Goal: Task Accomplishment & Management: Complete application form

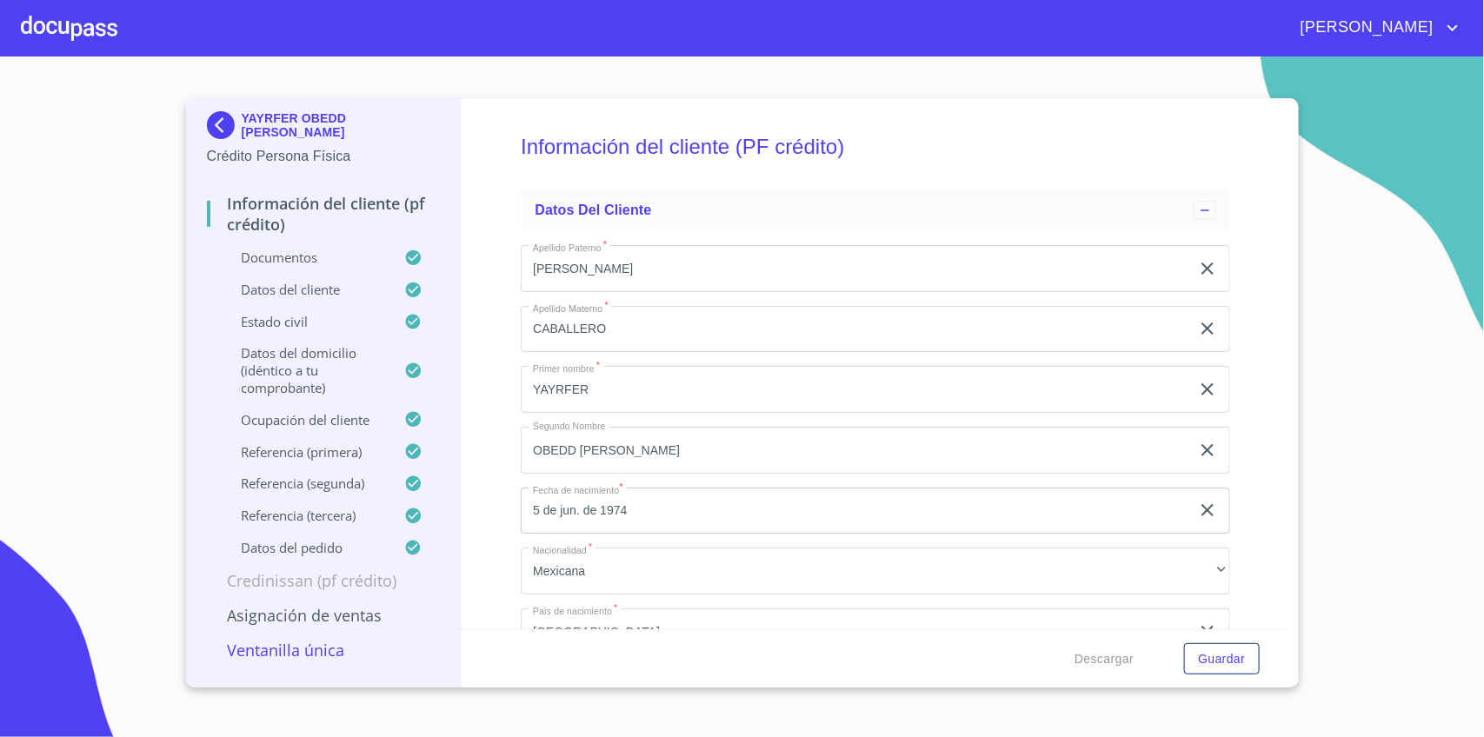
click at [219, 122] on img at bounding box center [224, 125] width 35 height 28
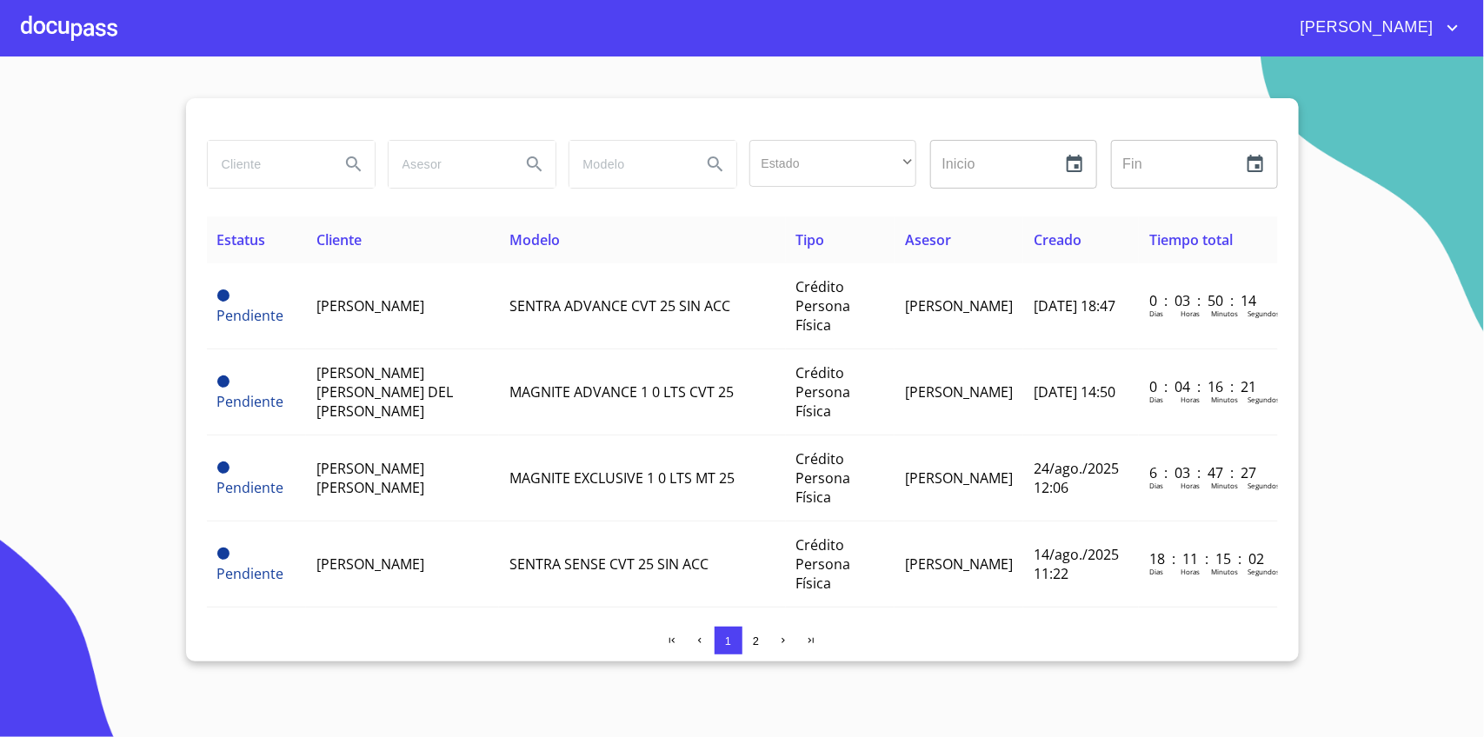
click at [283, 165] on input "search" at bounding box center [267, 164] width 118 height 47
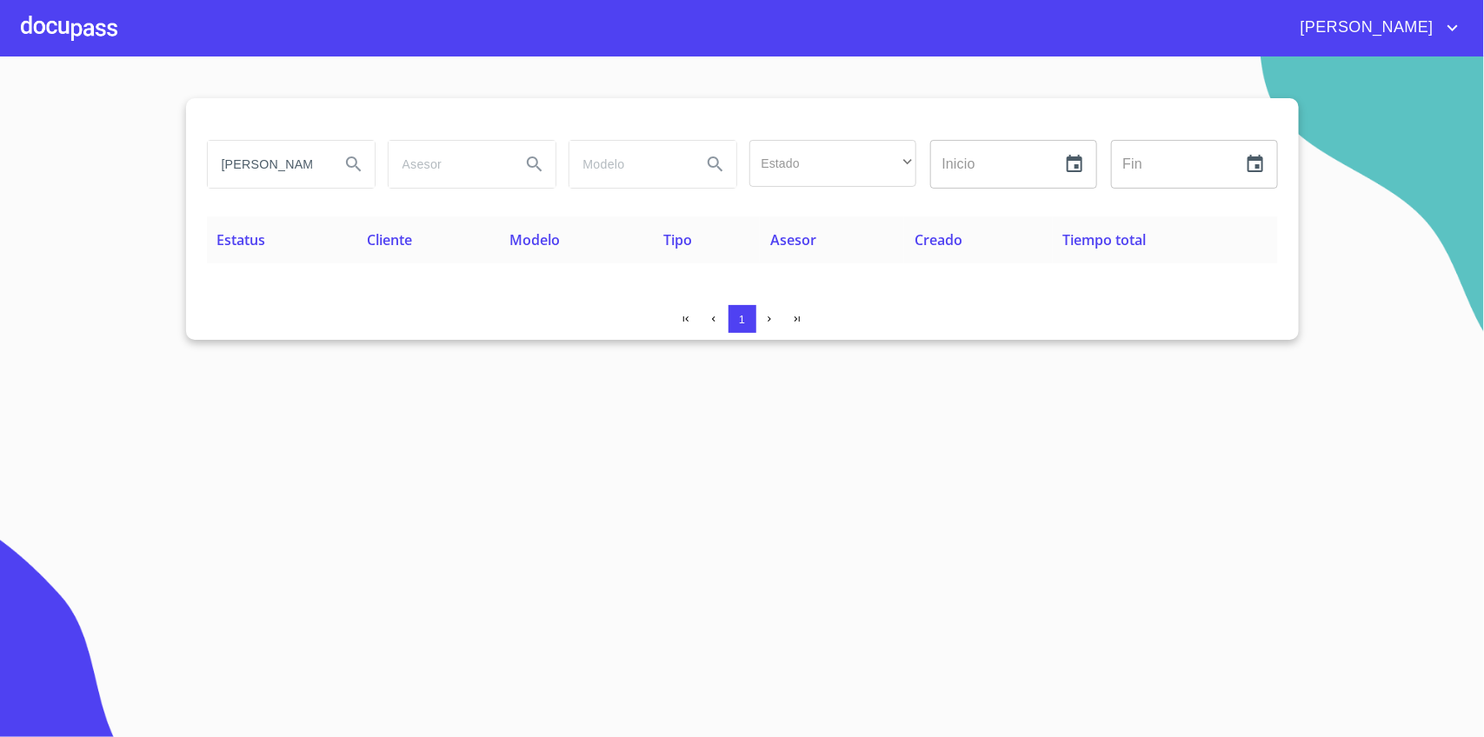
type input "[PERSON_NAME]"
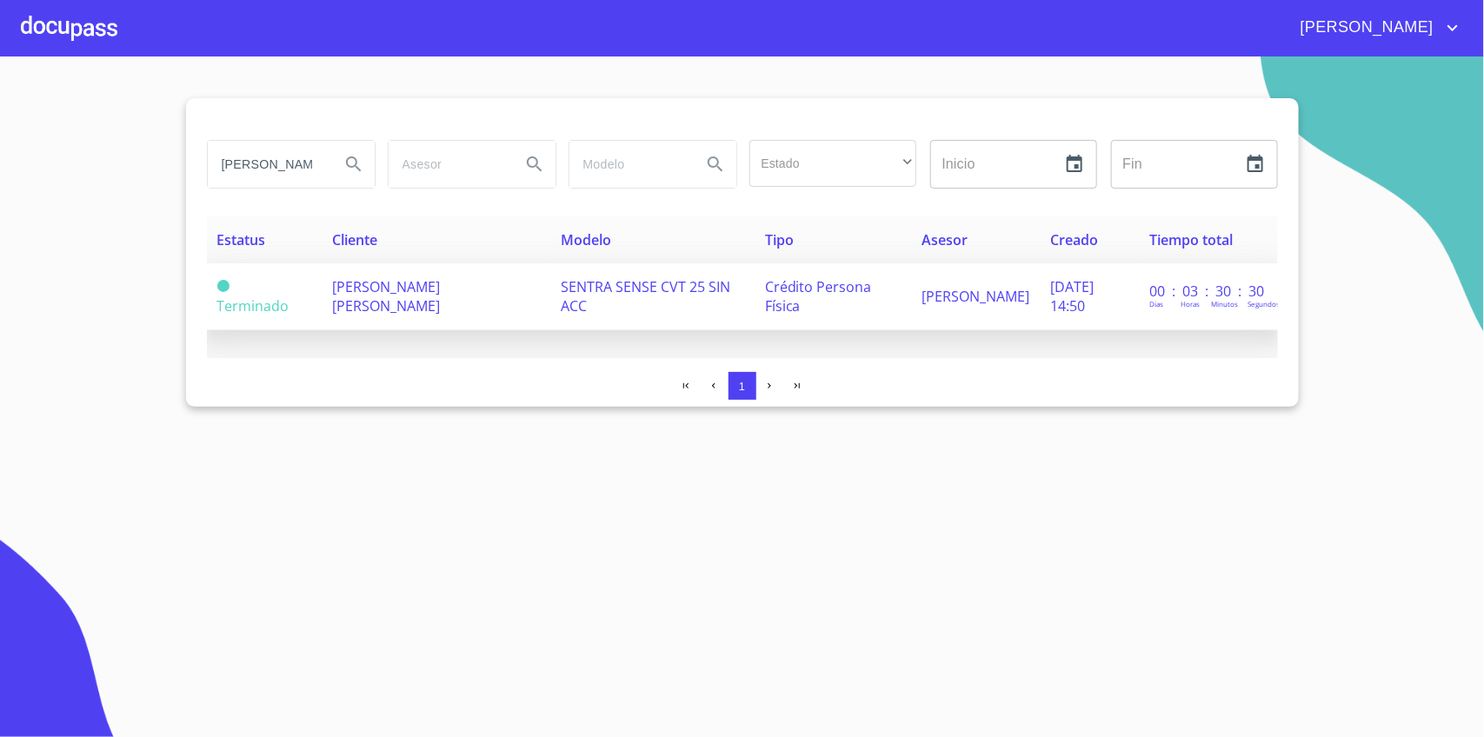
click at [322, 285] on td "[PERSON_NAME] [PERSON_NAME]" at bounding box center [436, 296] width 228 height 67
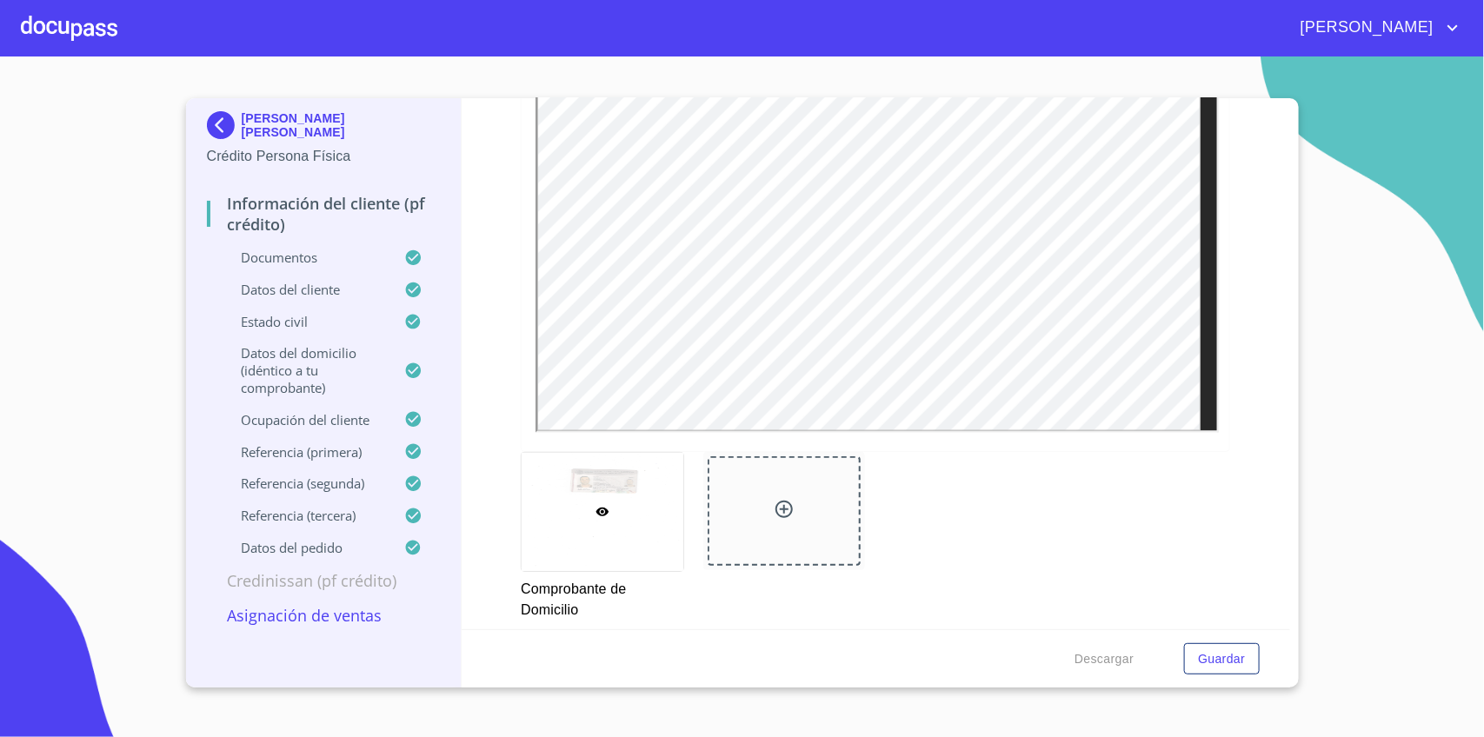
scroll to position [978, 0]
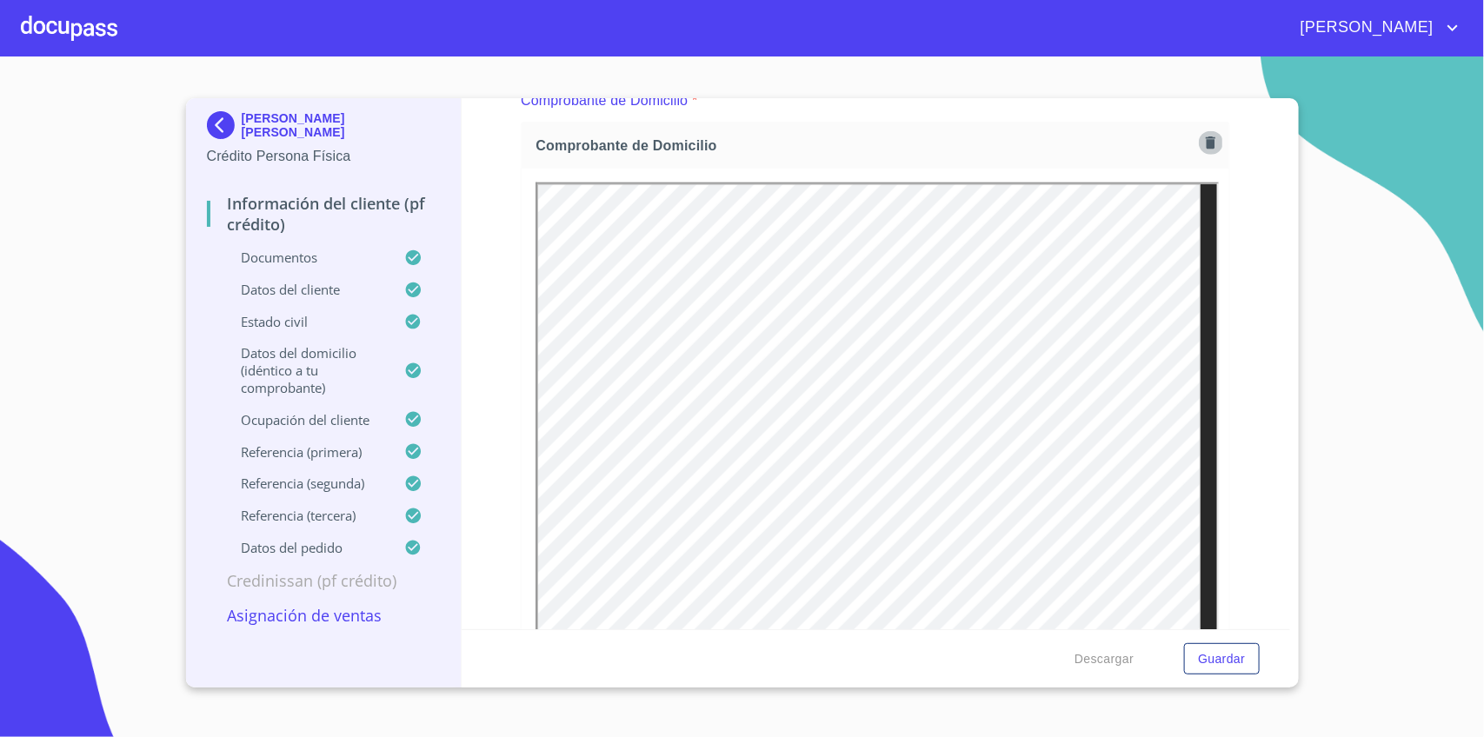
click at [1206, 140] on icon "button" at bounding box center [1211, 143] width 10 height 12
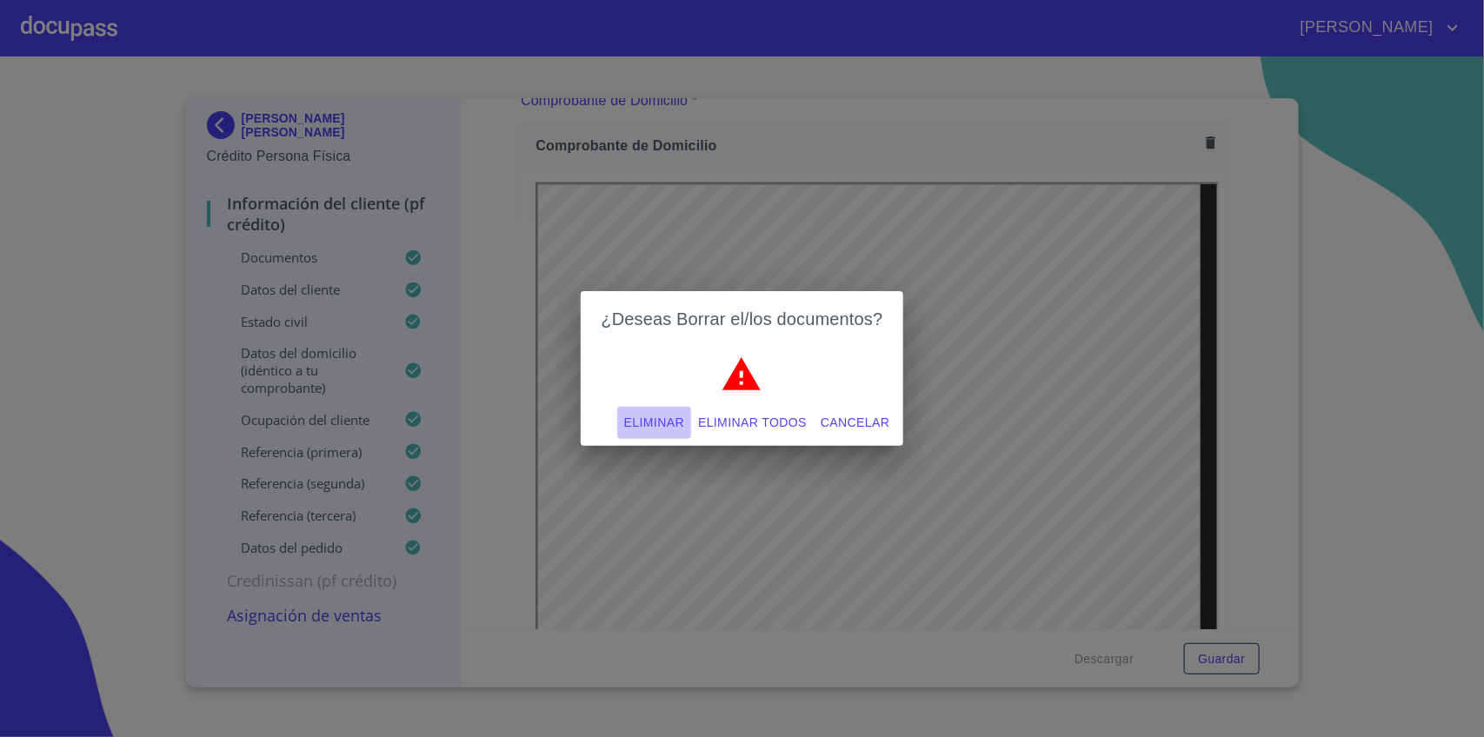
drag, startPoint x: 659, startPoint y: 413, endPoint x: 575, endPoint y: 700, distance: 299.1
click at [658, 413] on span "Eliminar" at bounding box center [654, 423] width 60 height 22
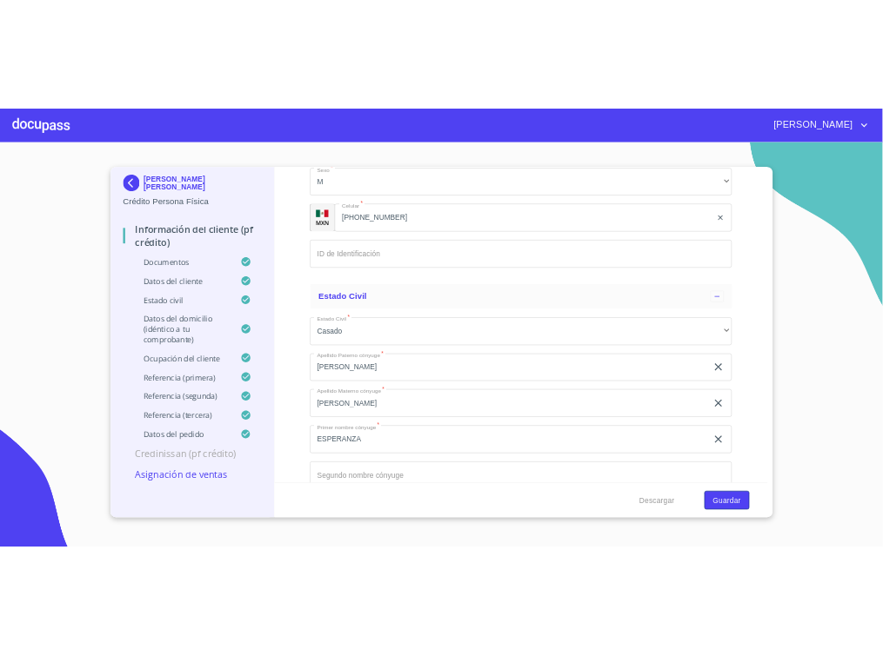
scroll to position [6413, 0]
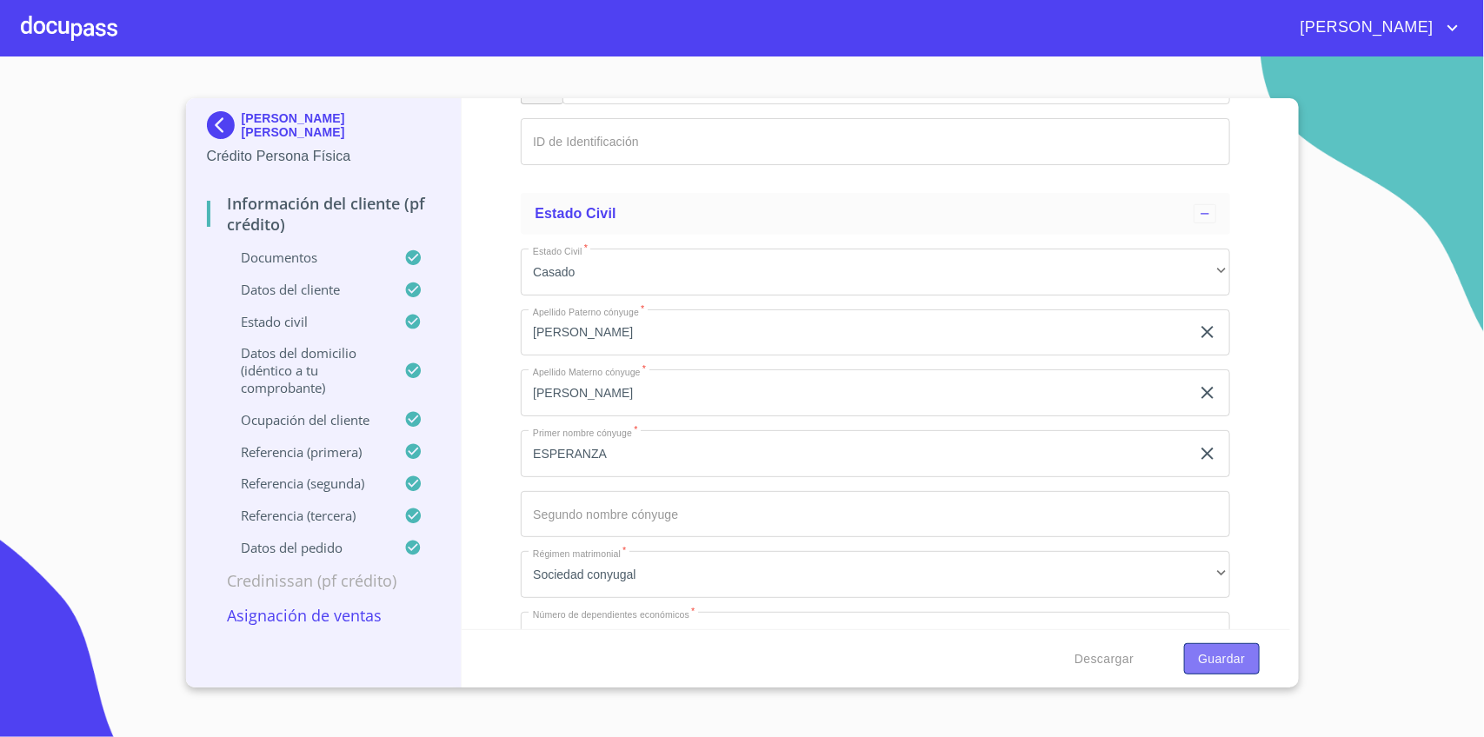
click at [1229, 658] on span "Guardar" at bounding box center [1221, 660] width 47 height 22
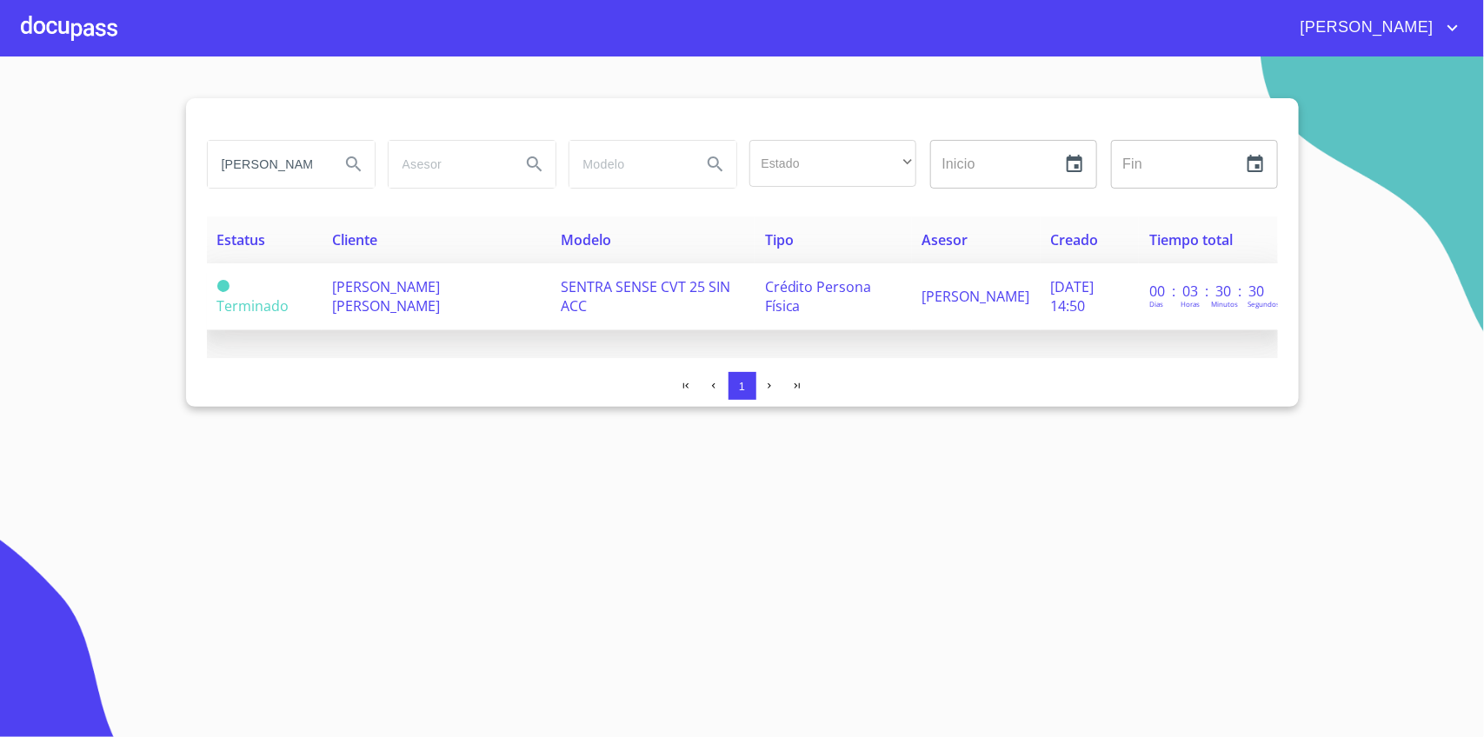
click at [390, 267] on td "[PERSON_NAME] [PERSON_NAME]" at bounding box center [436, 296] width 228 height 67
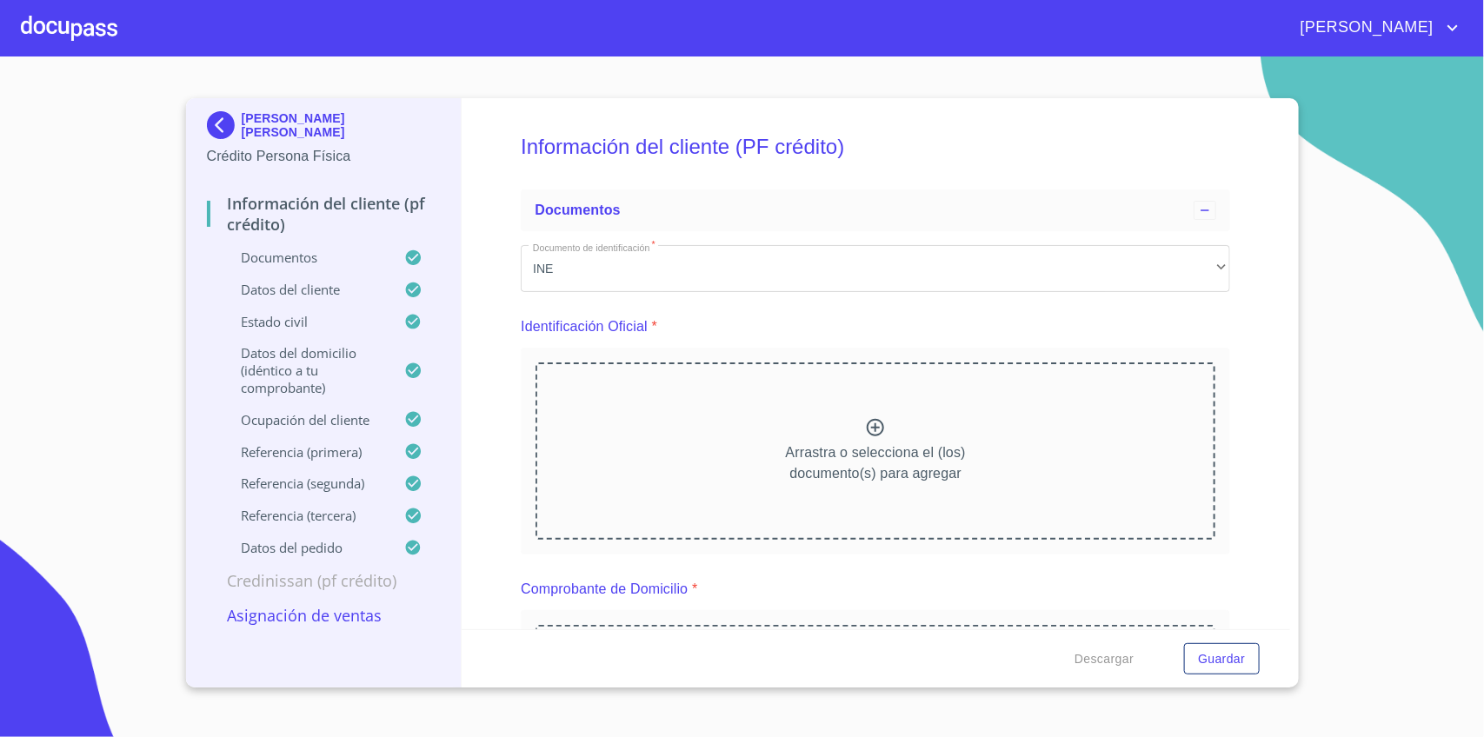
click at [218, 128] on img at bounding box center [224, 125] width 35 height 28
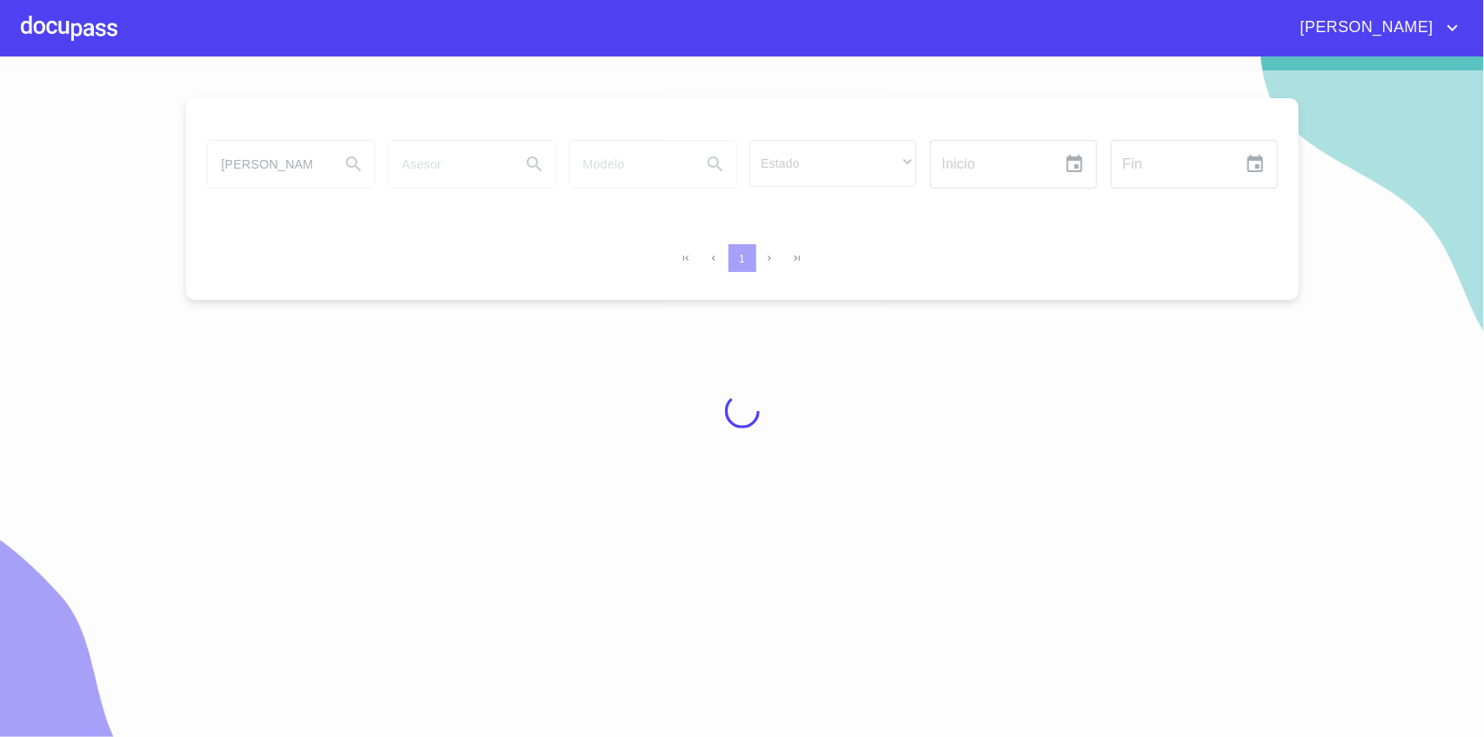
click at [94, 11] on div at bounding box center [69, 28] width 97 height 56
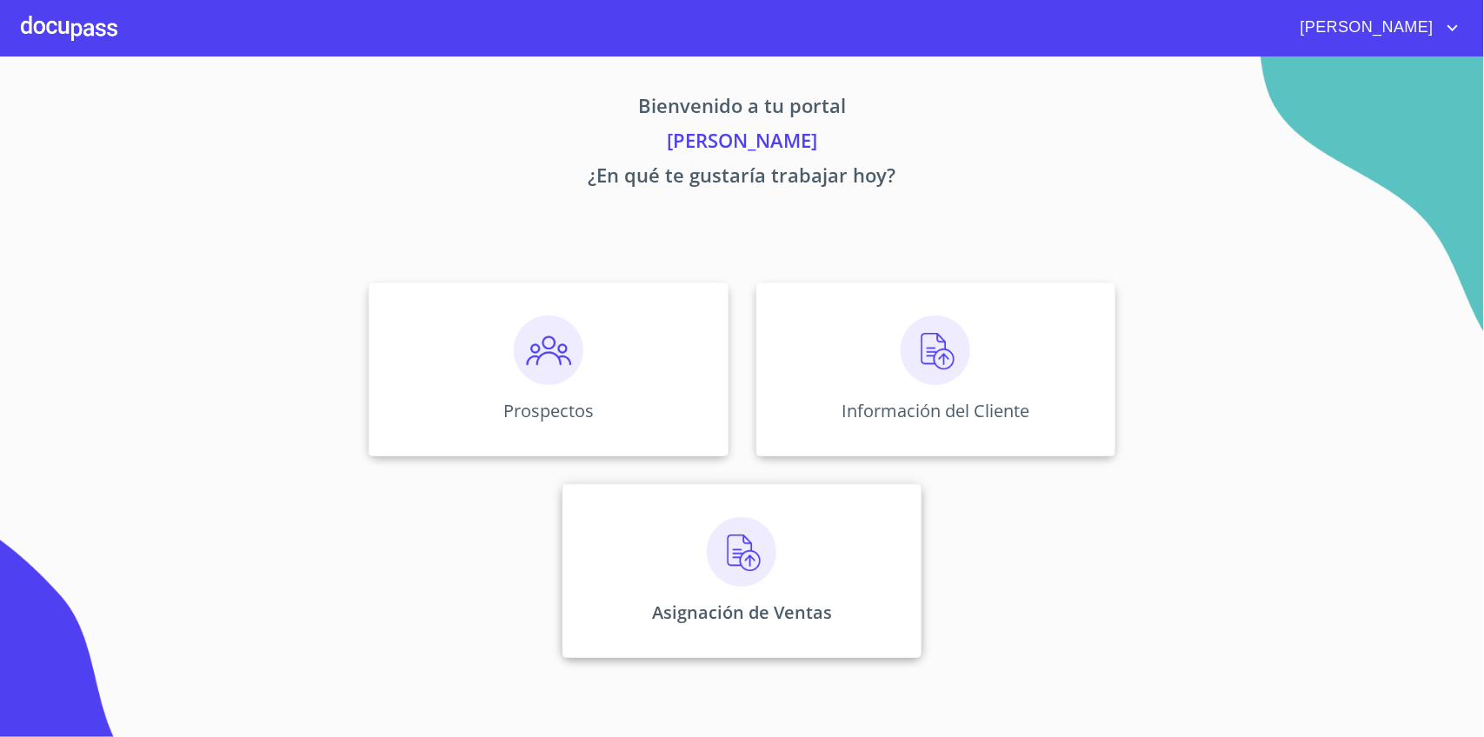
click at [813, 624] on p "Asignación de Ventas" at bounding box center [742, 612] width 180 height 23
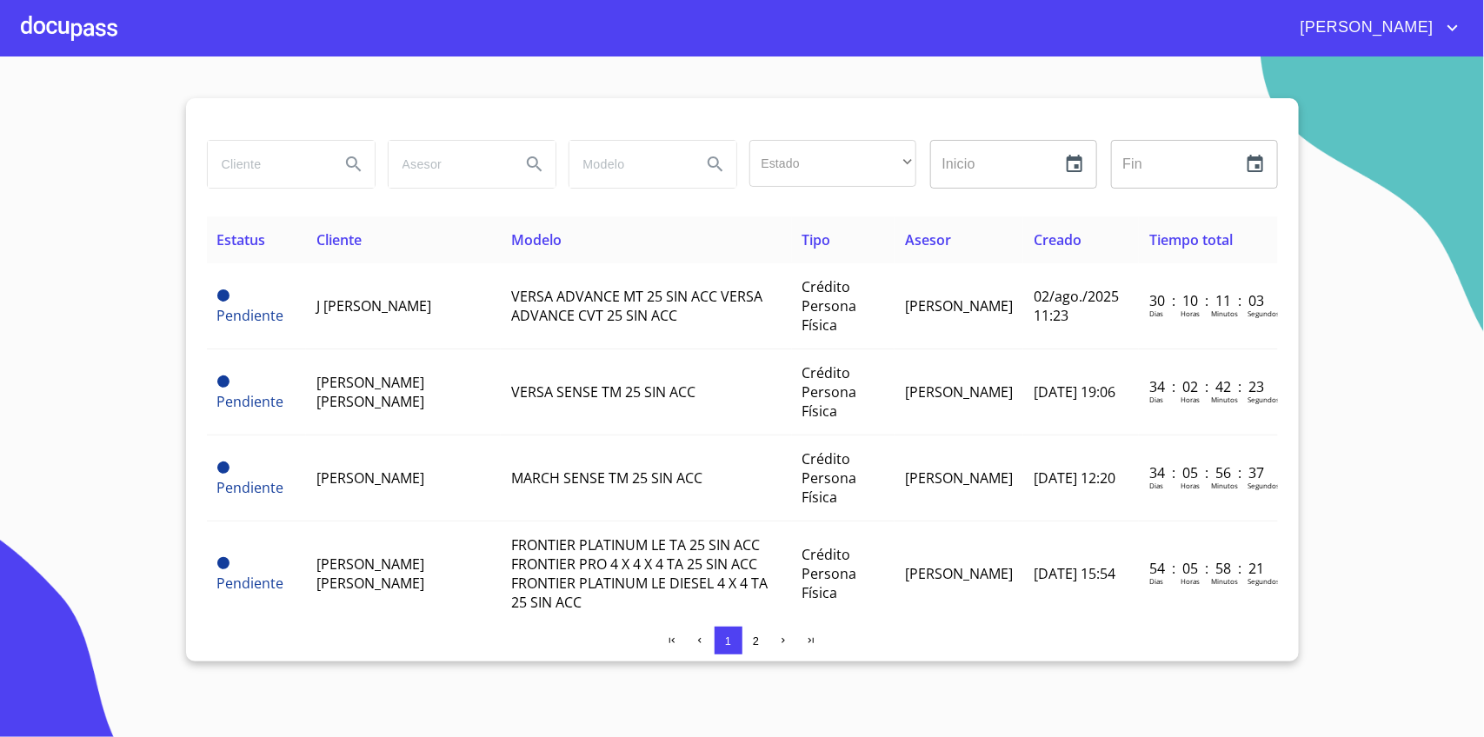
click at [294, 165] on input "search" at bounding box center [267, 164] width 118 height 47
type input "[PERSON_NAME]"
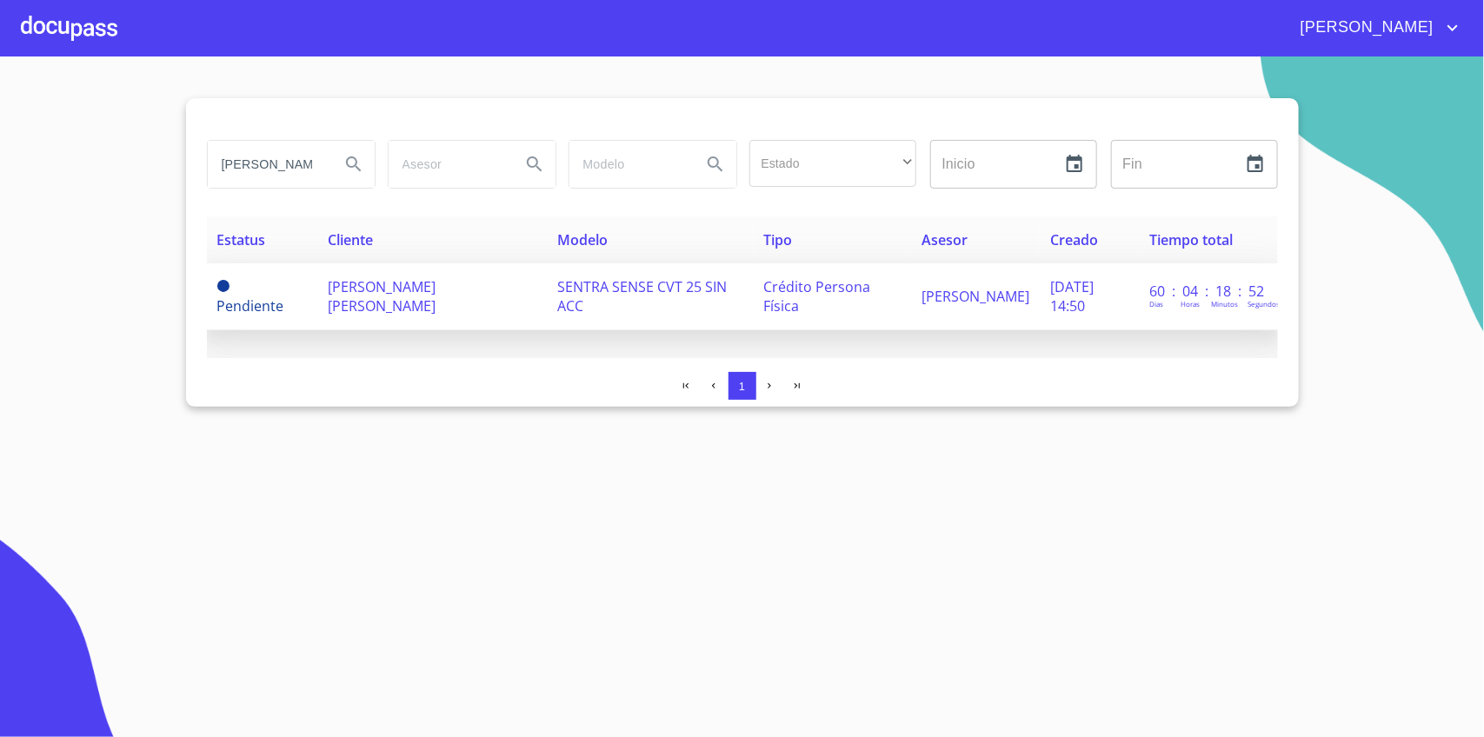
click at [406, 310] on td "[PERSON_NAME] [PERSON_NAME]" at bounding box center [432, 296] width 230 height 67
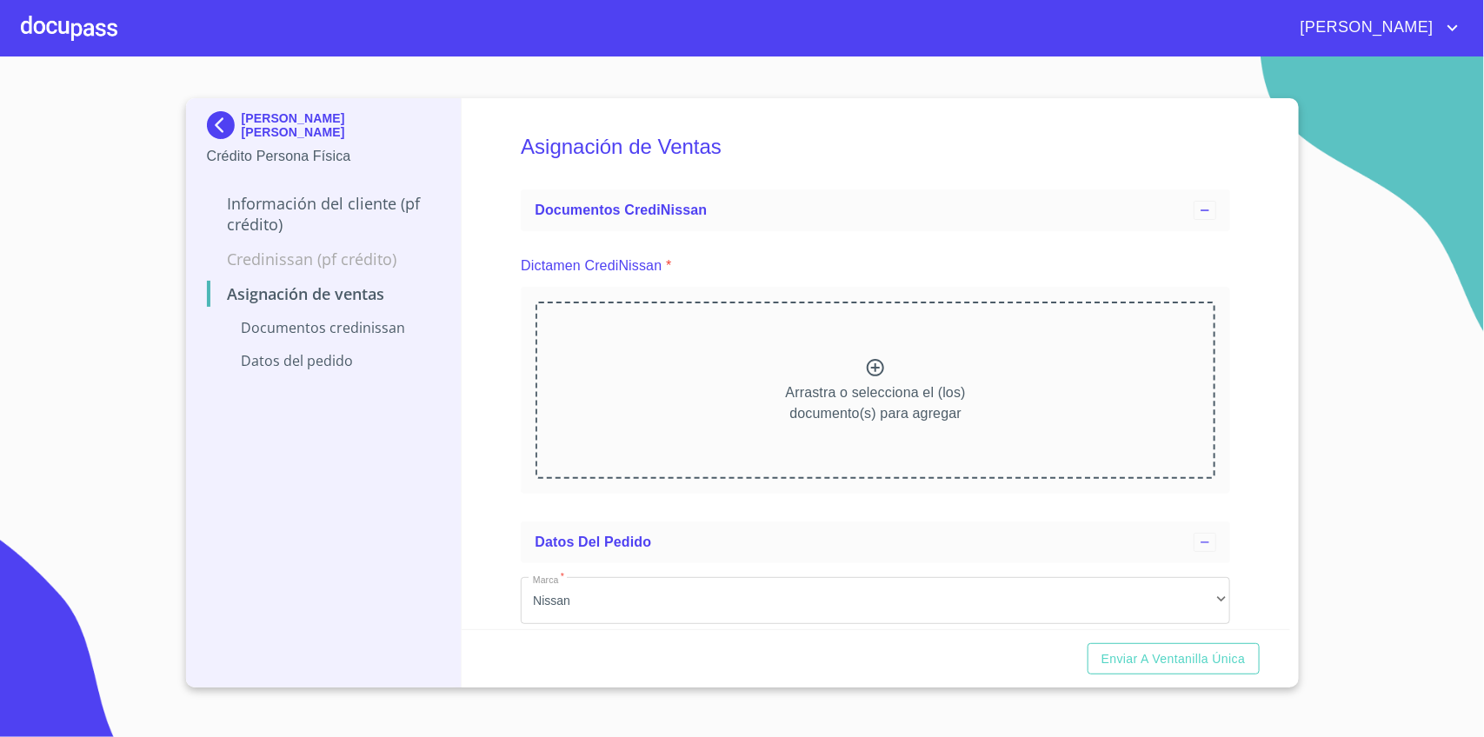
click at [45, 32] on div at bounding box center [69, 28] width 97 height 56
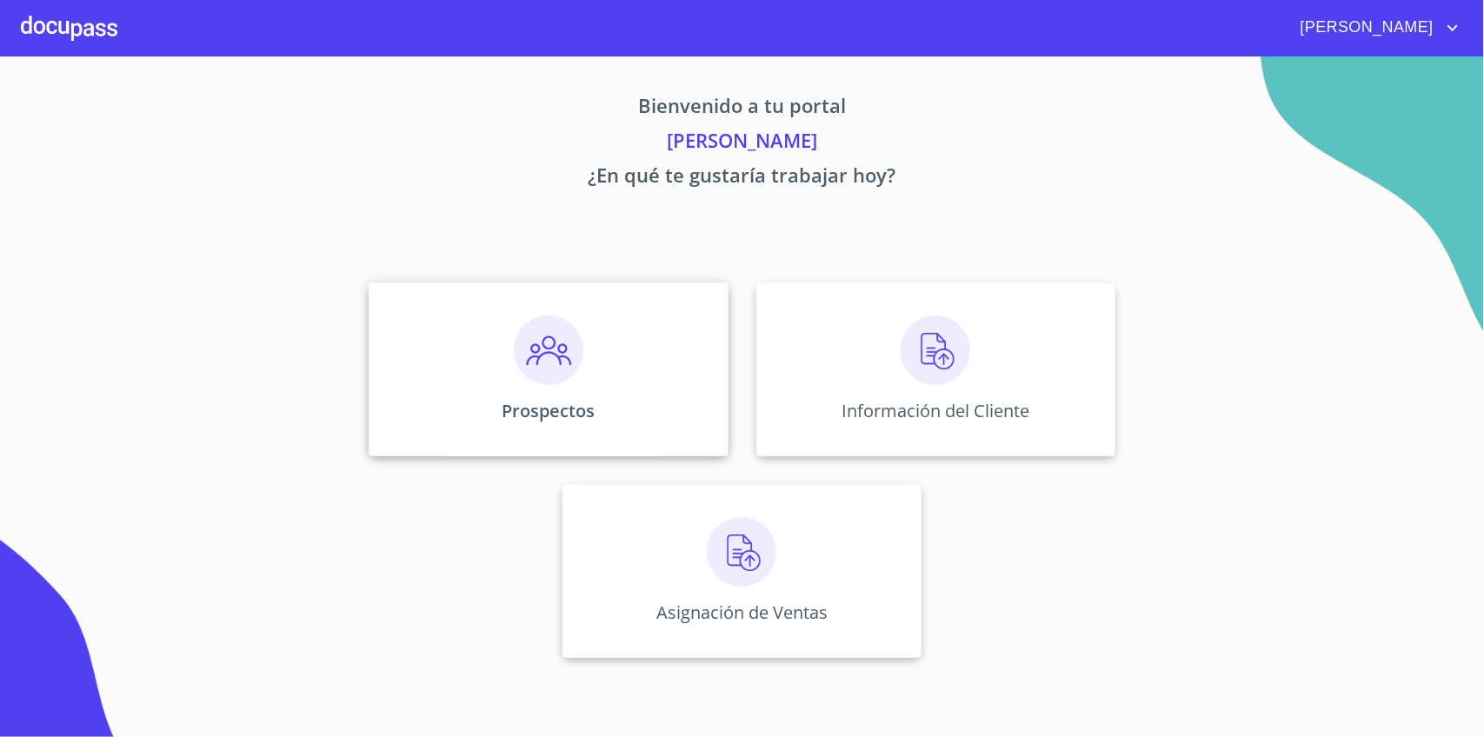
click at [559, 358] on img at bounding box center [549, 351] width 70 height 70
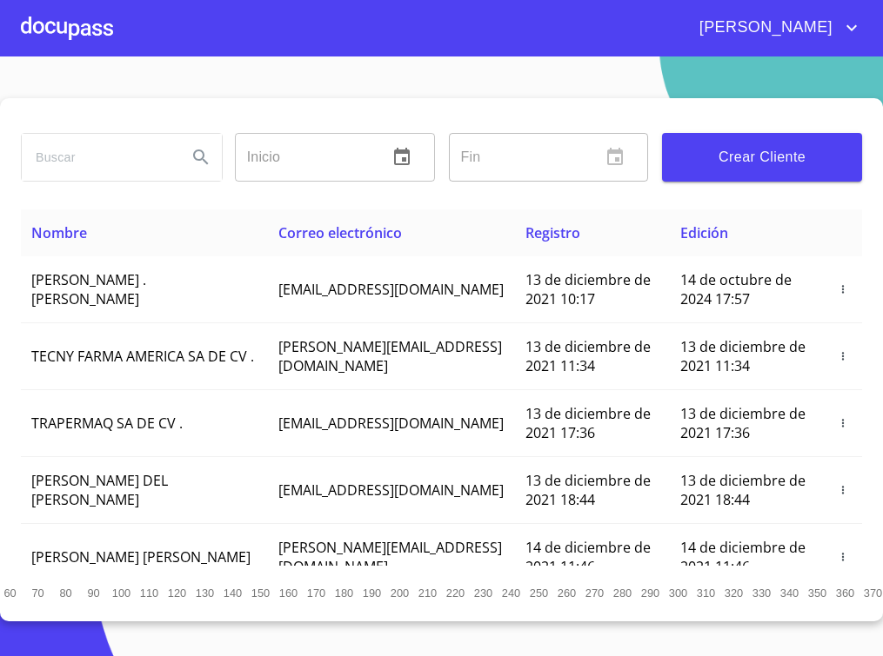
click at [242, 50] on div "[PERSON_NAME]" at bounding box center [441, 28] width 883 height 56
click at [124, 157] on input "search" at bounding box center [97, 157] width 151 height 47
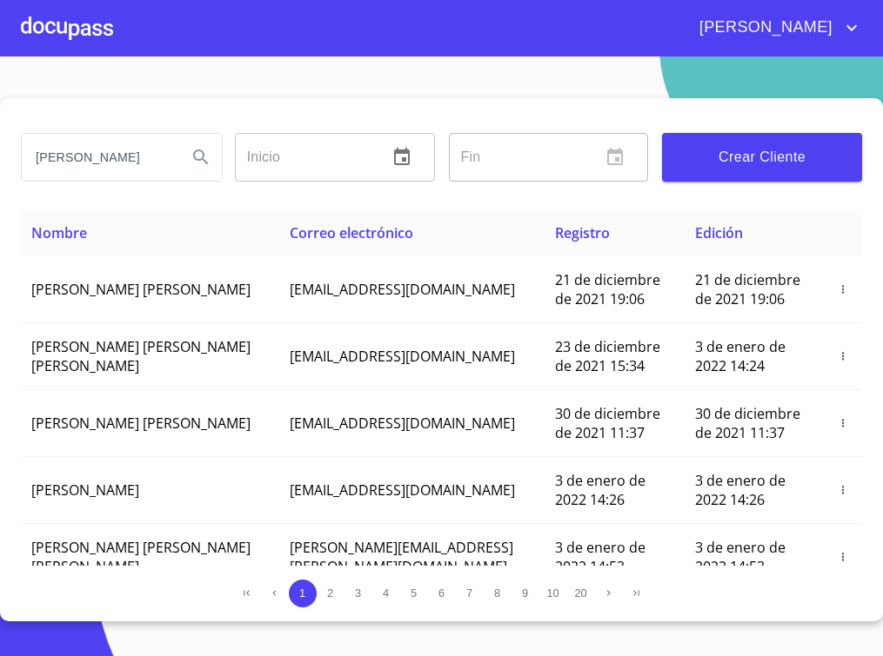
type input "[PERSON_NAME]"
click at [183, 84] on section "[PERSON_NAME] ​ Fin ​ Crear Cliente Nombre Correo electrónico Registro Edición …" at bounding box center [441, 357] width 883 height 600
click at [61, 40] on div at bounding box center [67, 28] width 92 height 56
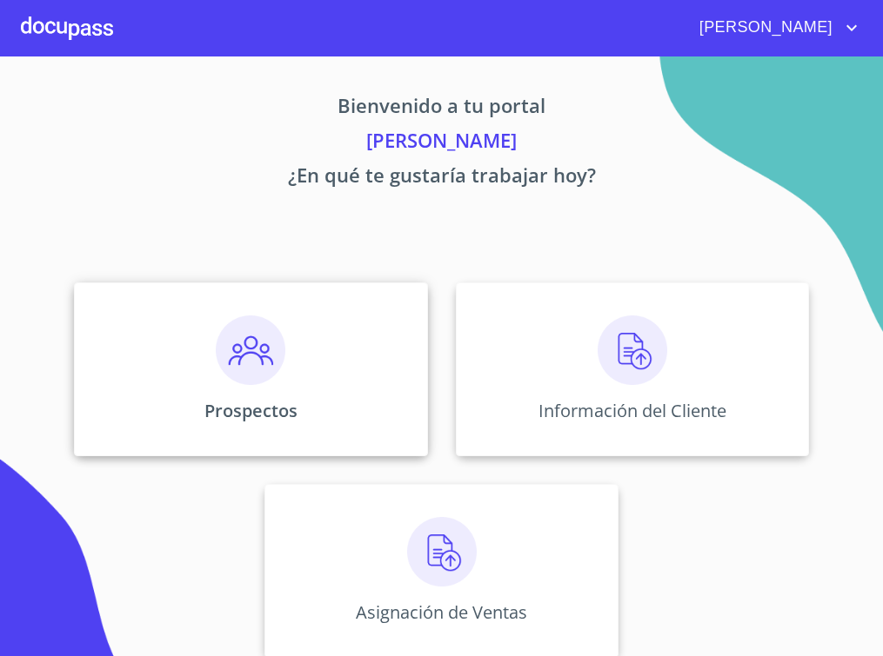
click at [390, 381] on div "Prospectos" at bounding box center [250, 370] width 353 height 174
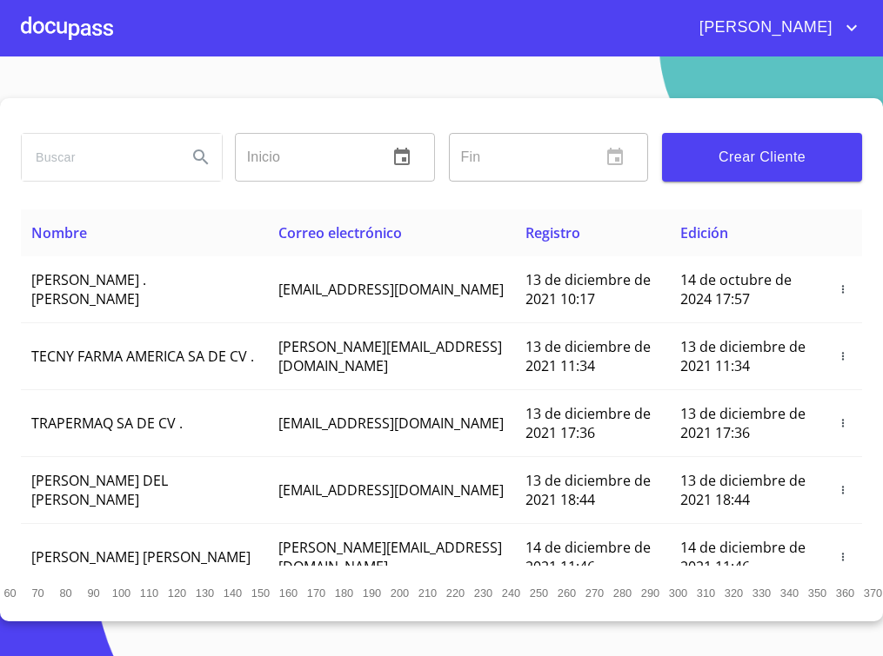
click at [92, 29] on div at bounding box center [67, 28] width 92 height 56
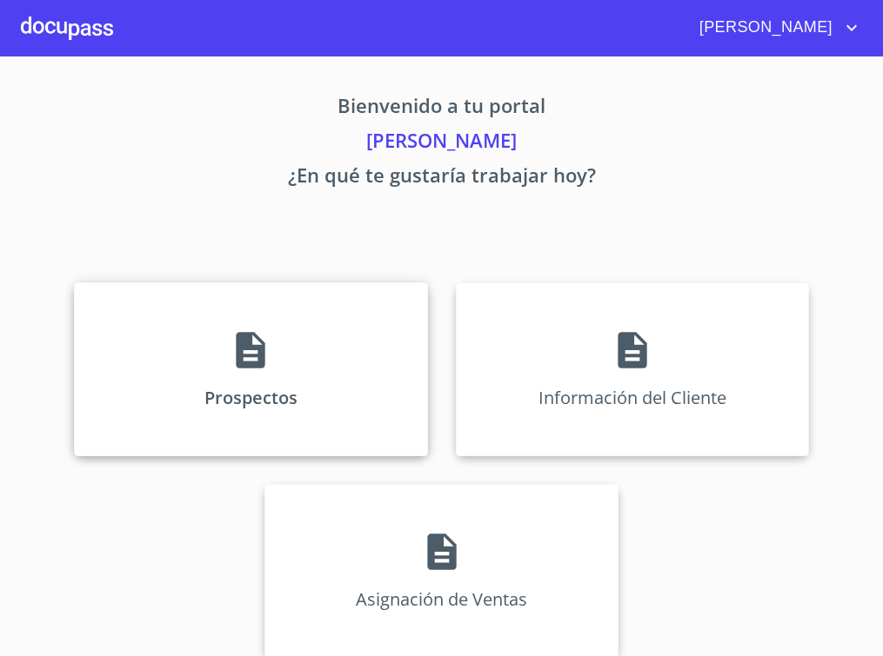
click at [222, 333] on div "Prospectos" at bounding box center [250, 370] width 353 height 174
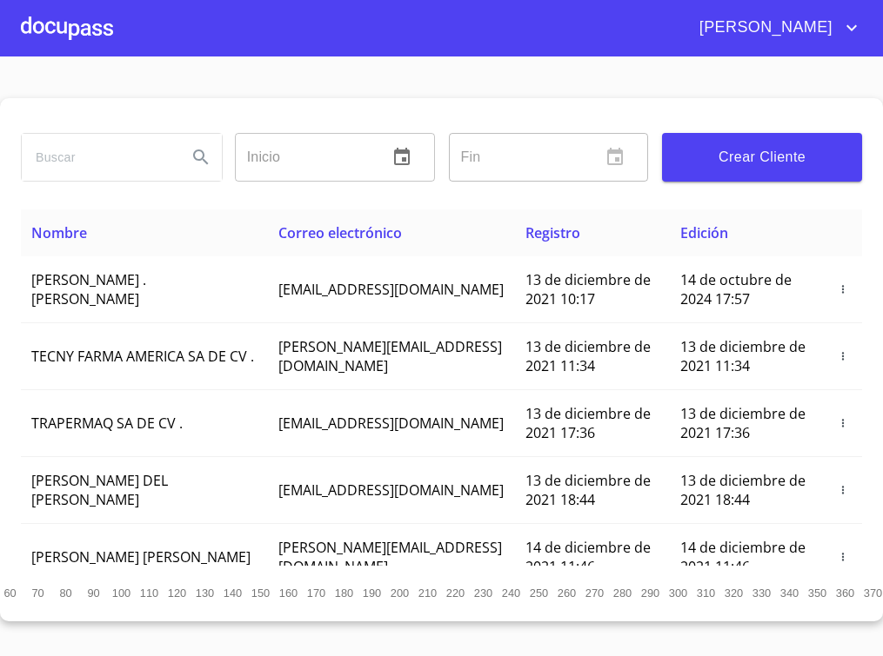
click at [735, 157] on span "Crear Cliente" at bounding box center [762, 157] width 172 height 24
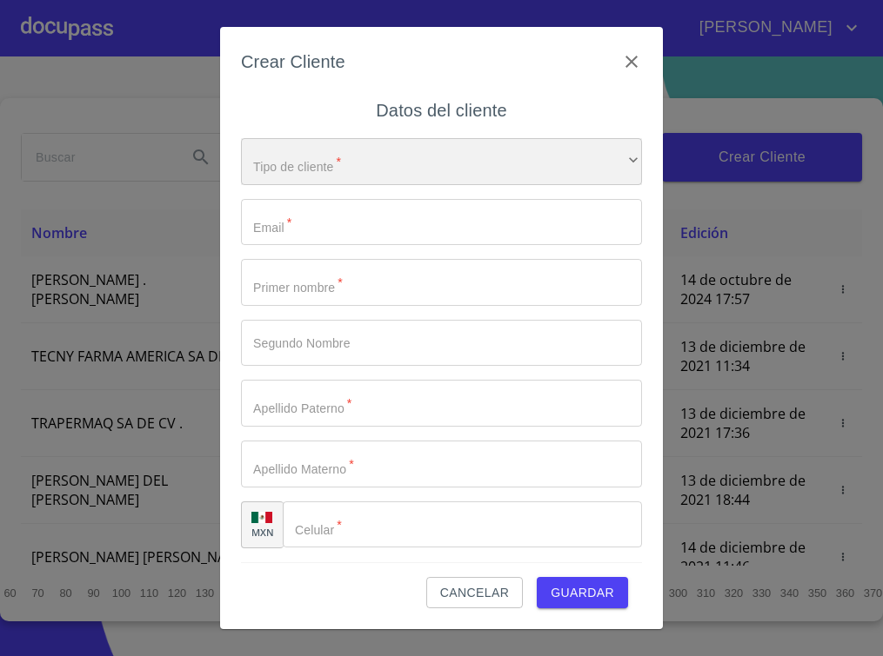
click at [362, 166] on div "​" at bounding box center [441, 161] width 401 height 47
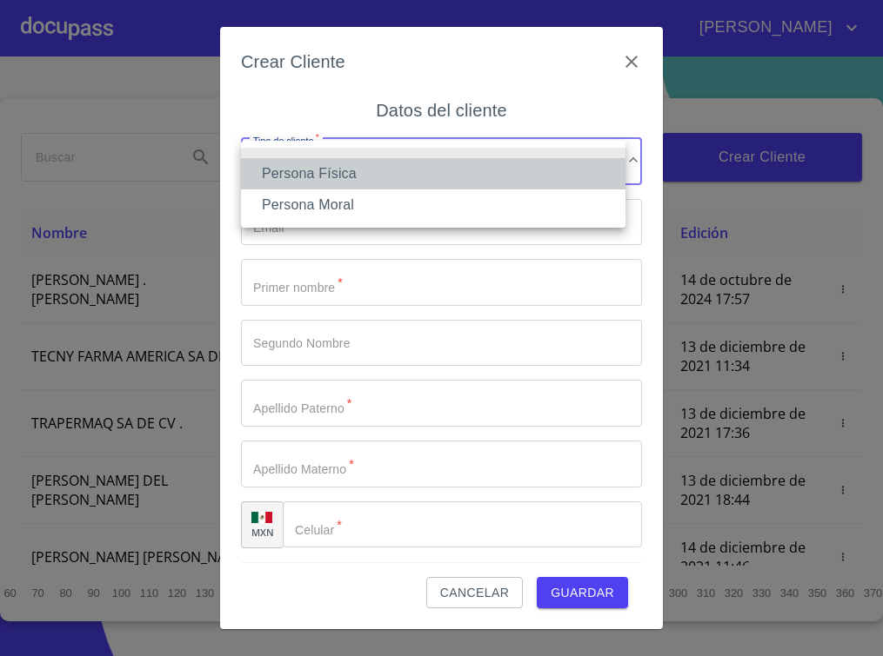
click at [348, 170] on li "Persona Física" at bounding box center [433, 173] width 384 height 31
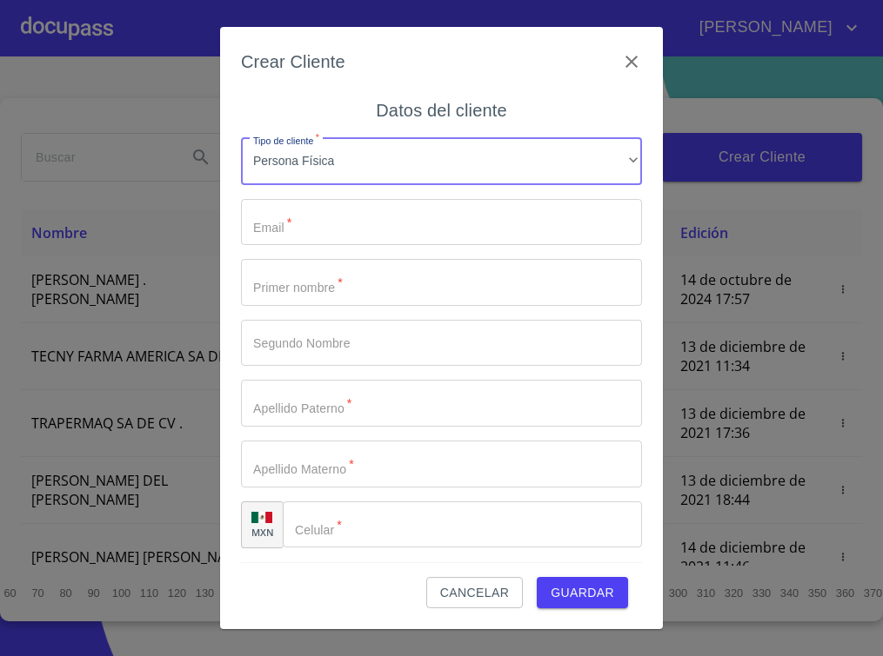
click at [323, 223] on input "Tipo de cliente   *" at bounding box center [441, 222] width 401 height 47
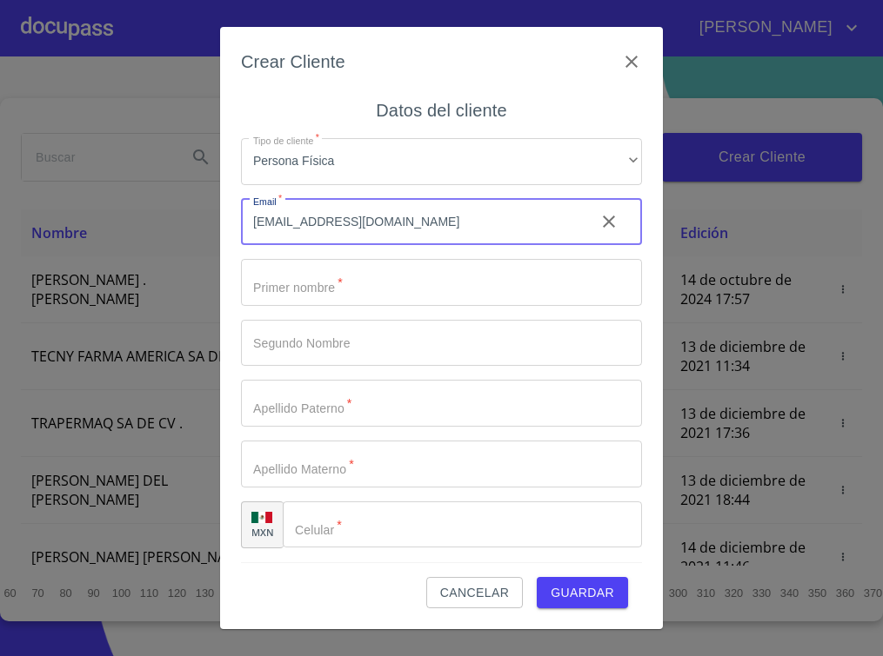
type input "[EMAIL_ADDRESS][DOMAIN_NAME]"
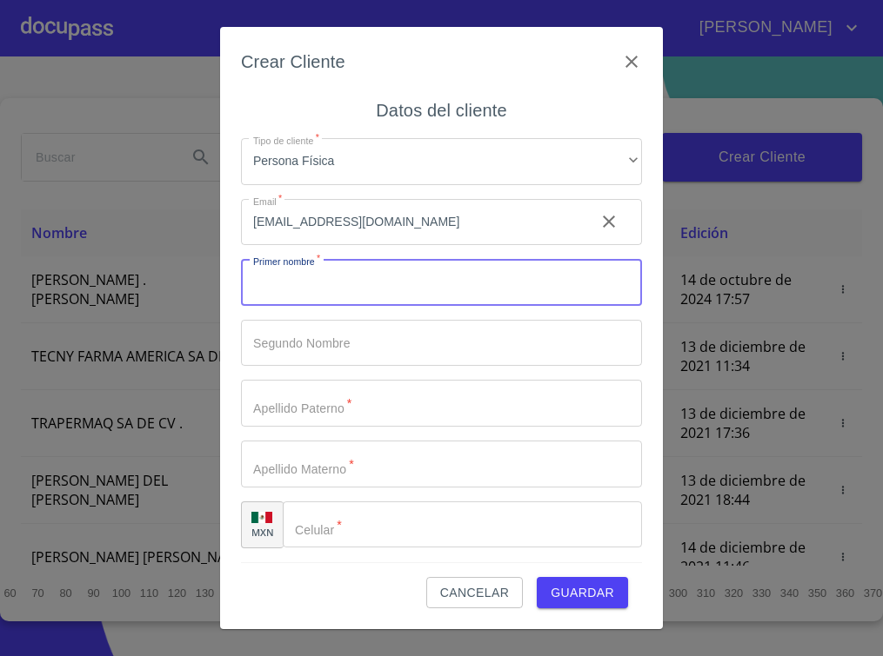
click at [342, 284] on input "Tipo de cliente   *" at bounding box center [441, 282] width 401 height 47
click at [371, 274] on input "[PERSON_NAME]" at bounding box center [411, 282] width 340 height 47
type input "[PERSON_NAME]"
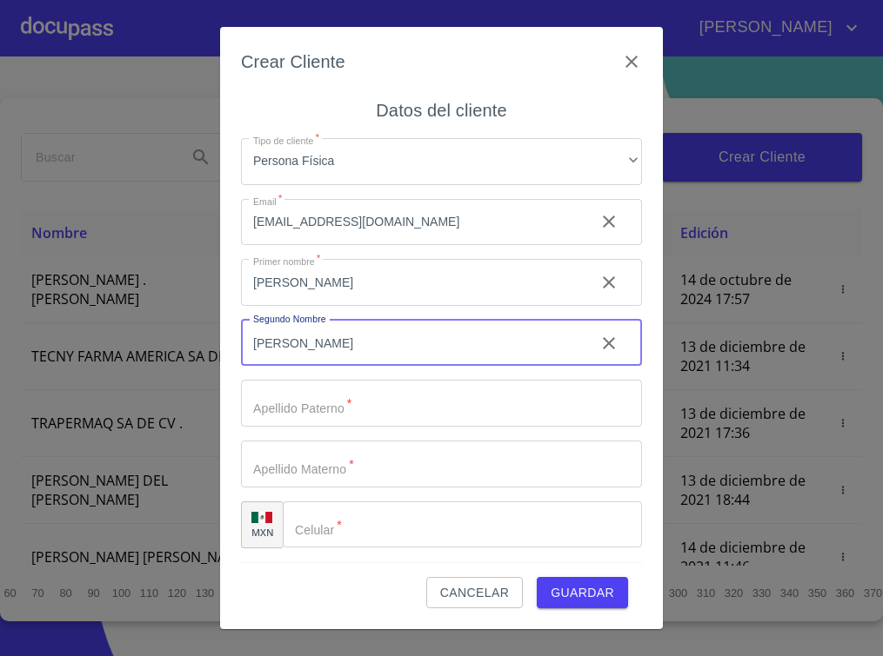
type input "[PERSON_NAME]"
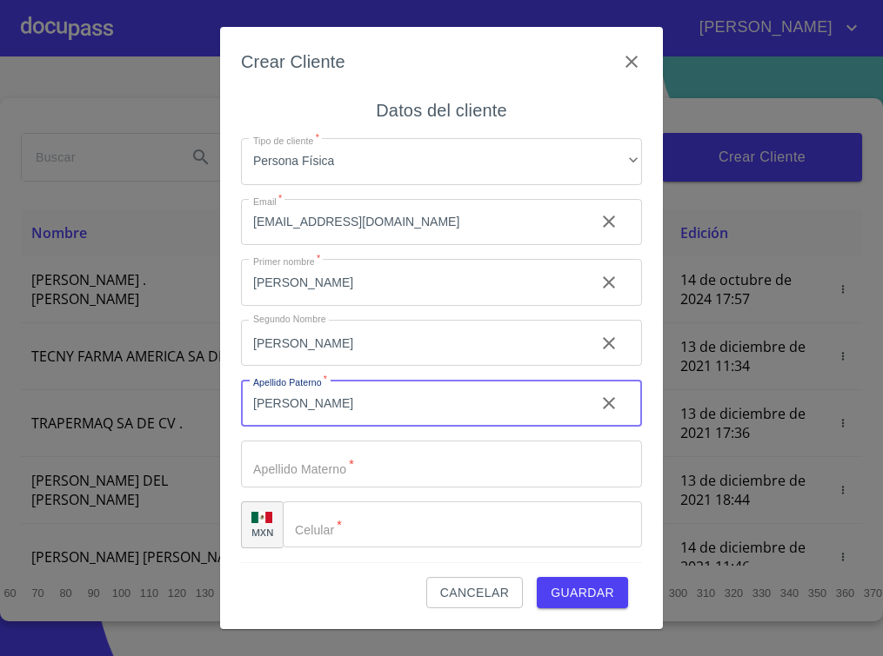
type input "[PERSON_NAME]"
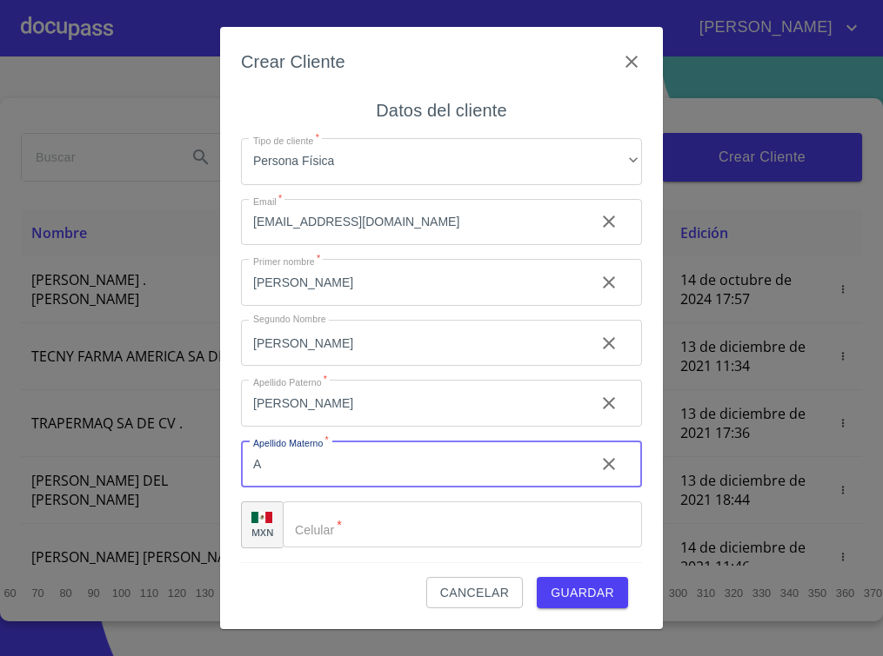
type input "A"
click at [297, 306] on input "[PERSON_NAME]" at bounding box center [411, 282] width 340 height 47
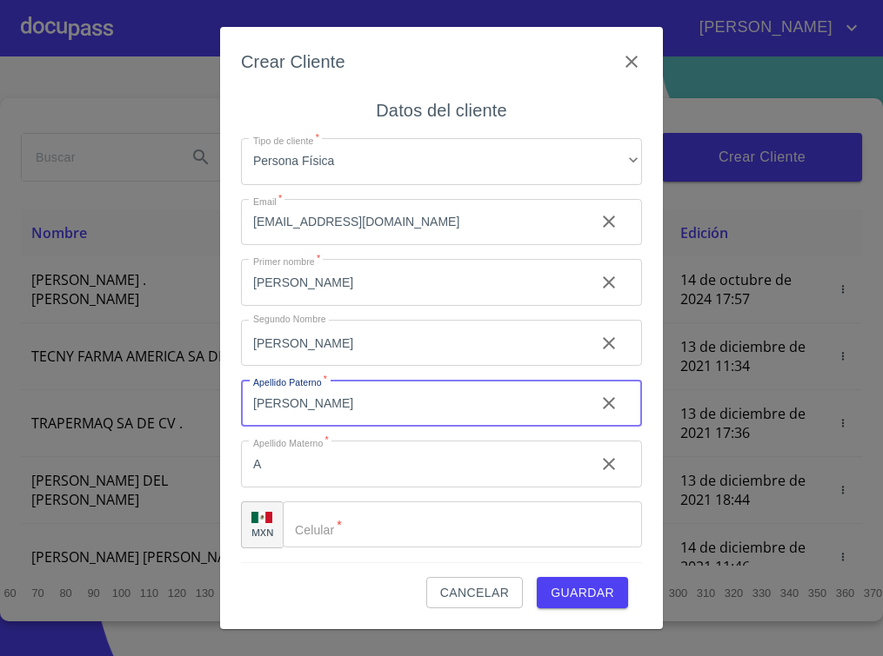
click at [297, 398] on input "[PERSON_NAME]" at bounding box center [411, 403] width 340 height 47
type input "ARIAS"
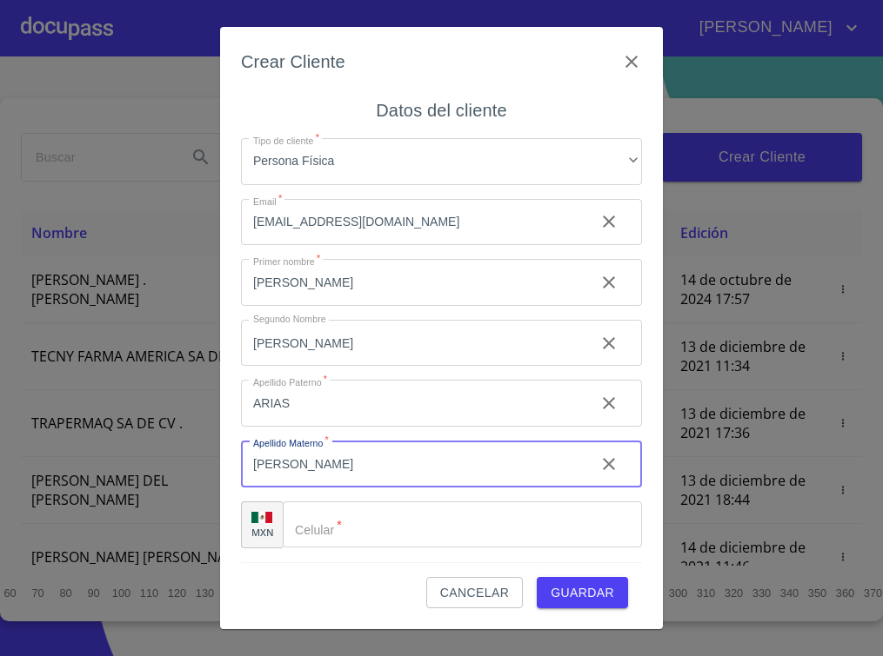
type input "[PERSON_NAME]"
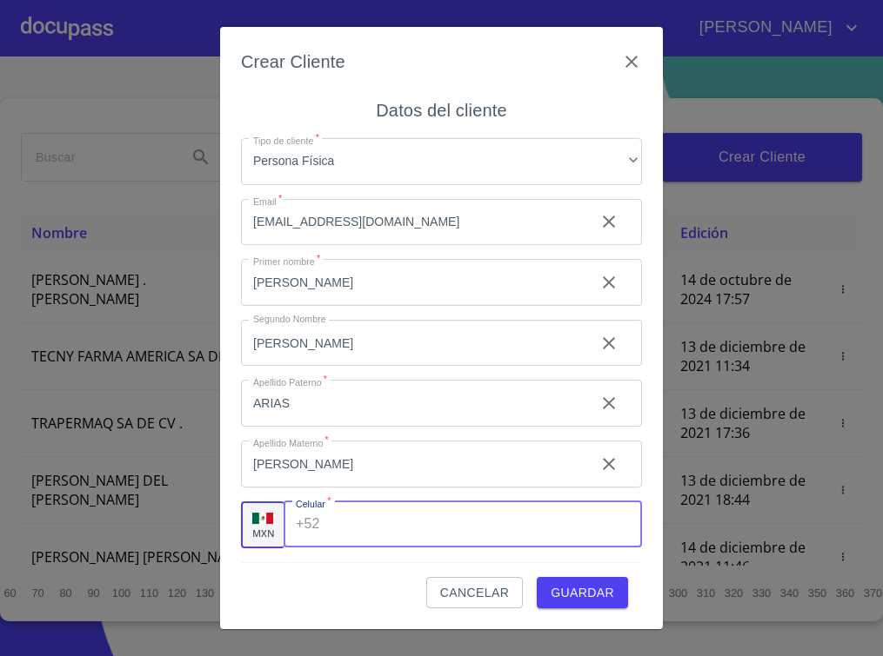
click at [336, 510] on input "Tipo de cliente   *" at bounding box center [484, 525] width 315 height 47
type input "[PHONE_NUMBER]"
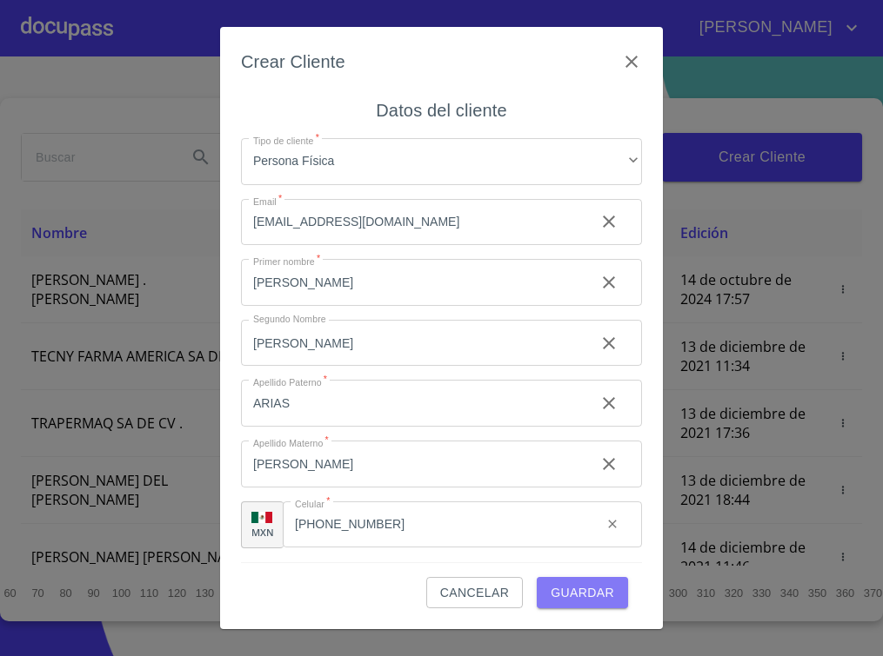
click at [587, 583] on span "Guardar" at bounding box center [581, 594] width 63 height 22
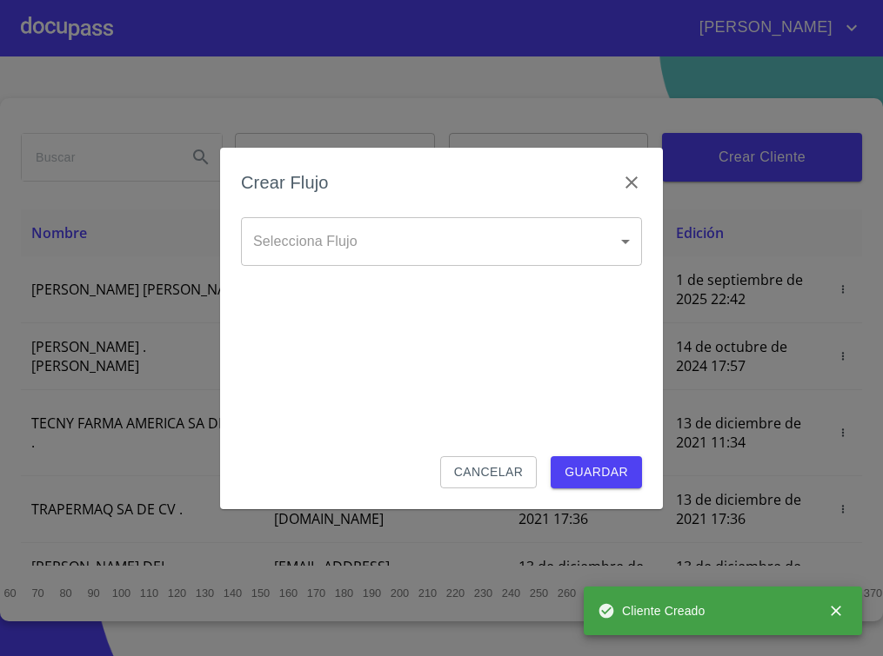
click at [413, 244] on body "[PERSON_NAME] ​ Fin ​ Crear Cliente Nombre Correo electrónico Registro Edición …" at bounding box center [441, 328] width 883 height 656
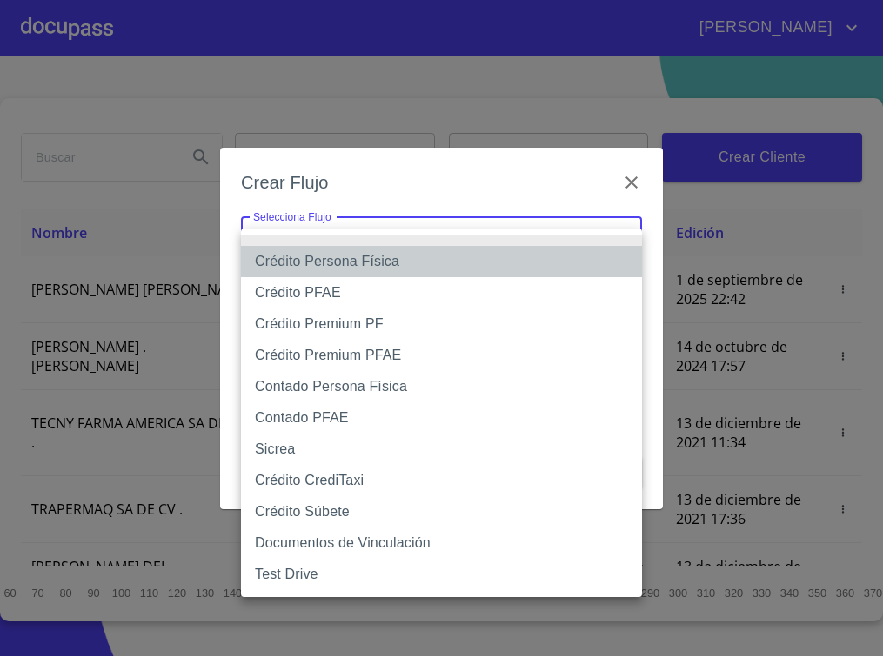
click at [362, 266] on li "Crédito Persona Física" at bounding box center [441, 261] width 401 height 31
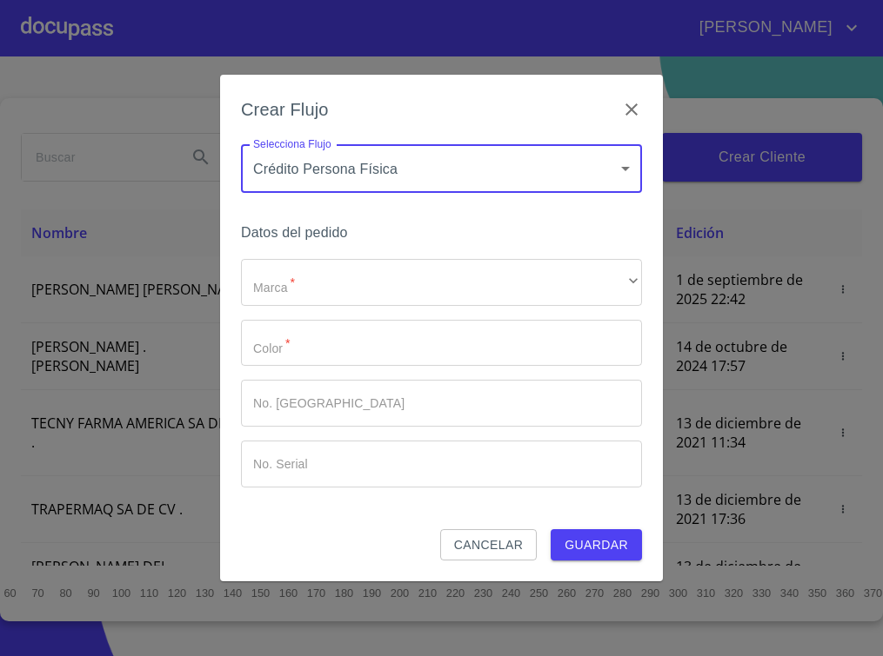
click at [462, 178] on body "[PERSON_NAME] ​ Fin ​ Crear Cliente Nombre Correo electrónico Registro Edición …" at bounding box center [441, 328] width 883 height 656
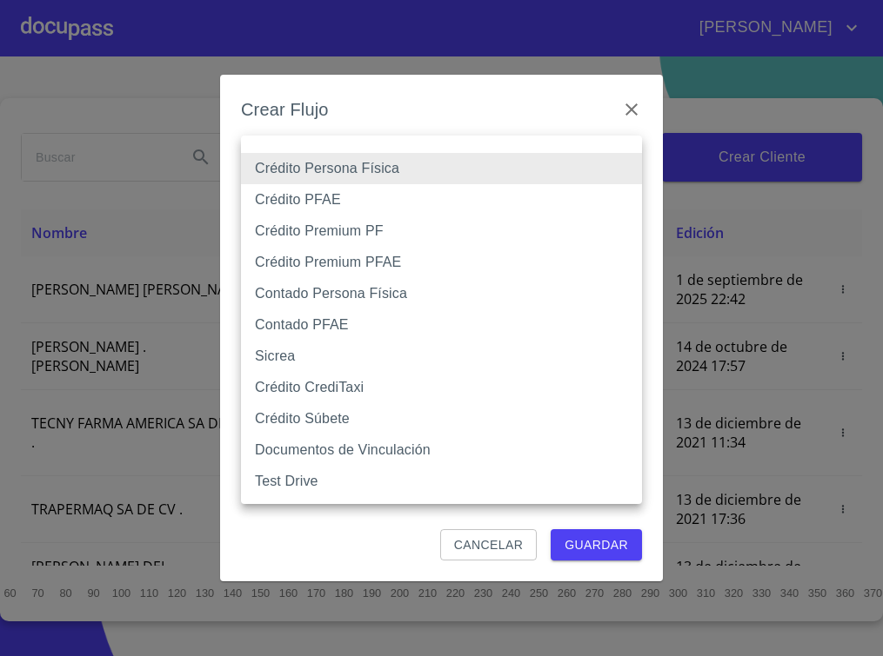
click at [401, 292] on li "Contado Persona Física" at bounding box center [441, 293] width 401 height 31
type input "61b10eea9b8c202ad57ac5da"
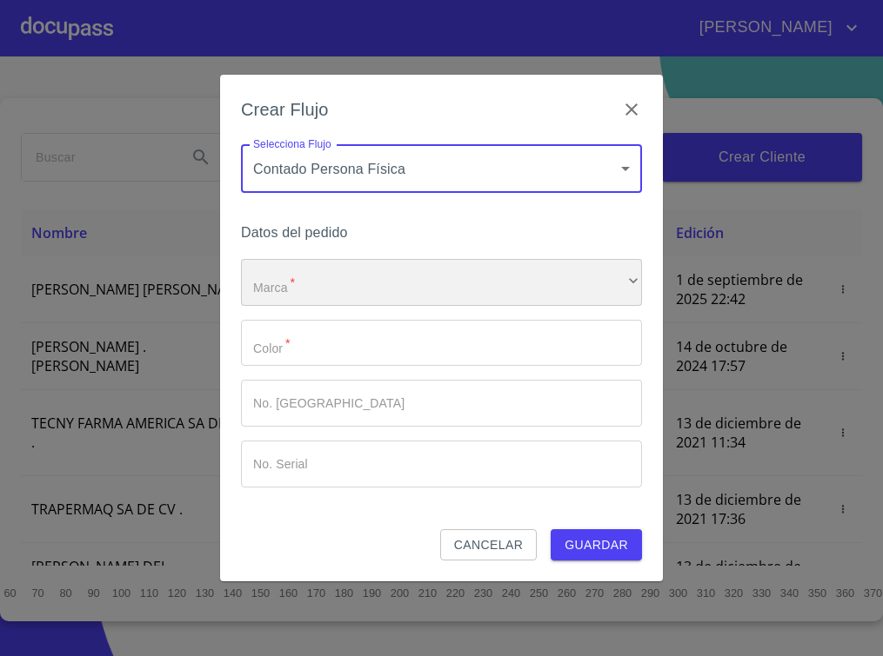
click at [380, 268] on div "​" at bounding box center [441, 282] width 401 height 47
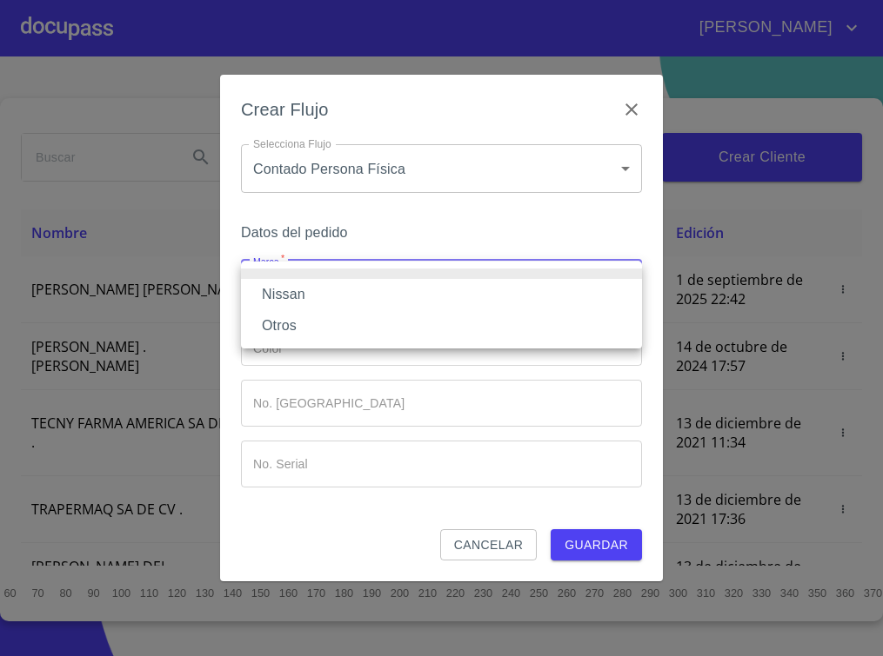
click at [357, 297] on li "Nissan" at bounding box center [441, 294] width 401 height 31
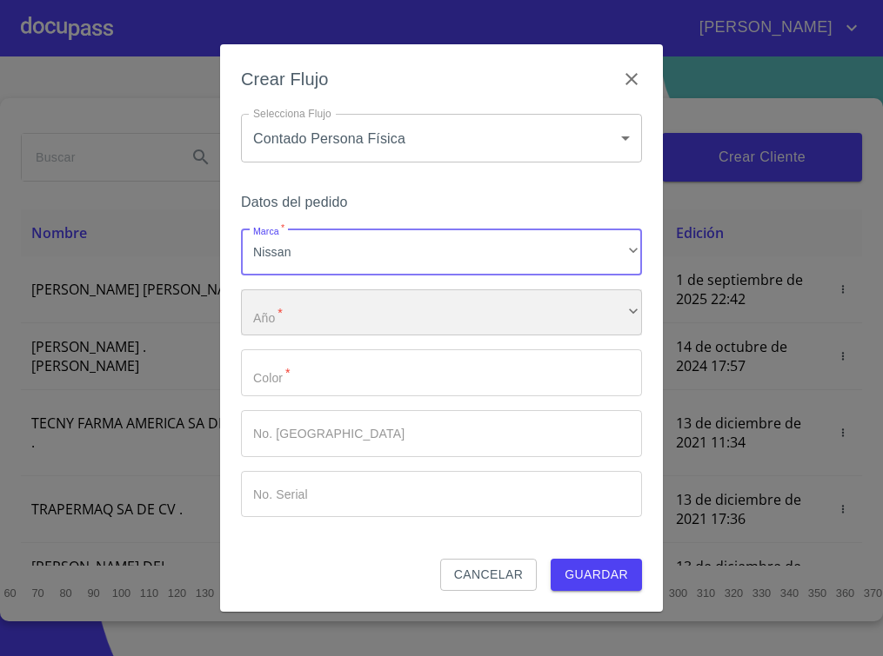
click at [340, 331] on div "​" at bounding box center [441, 313] width 401 height 47
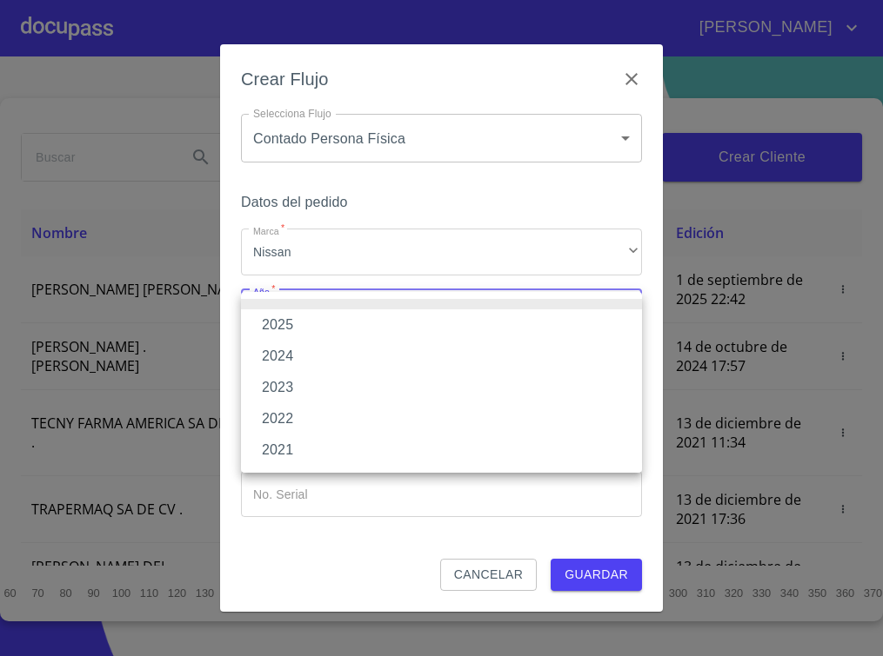
click at [316, 329] on li "2025" at bounding box center [441, 325] width 401 height 31
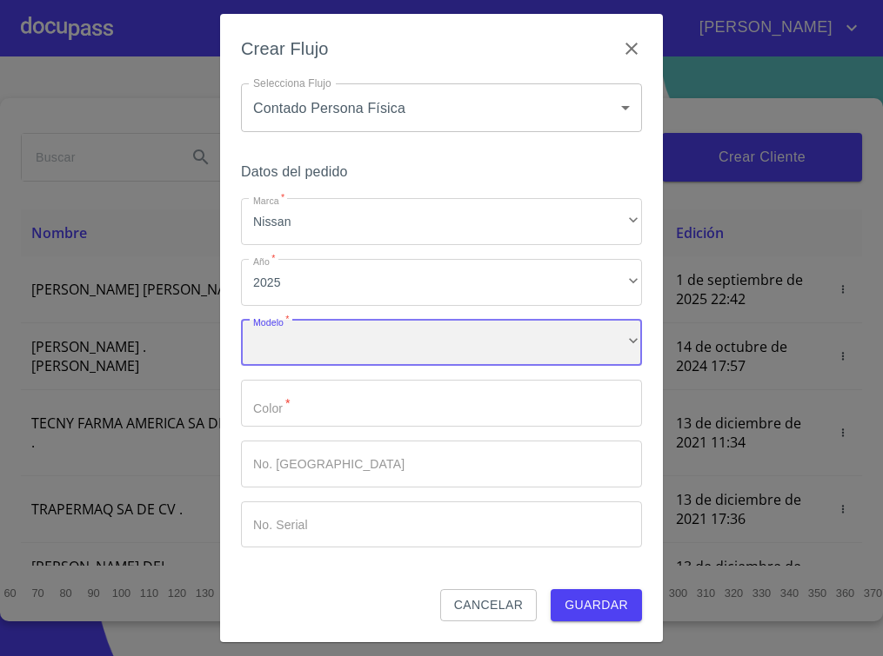
click at [311, 353] on div "​" at bounding box center [441, 343] width 401 height 47
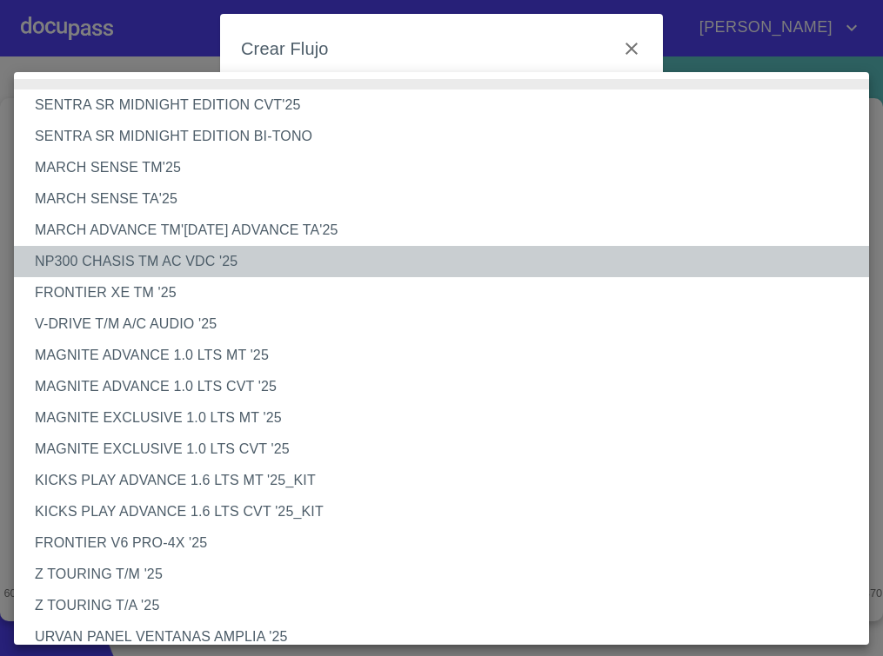
click at [257, 262] on li "NP300 CHASIS TM AC VDC '25" at bounding box center [449, 261] width 871 height 31
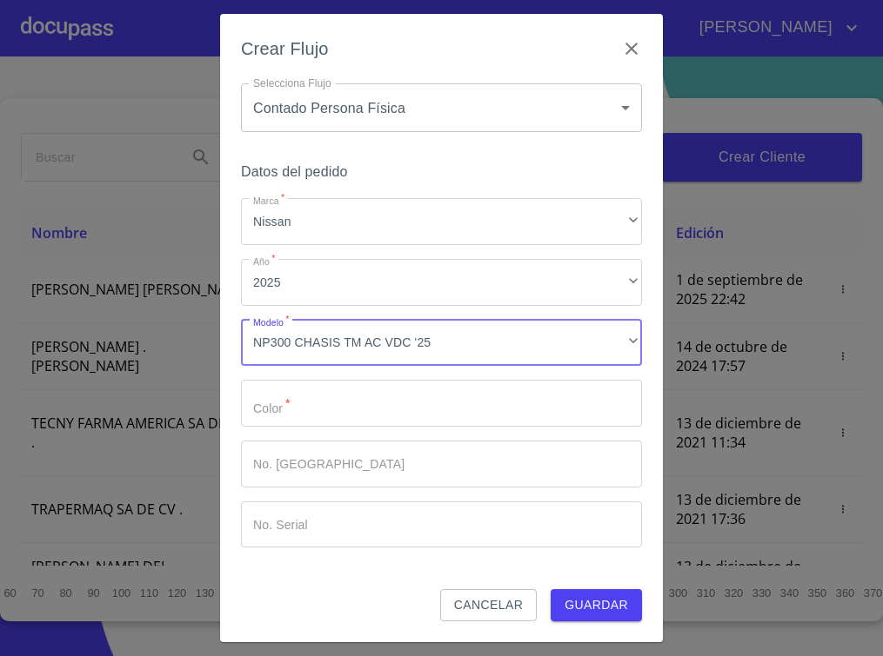
click at [350, 417] on input "Marca   *" at bounding box center [441, 403] width 401 height 47
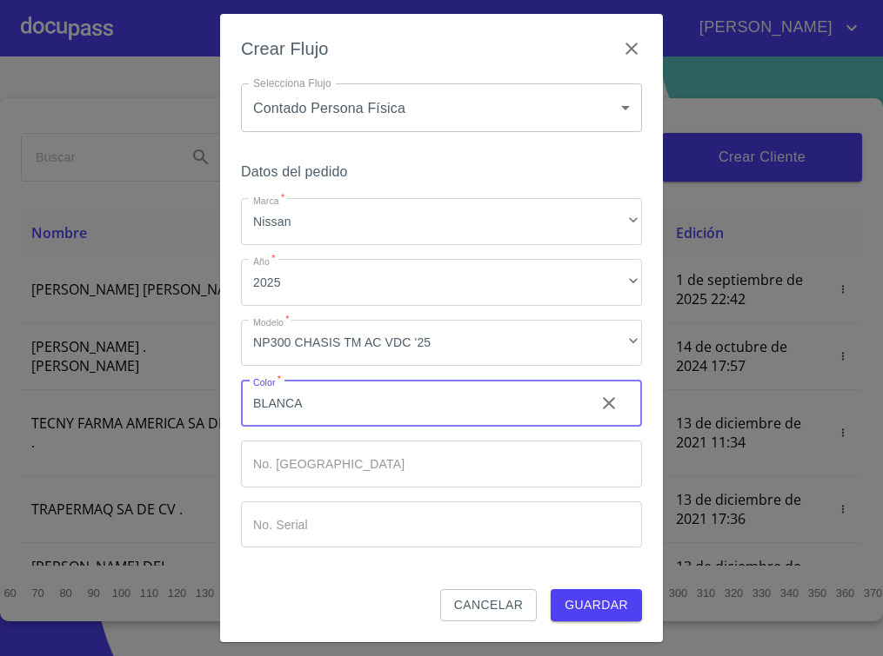
type input "BLANCA"
click at [388, 427] on input "Marca   *" at bounding box center [411, 403] width 340 height 47
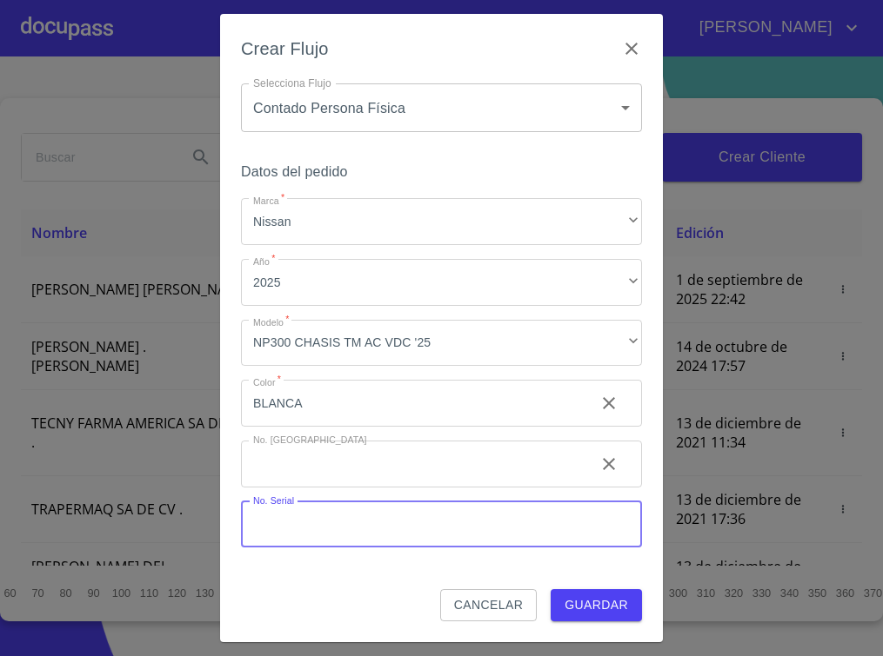
click at [417, 522] on input "Marca   *" at bounding box center [441, 525] width 401 height 47
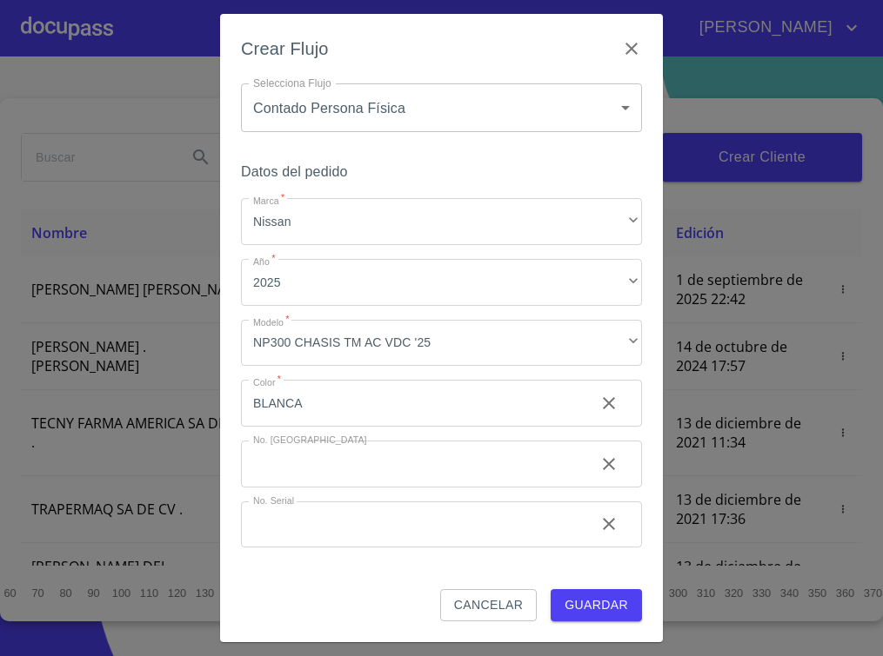
click at [568, 579] on div "Datos del pedido Marca   * Nissan ​ Año   * 2025 ​ Modelo   * NP300 CHASIS TM A…" at bounding box center [441, 375] width 401 height 430
click at [584, 602] on span "Guardar" at bounding box center [595, 606] width 63 height 22
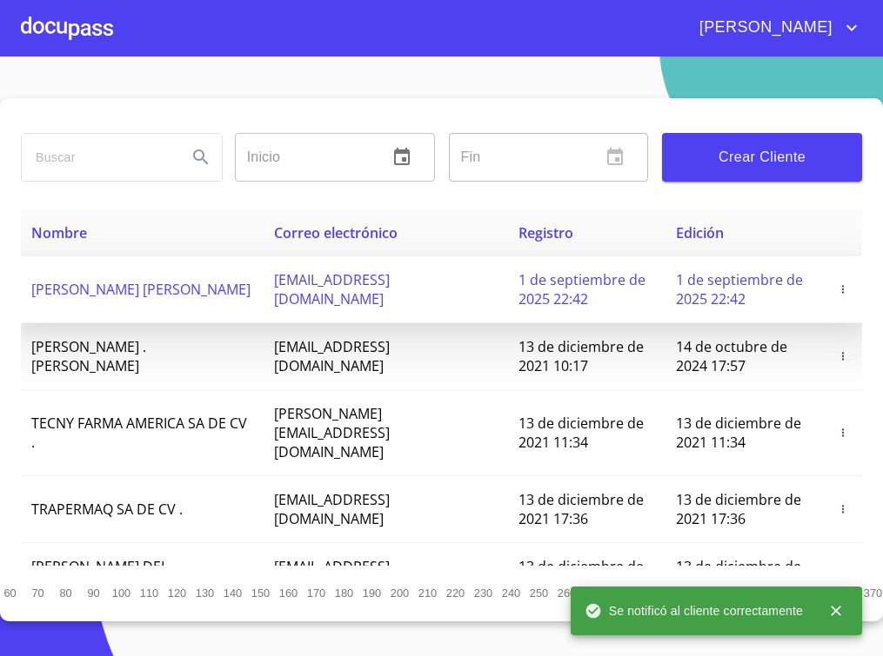
click at [201, 277] on td "[PERSON_NAME] [PERSON_NAME]" at bounding box center [142, 290] width 243 height 67
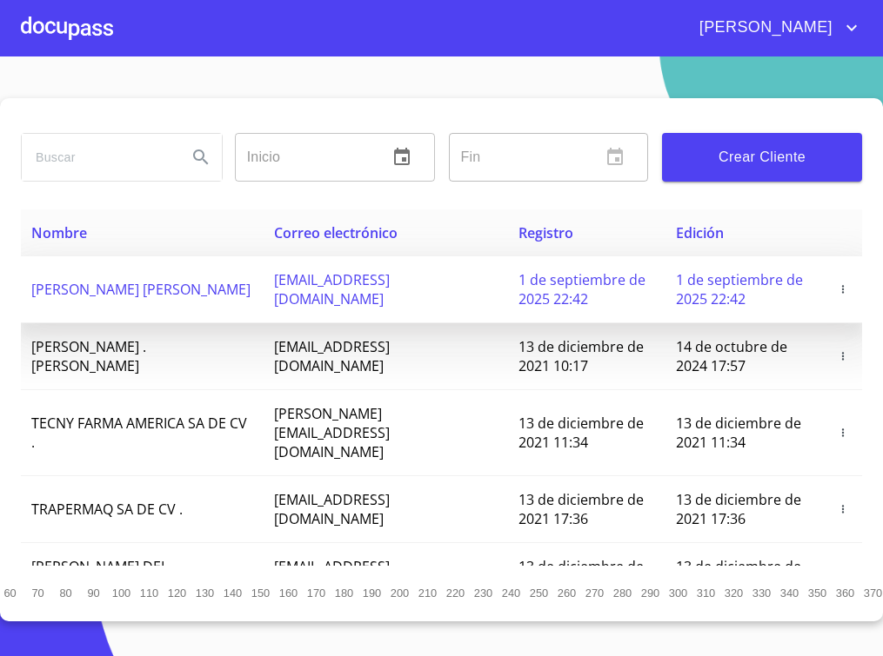
click at [217, 297] on span "[PERSON_NAME] [PERSON_NAME]" at bounding box center [140, 289] width 219 height 19
click at [223, 297] on span "[PERSON_NAME] [PERSON_NAME]" at bounding box center [140, 289] width 219 height 19
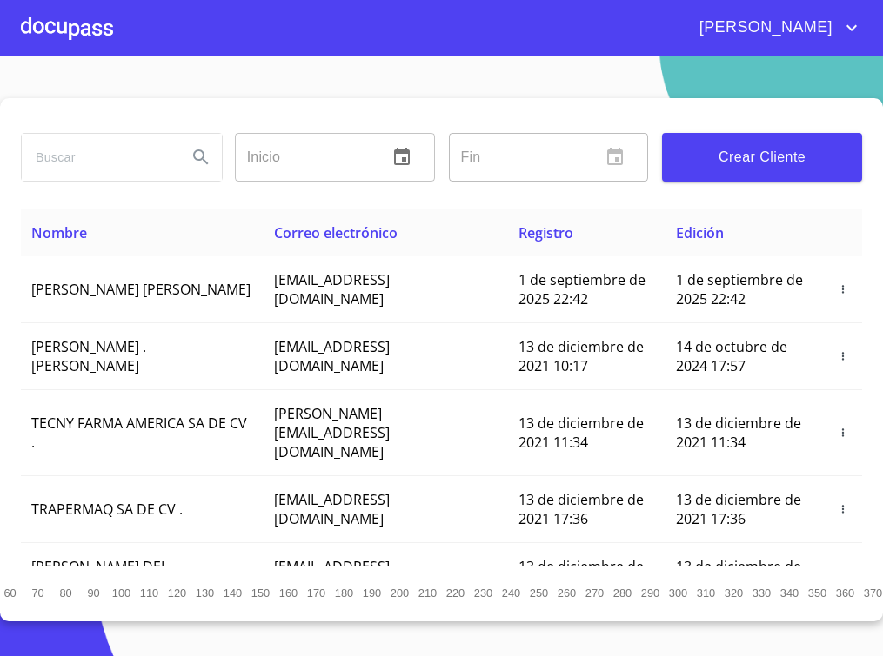
click at [81, 46] on div at bounding box center [67, 28] width 92 height 56
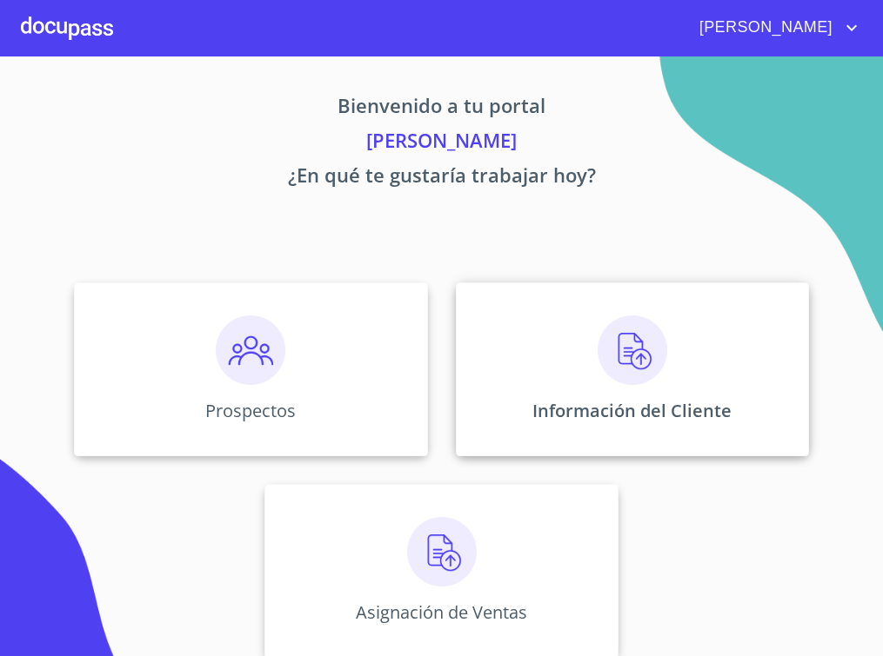
click at [587, 341] on div "Información del Cliente" at bounding box center [632, 370] width 353 height 174
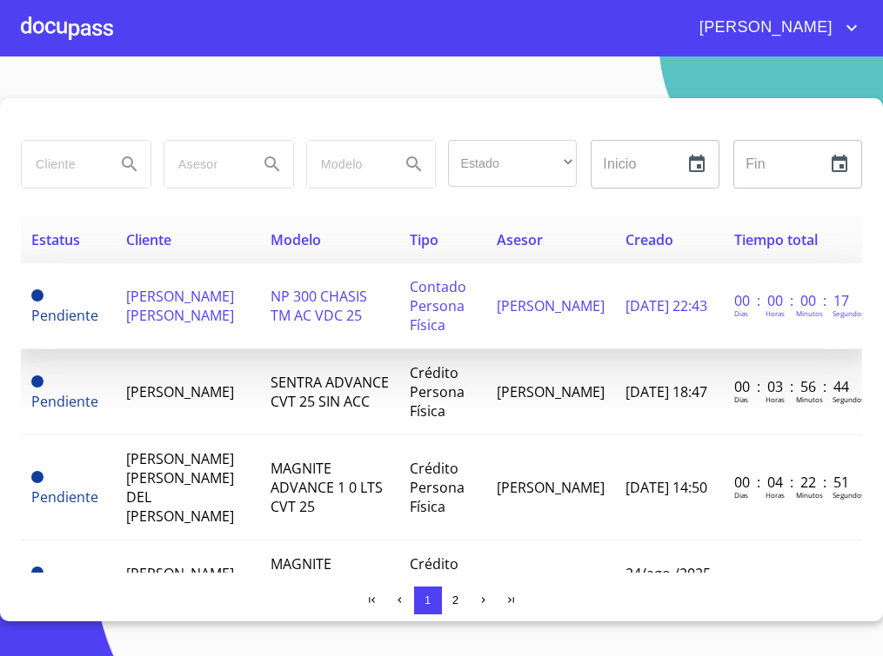
click at [168, 311] on span "[PERSON_NAME] [PERSON_NAME]" at bounding box center [180, 306] width 108 height 38
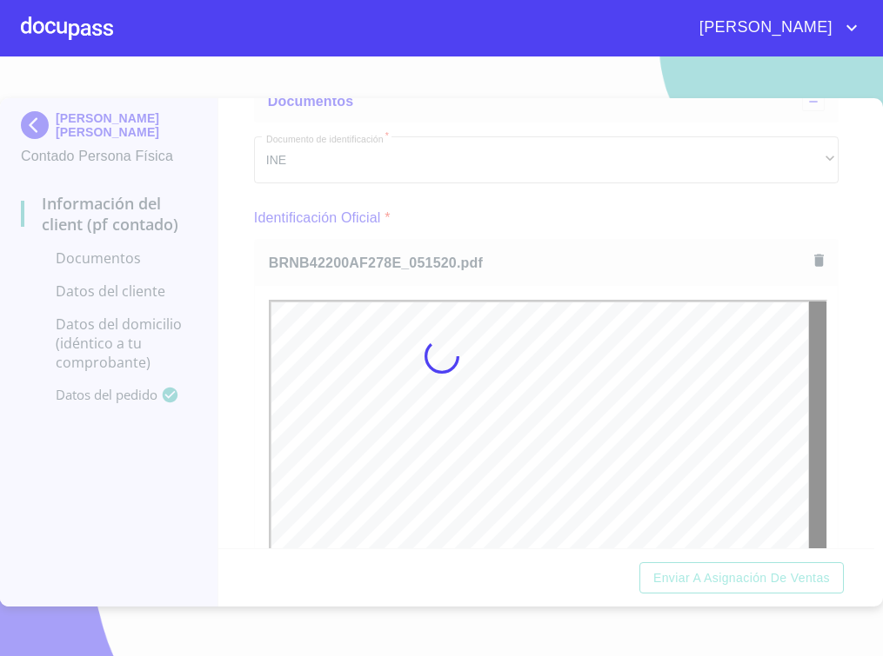
click at [839, 314] on div at bounding box center [441, 357] width 883 height 600
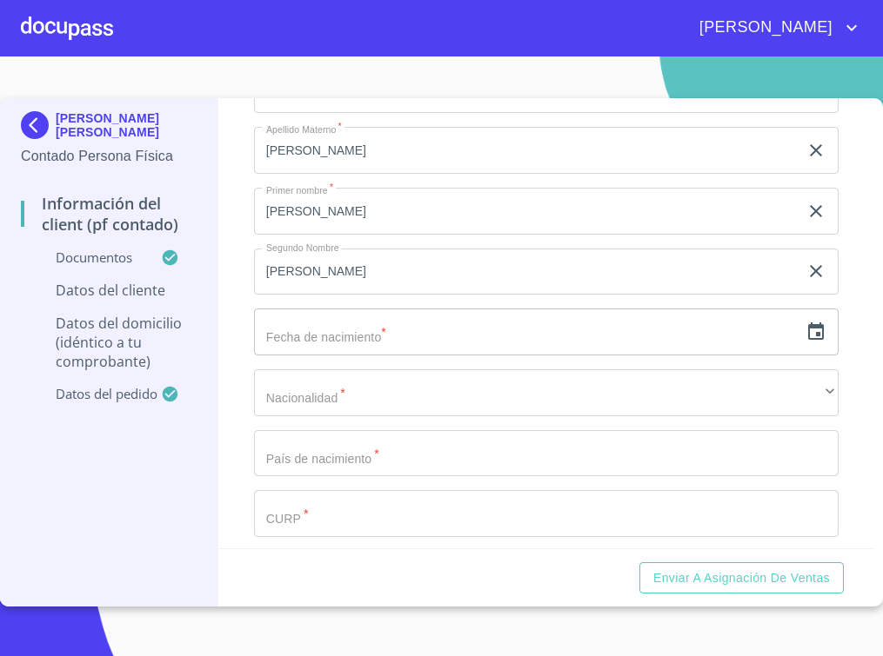
scroll to position [3152, 0]
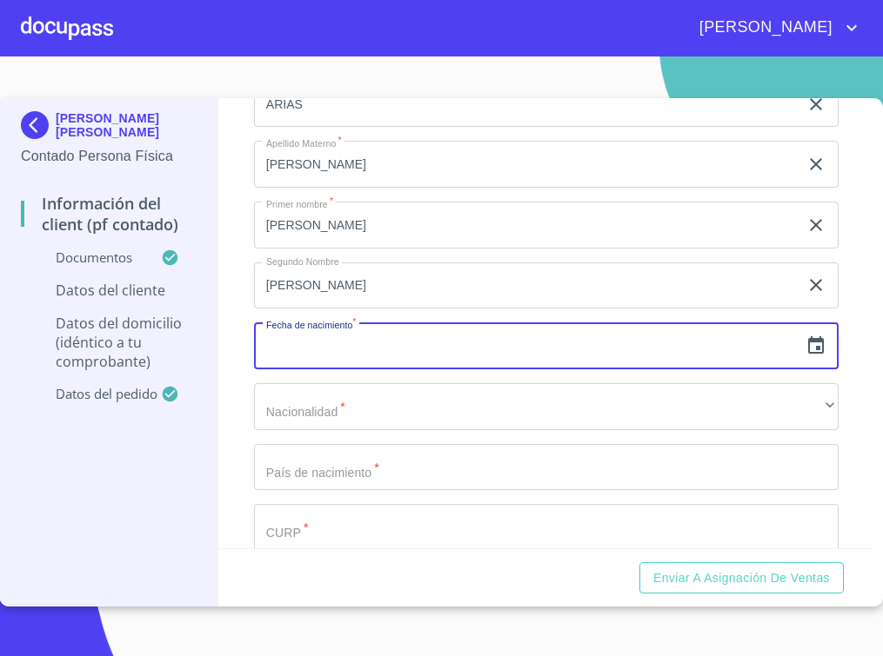
click at [353, 370] on input "text" at bounding box center [526, 346] width 545 height 47
paste input "91"
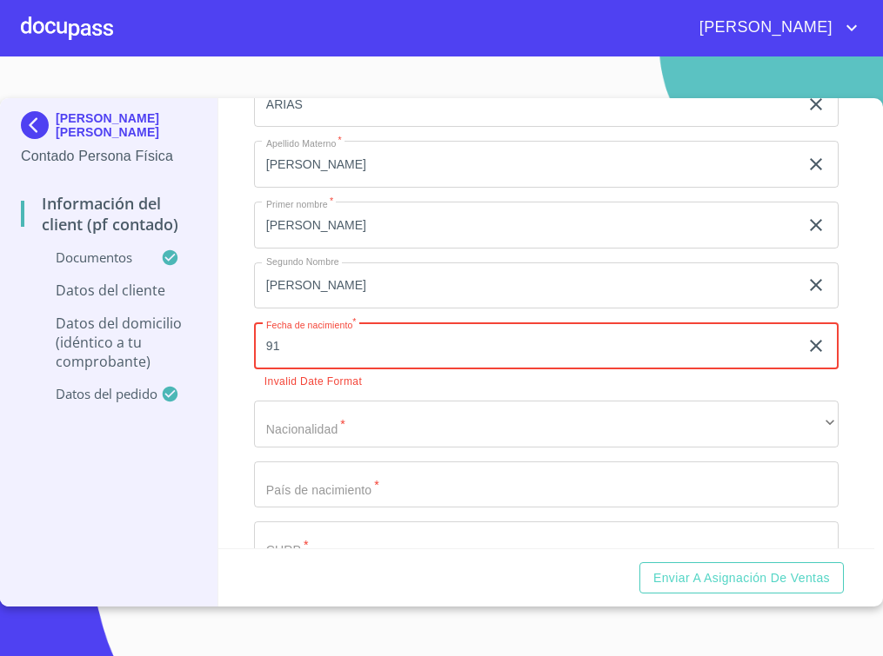
type input "9_"
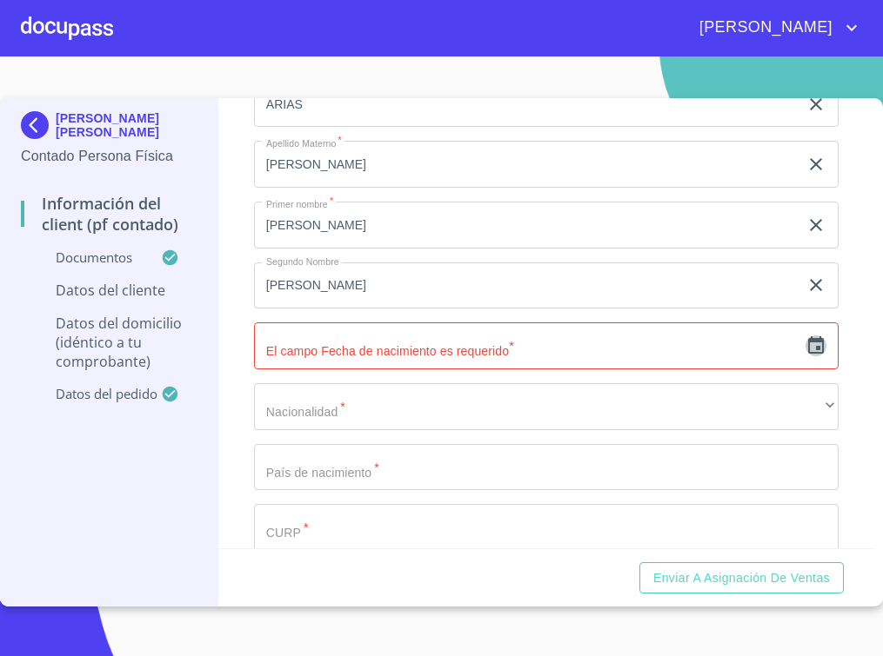
click at [805, 357] on icon "button" at bounding box center [815, 346] width 21 height 21
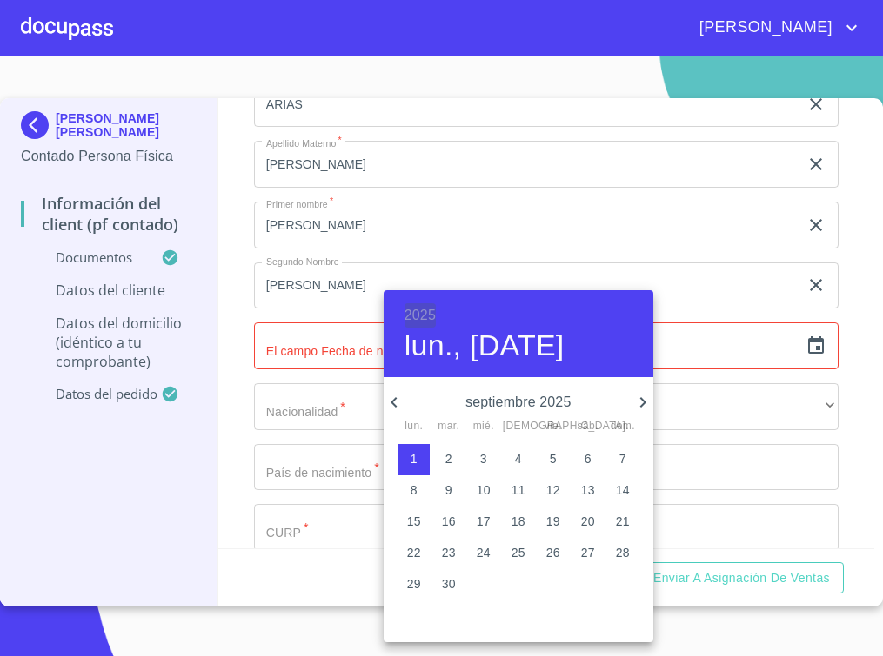
click at [410, 309] on h6 "2025" at bounding box center [419, 315] width 31 height 24
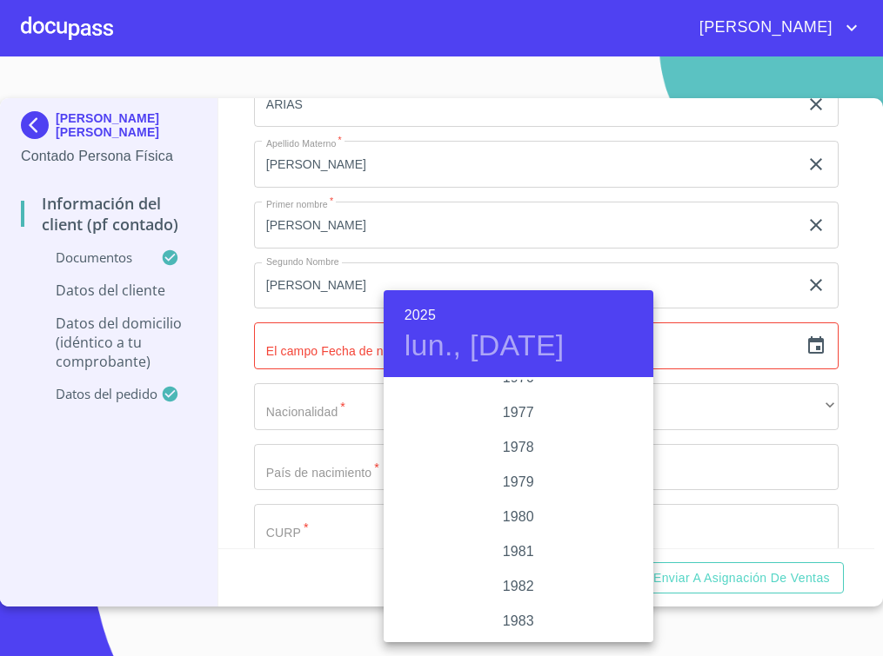
scroll to position [1743, 0]
click at [523, 452] on div "1977" at bounding box center [518, 462] width 270 height 35
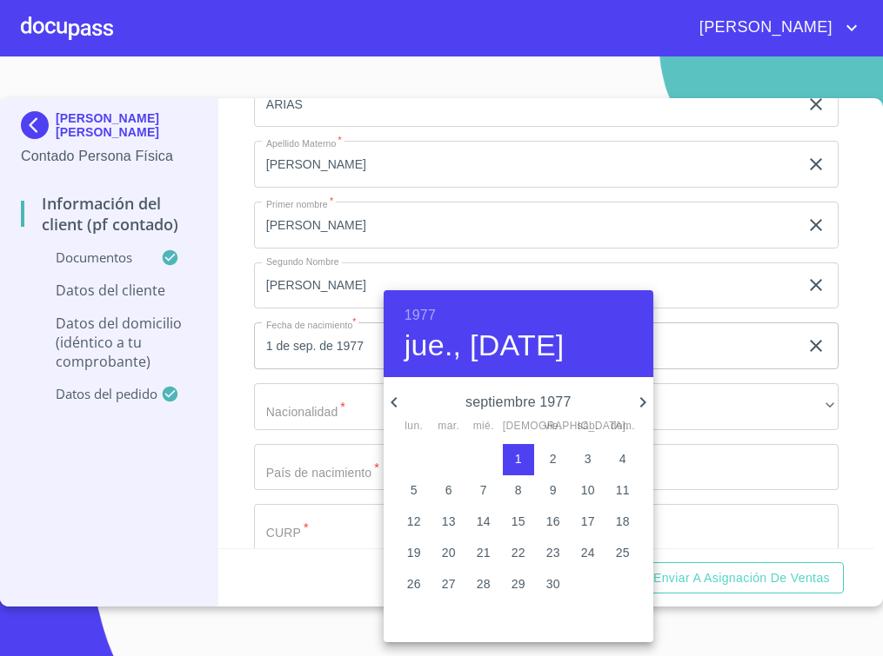
click at [398, 407] on icon "button" at bounding box center [393, 402] width 21 height 21
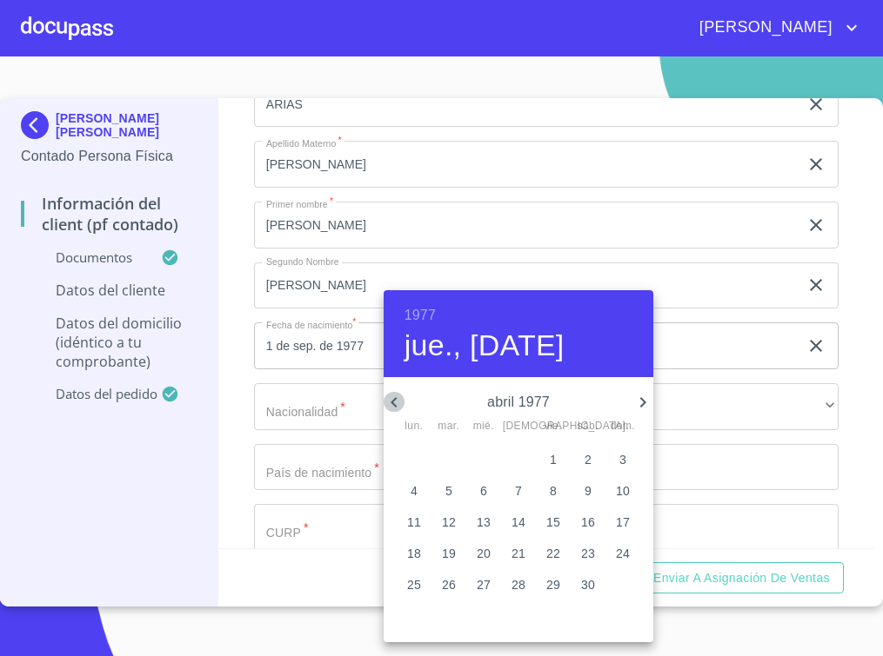
click at [398, 407] on icon "button" at bounding box center [393, 402] width 21 height 21
click at [622, 491] on p "9" at bounding box center [622, 490] width 7 height 17
type input "9 de ene. de 1977"
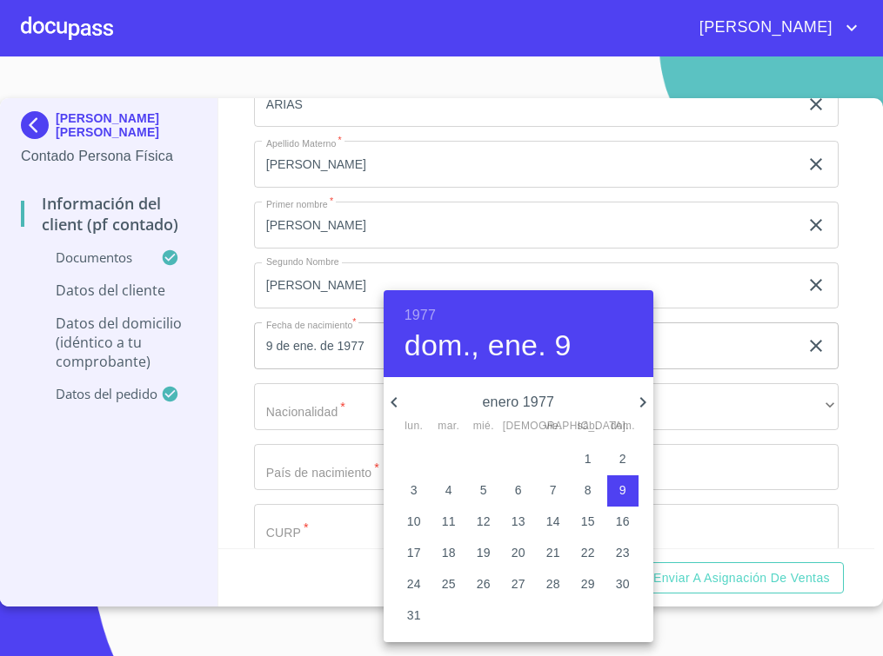
click at [250, 417] on div at bounding box center [441, 328] width 883 height 656
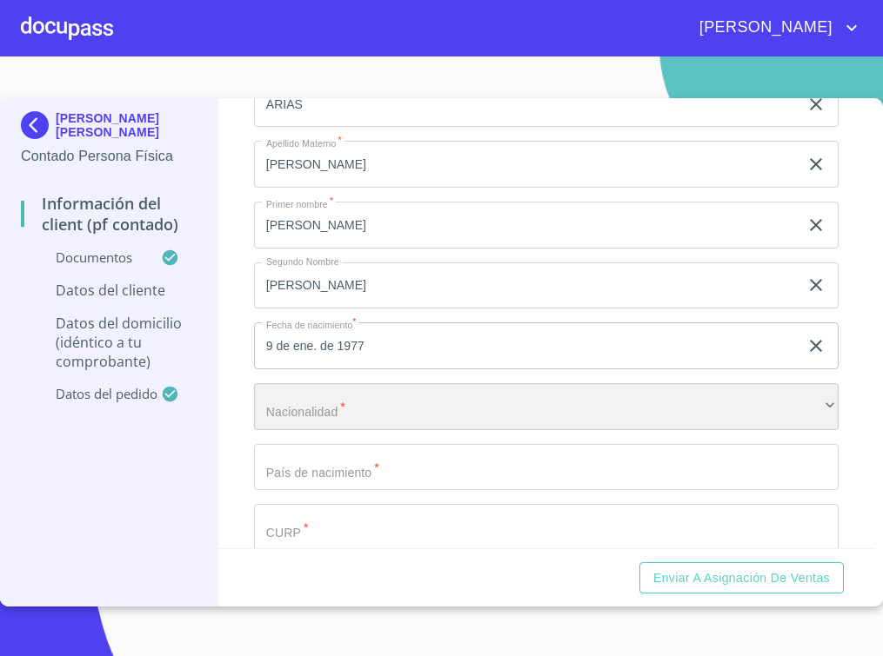
click at [342, 430] on div "​" at bounding box center [546, 406] width 585 height 47
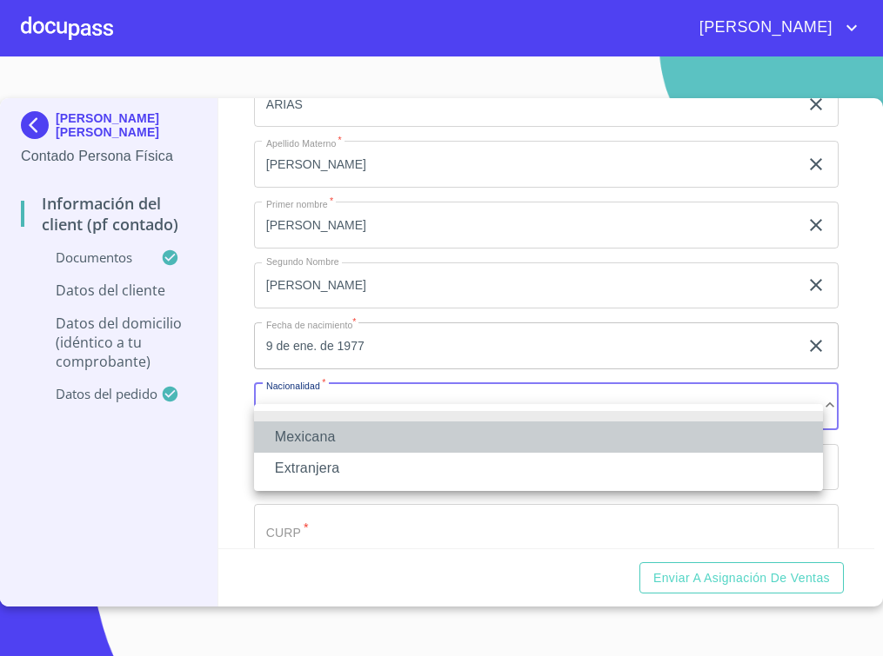
click at [350, 436] on li "Mexicana" at bounding box center [538, 437] width 569 height 31
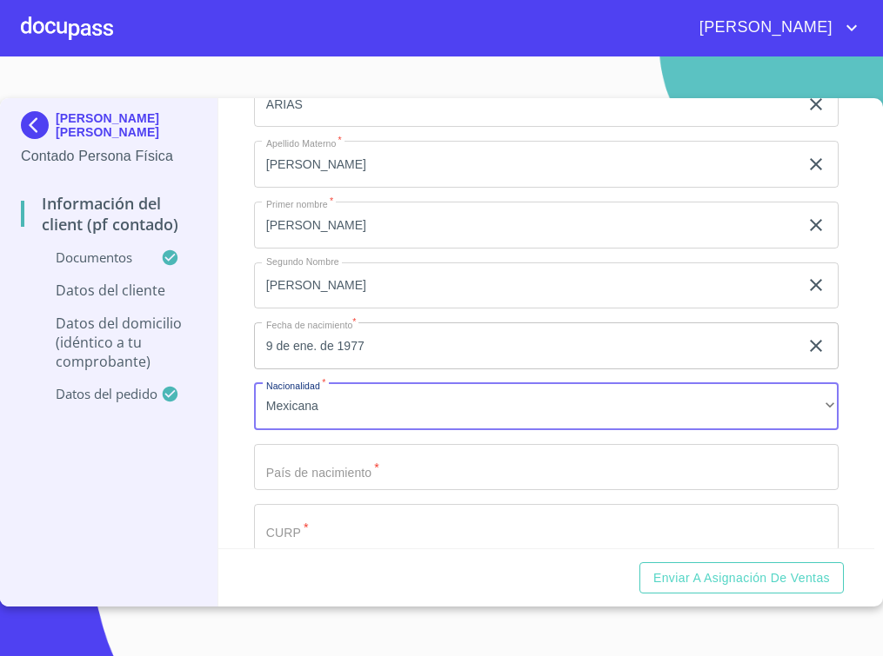
click at [357, 128] on input "Documento de identificación   *" at bounding box center [526, 104] width 545 height 47
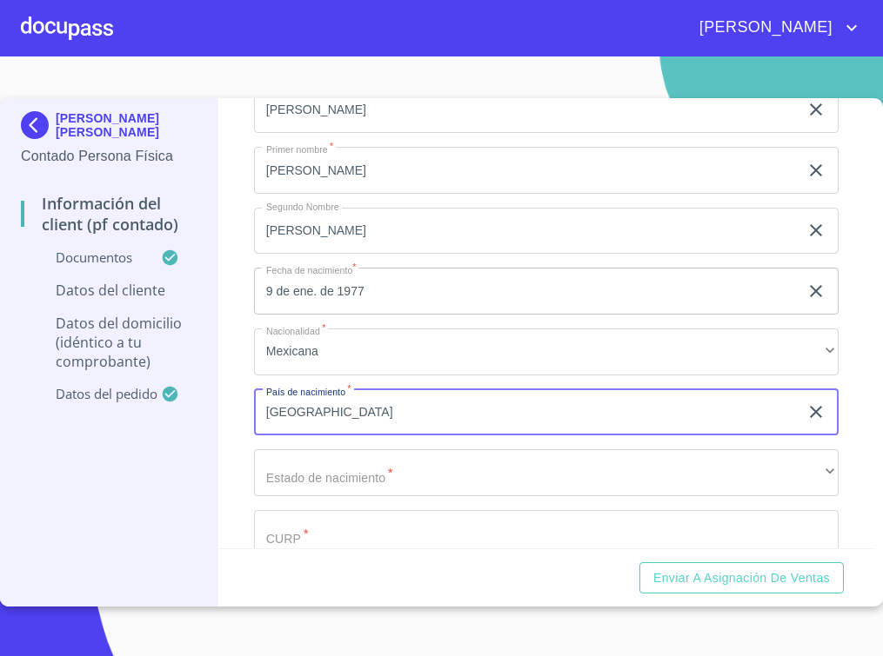
scroll to position [3261, 0]
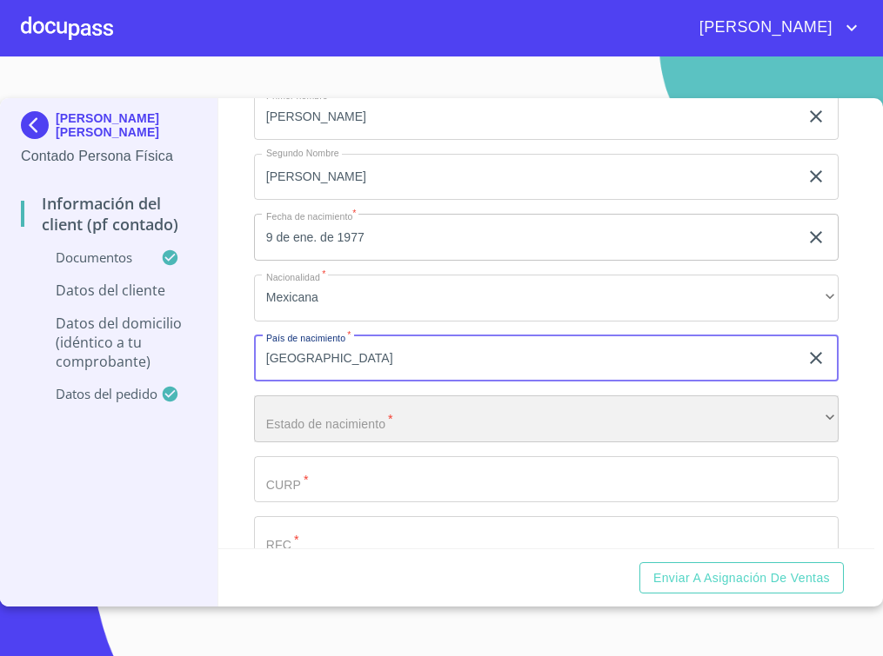
click at [504, 442] on div "​" at bounding box center [546, 419] width 585 height 47
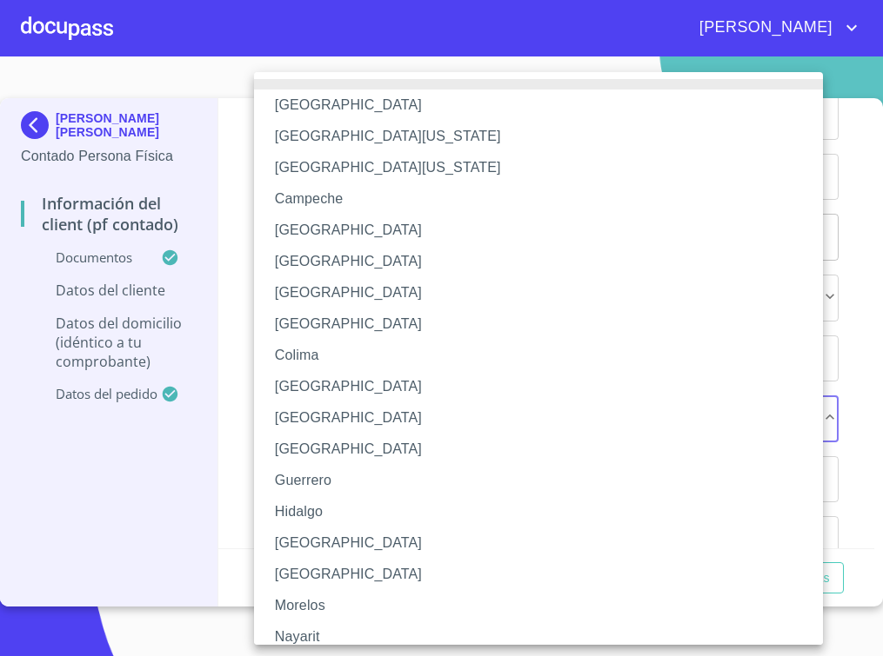
click at [330, 536] on li "[GEOGRAPHIC_DATA]" at bounding box center [546, 543] width 585 height 31
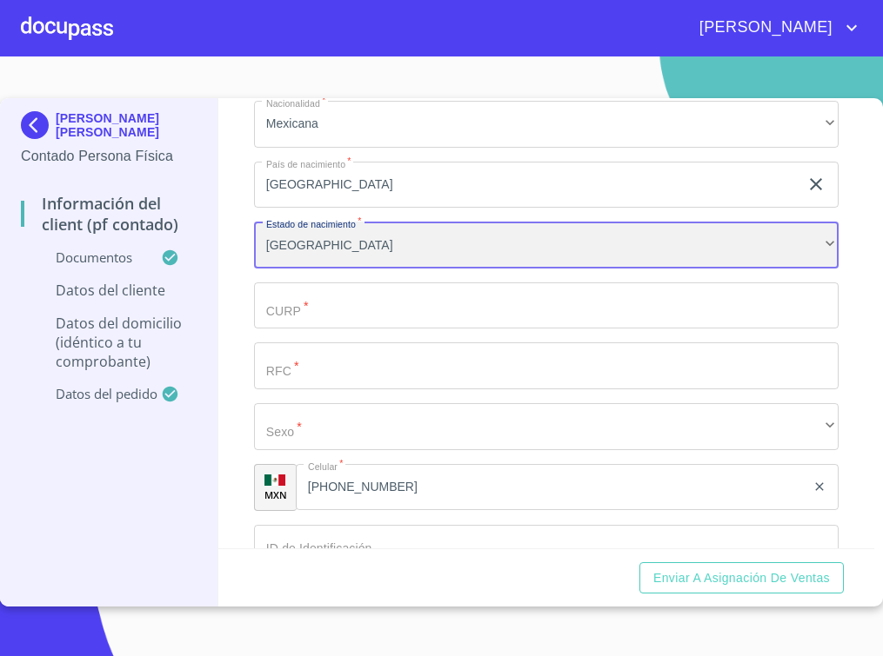
scroll to position [3478, 0]
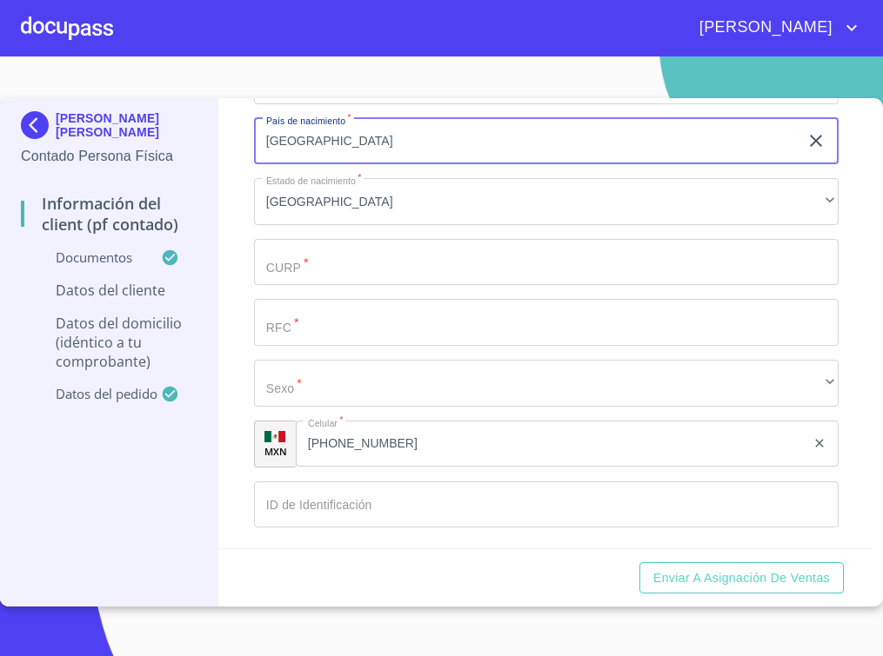
click at [339, 157] on input "[GEOGRAPHIC_DATA]" at bounding box center [526, 141] width 545 height 47
type input "[GEOGRAPHIC_DATA]"
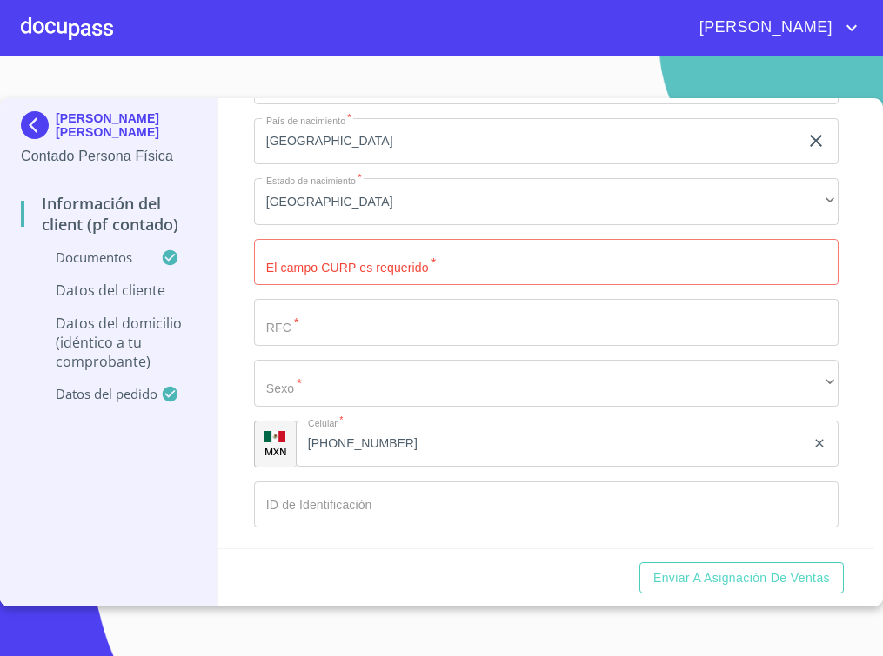
click at [397, 286] on input "Documento de identificación   *" at bounding box center [546, 262] width 585 height 47
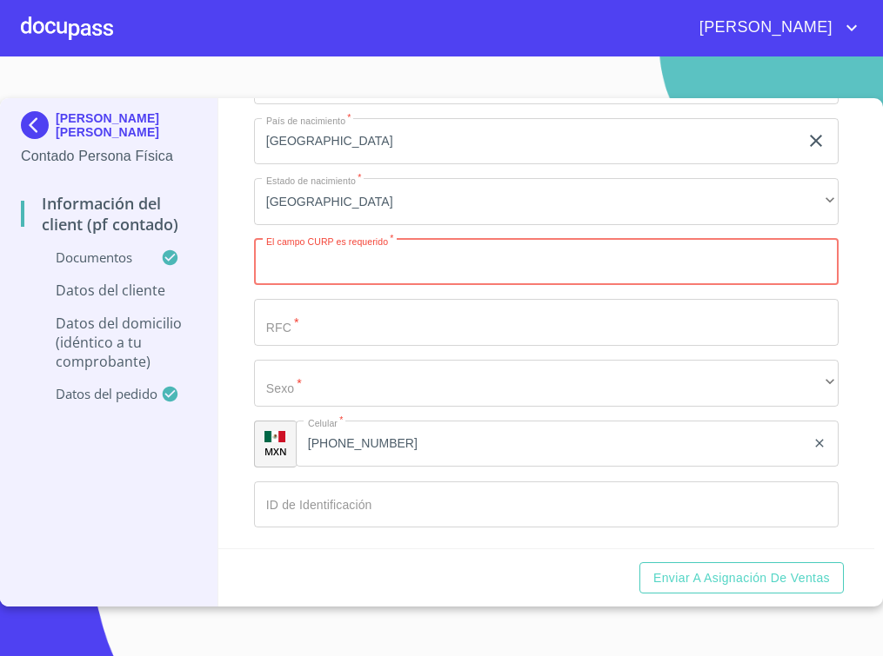
paste input "AIAL770109HJCRLS06"
type input "AIAL770109HJCRLS06"
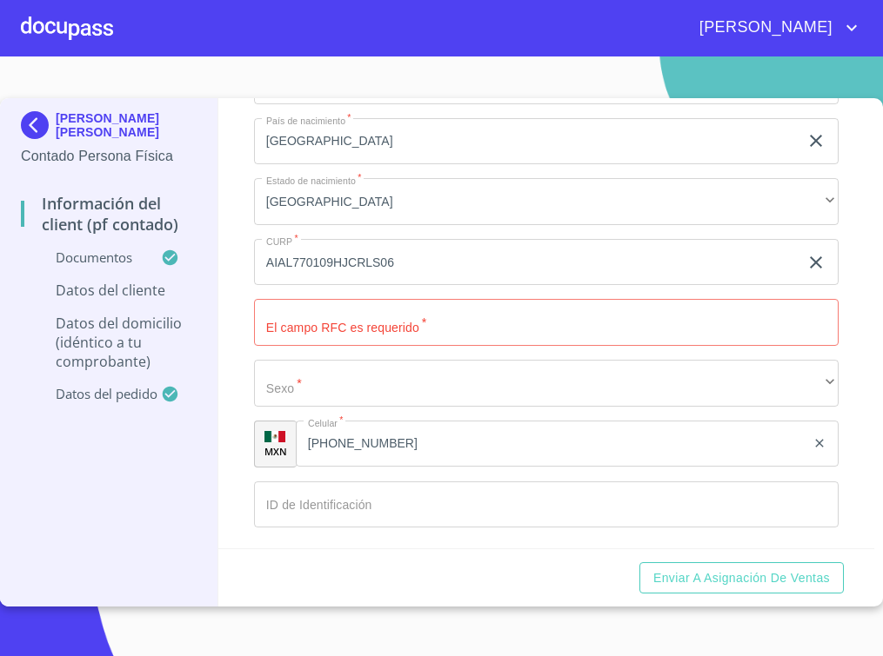
click at [340, 340] on input "Documento de identificación   *" at bounding box center [546, 322] width 585 height 47
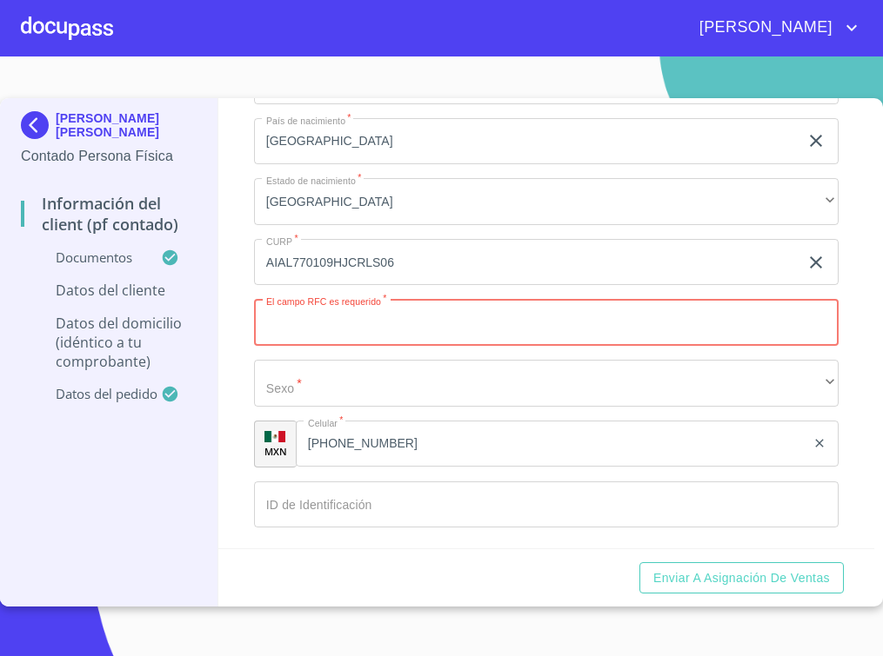
paste input "AIAL770109FJ3"
type input "AIAL770109FJ3"
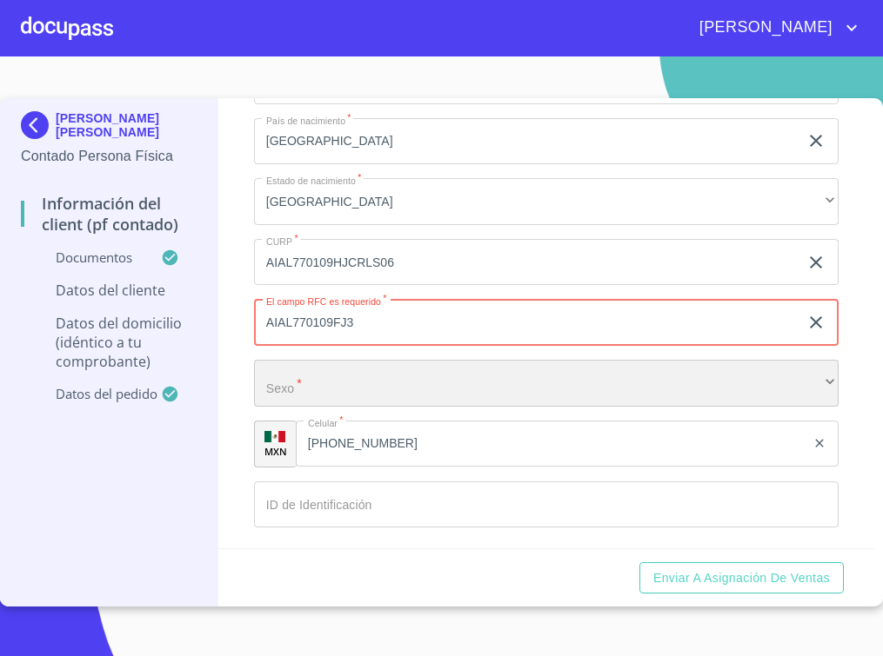
click at [337, 406] on div "​" at bounding box center [546, 383] width 585 height 47
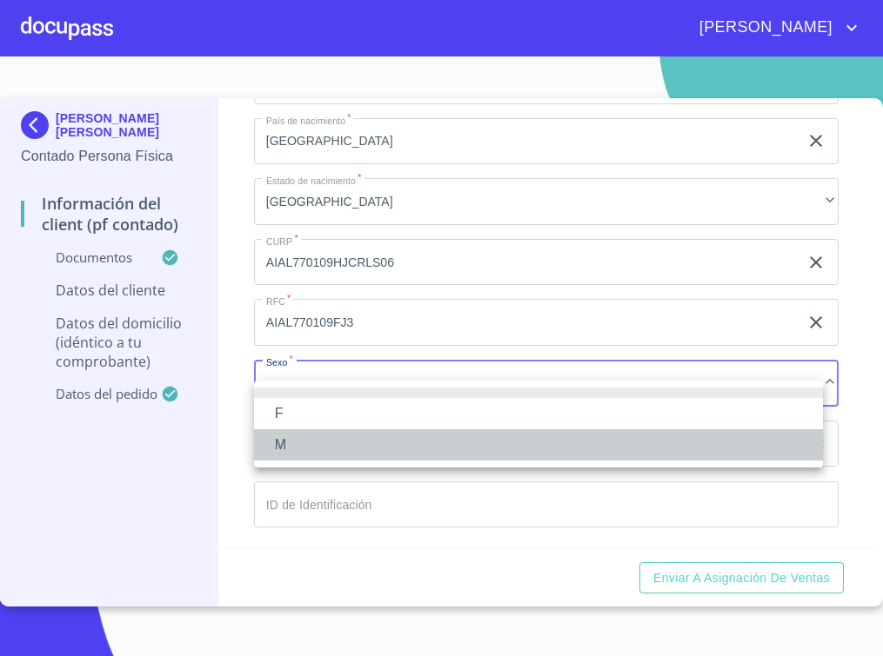
click at [318, 437] on li "M" at bounding box center [538, 445] width 569 height 31
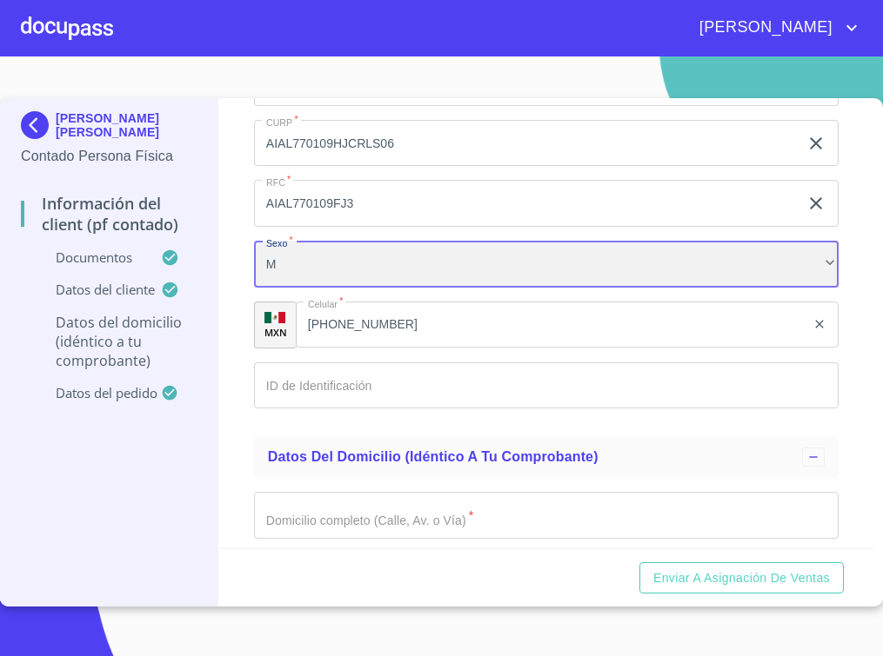
scroll to position [3696, 0]
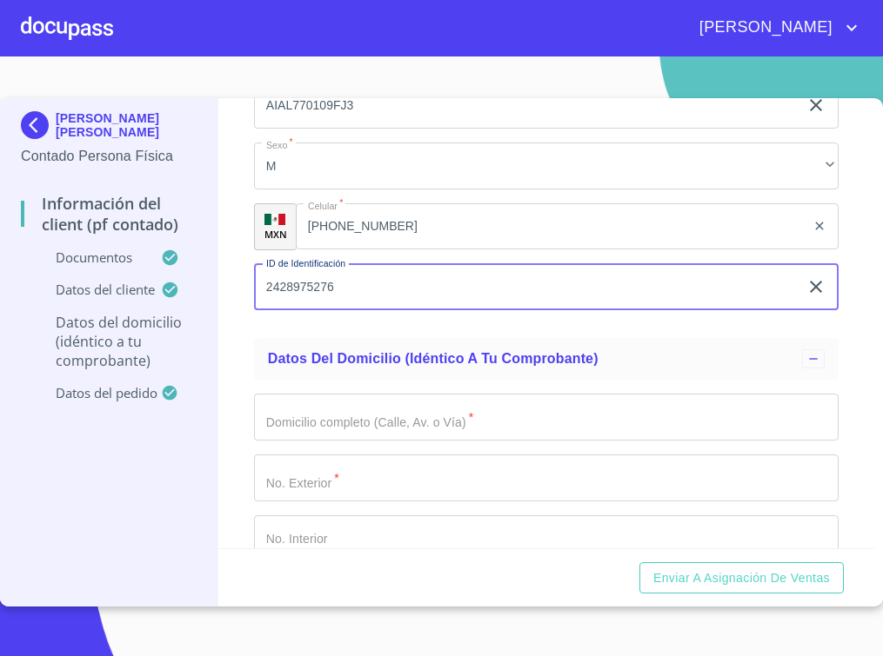
type input "2428975276"
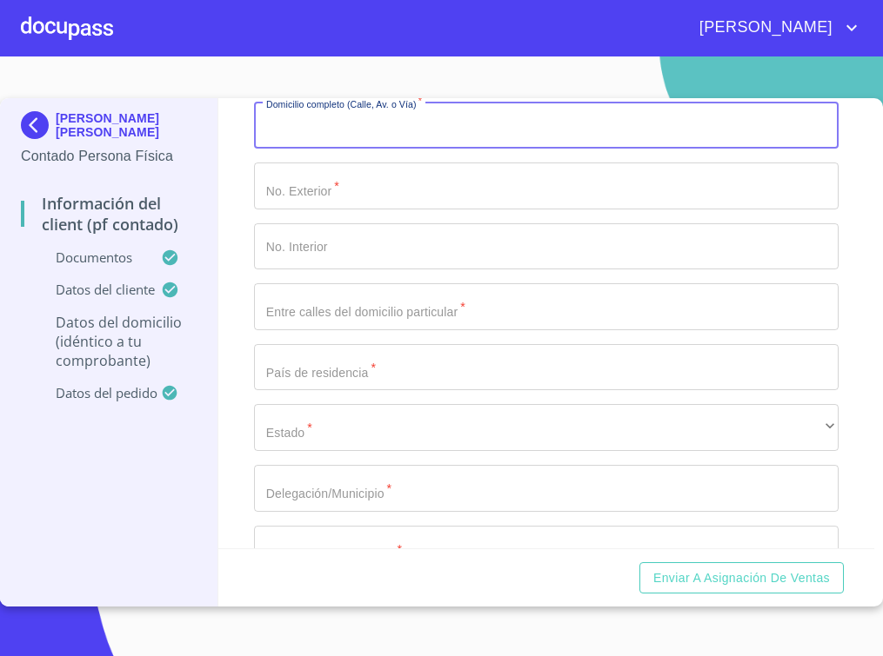
scroll to position [4130, 0]
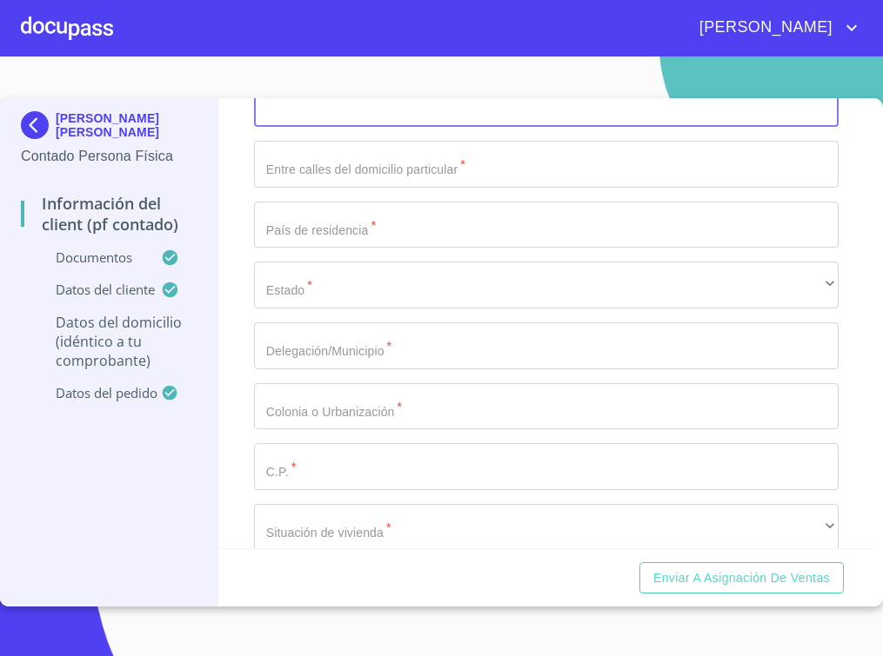
click at [387, 111] on input "Documento de identificación   *" at bounding box center [546, 104] width 585 height 47
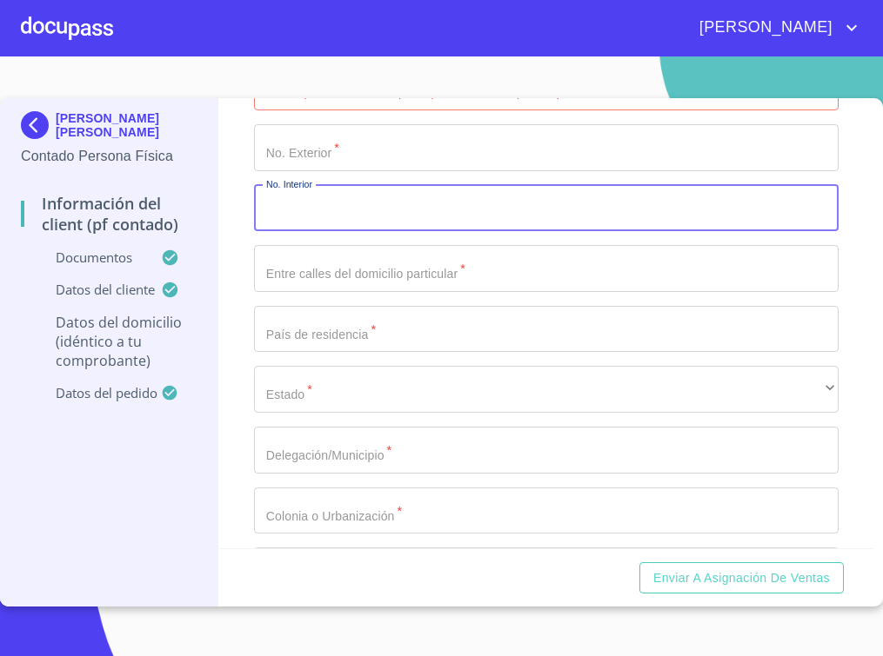
scroll to position [3913, 0]
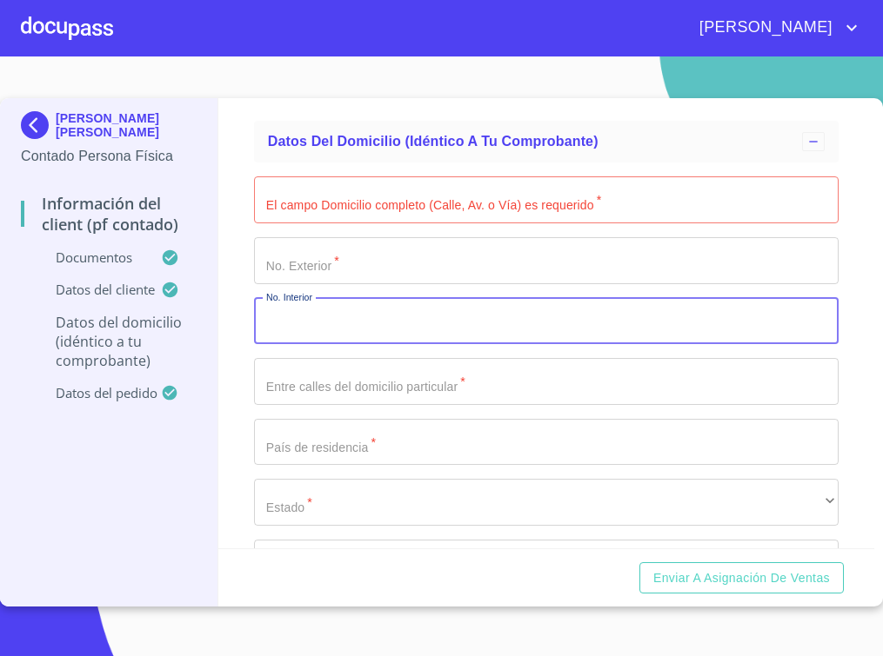
click at [370, 223] on input "Documento de identificación   *" at bounding box center [546, 200] width 585 height 47
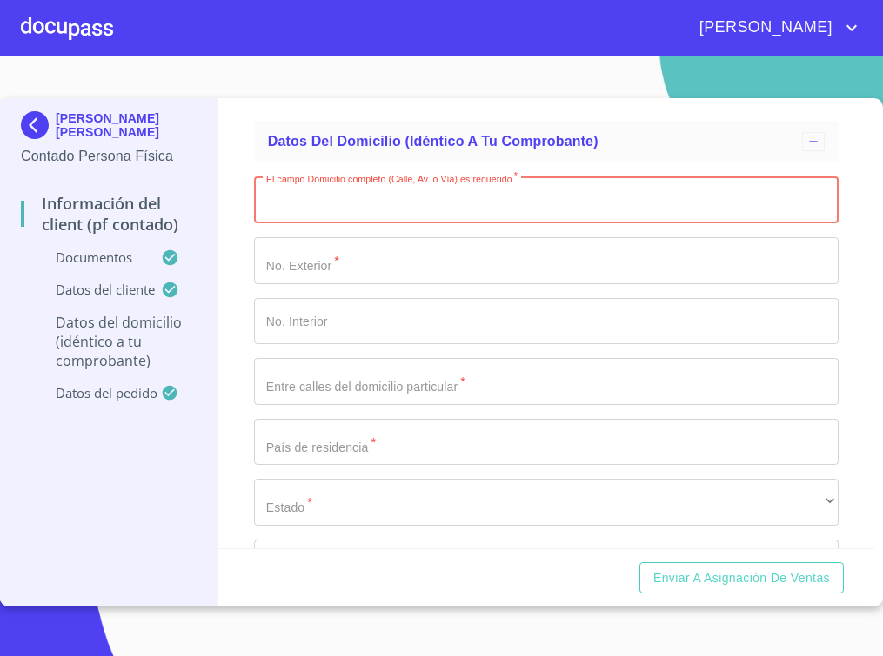
paste input "[GEOGRAPHIC_DATA]"
type input "[GEOGRAPHIC_DATA]"
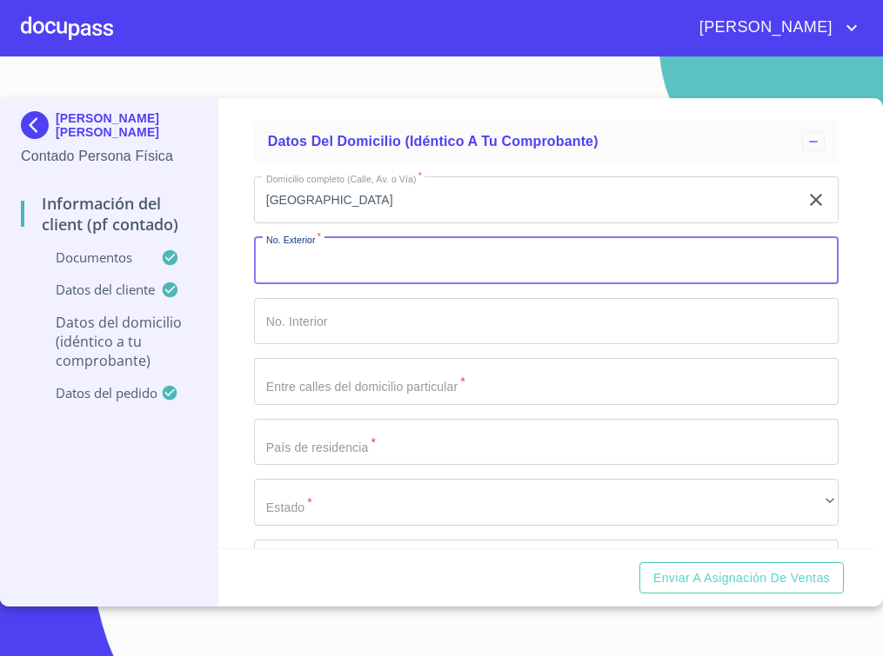
click at [381, 284] on input "Documento de identificación   *" at bounding box center [546, 260] width 585 height 47
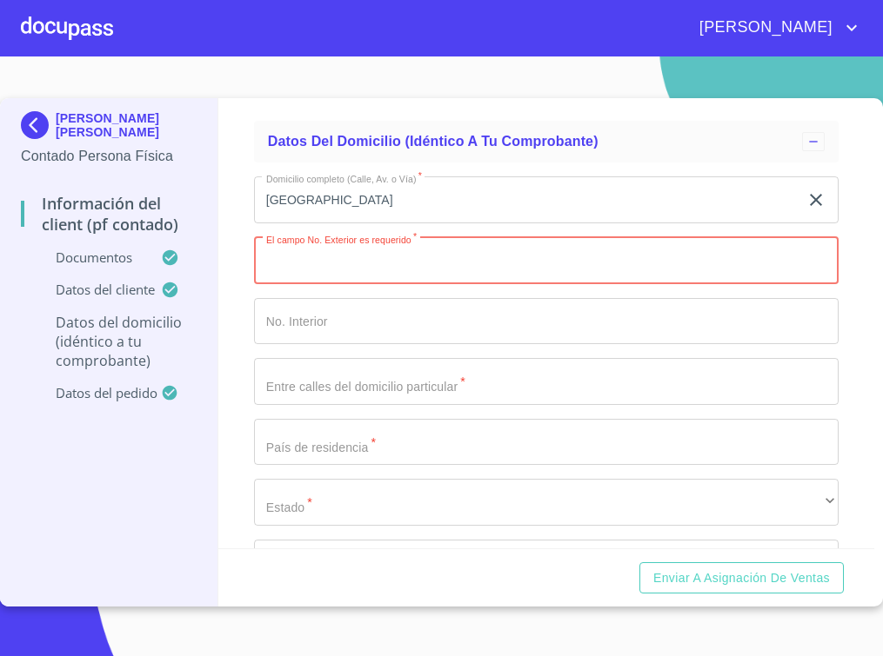
click at [365, 267] on input "Documento de identificación   *" at bounding box center [546, 260] width 585 height 47
type input "62"
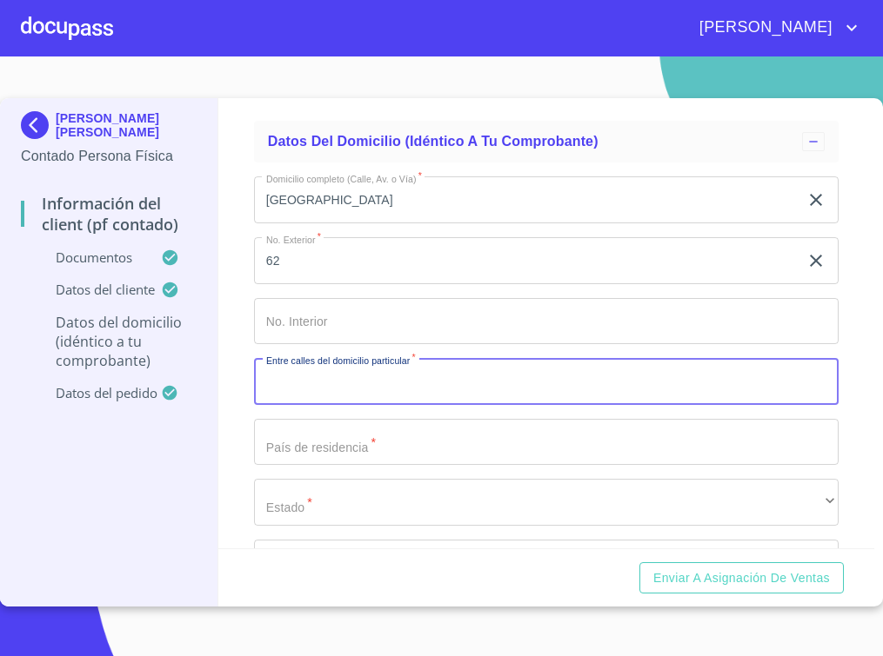
paste input "[GEOGRAPHIC_DATA] Y [GEOGRAPHIC_DATA]"
type input "[GEOGRAPHIC_DATA] Y [GEOGRAPHIC_DATA]"
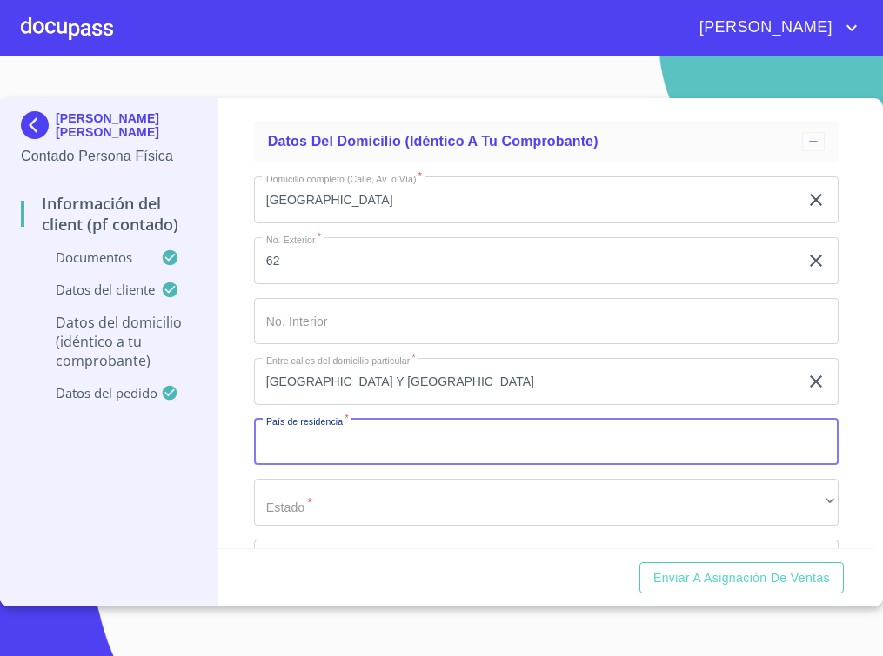
scroll to position [4022, 0]
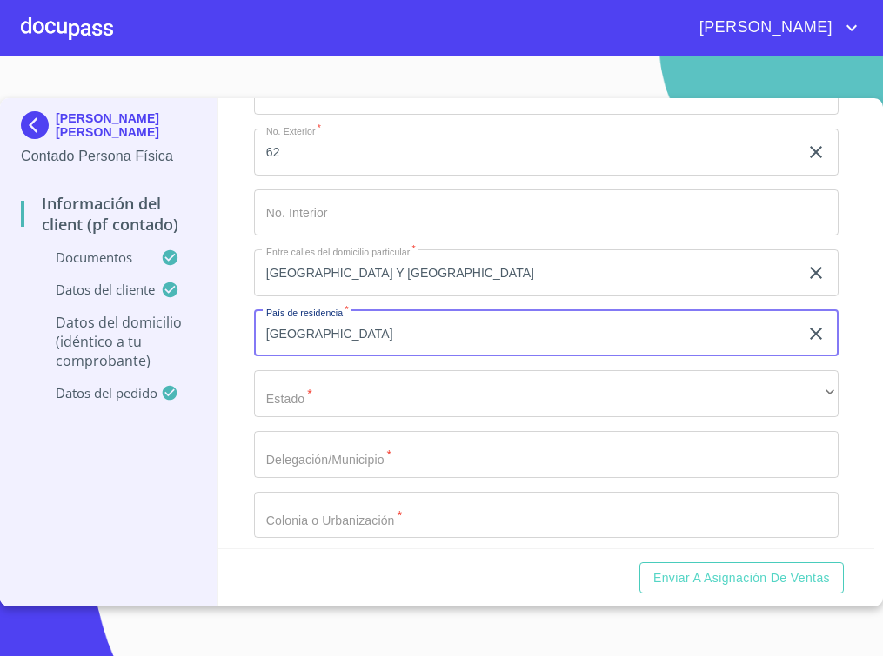
type input "[GEOGRAPHIC_DATA]"
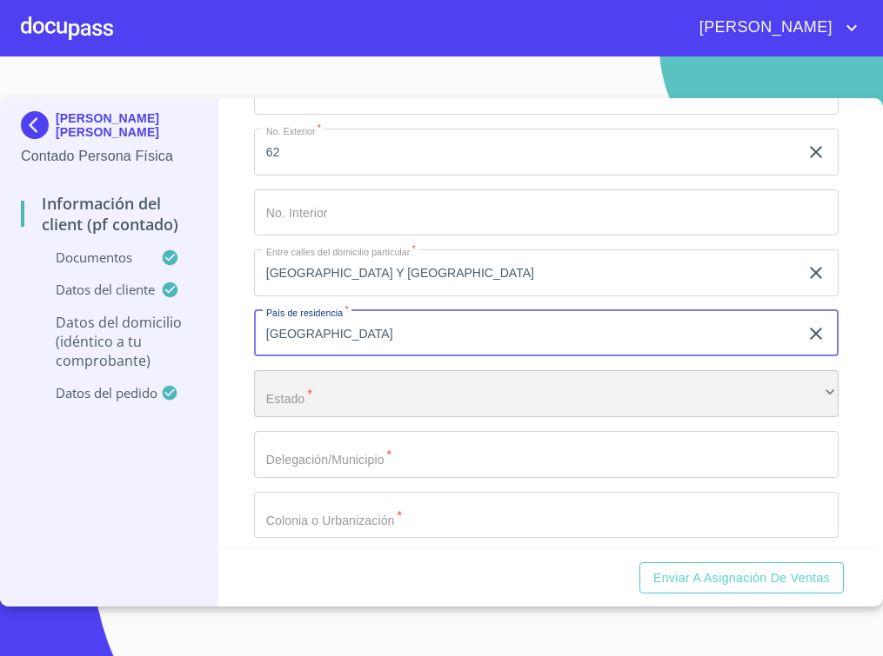
click at [316, 407] on div "​" at bounding box center [546, 393] width 585 height 47
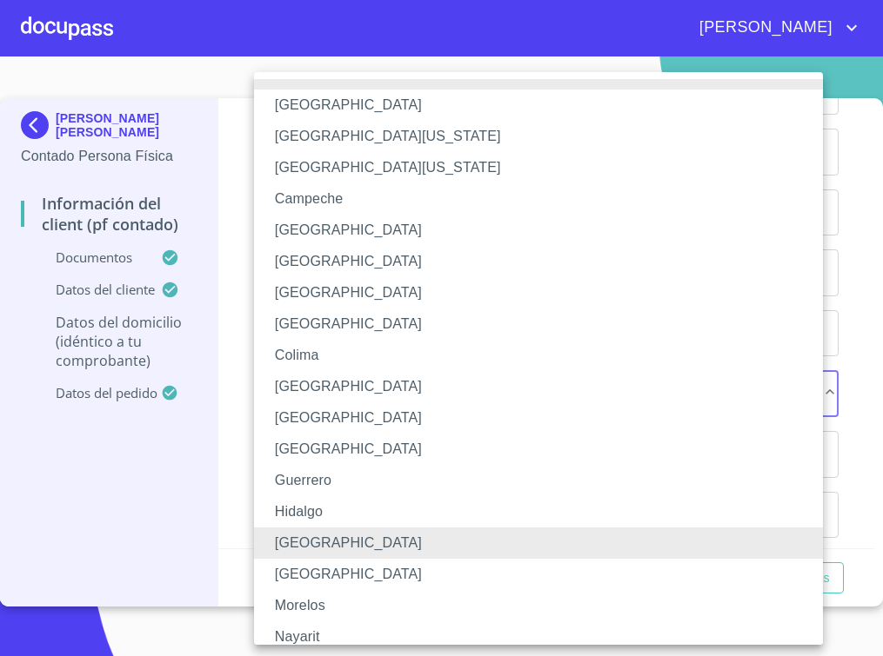
click at [304, 536] on li "[GEOGRAPHIC_DATA]" at bounding box center [546, 543] width 585 height 31
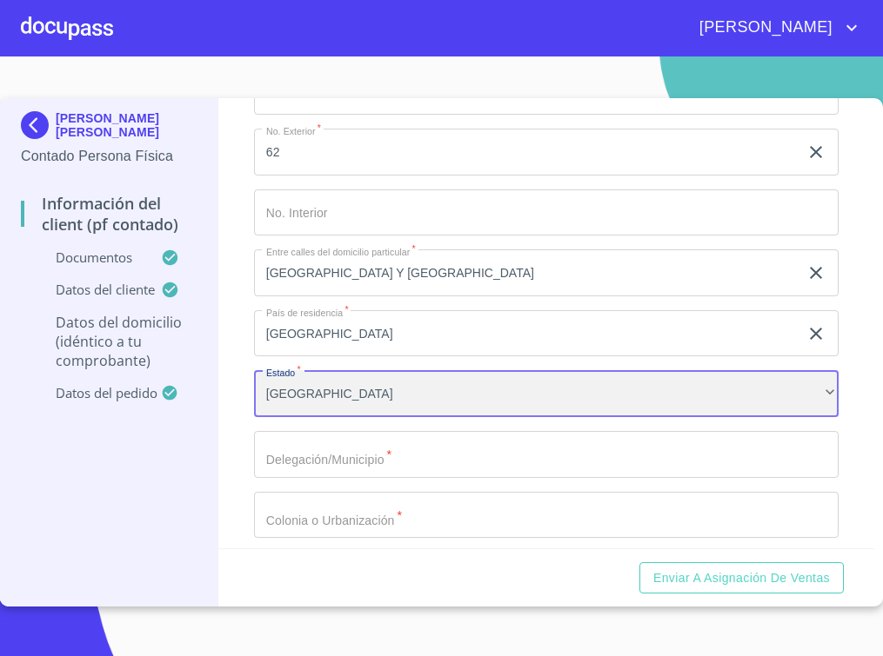
scroll to position [4130, 0]
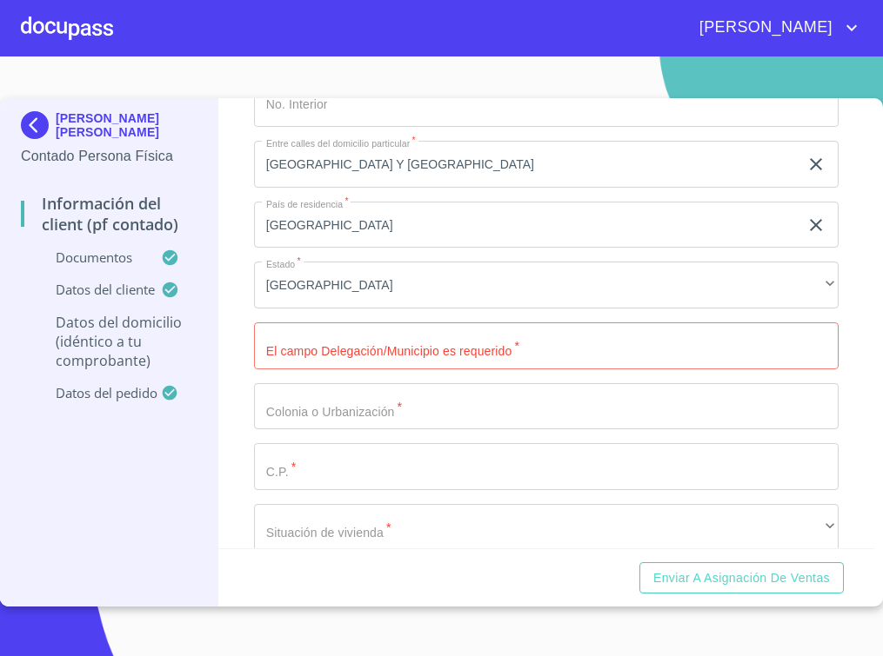
click at [381, 361] on input "Documento de identificación   *" at bounding box center [546, 346] width 585 height 47
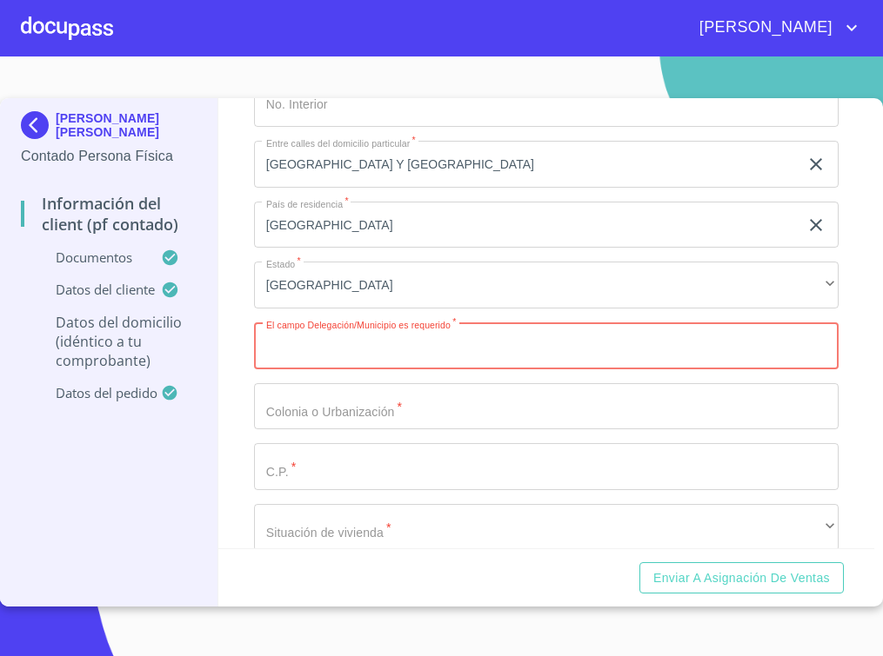
paste input "TLAJOMULCO"
type input "TLAJOMULCO"
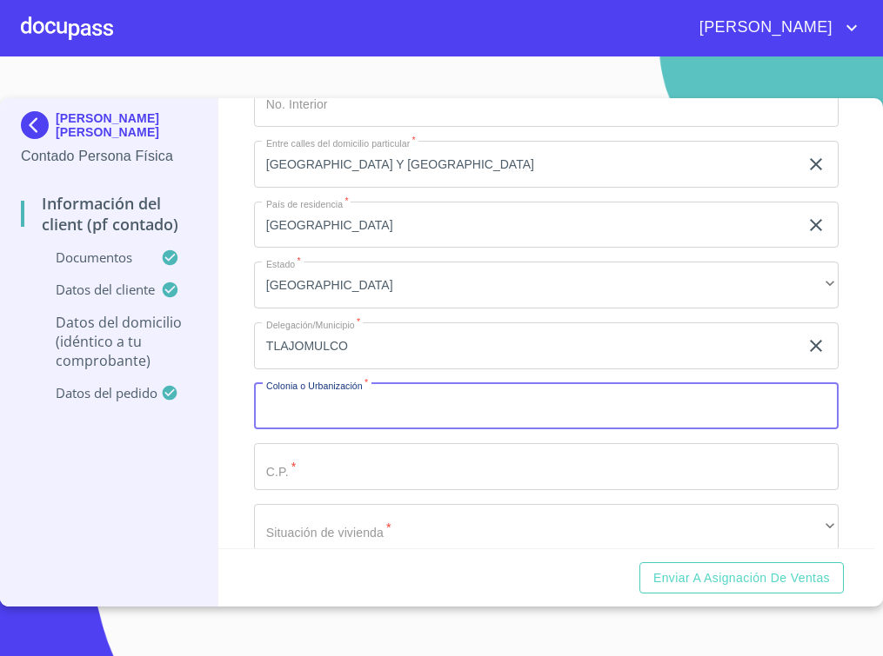
paste input "ARVENTO"
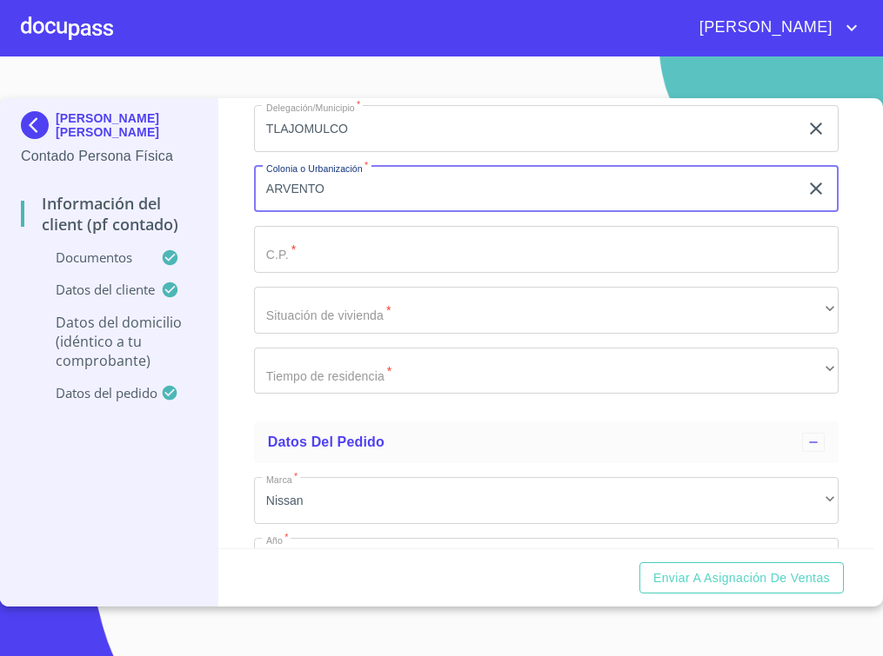
type input "ARVENTO"
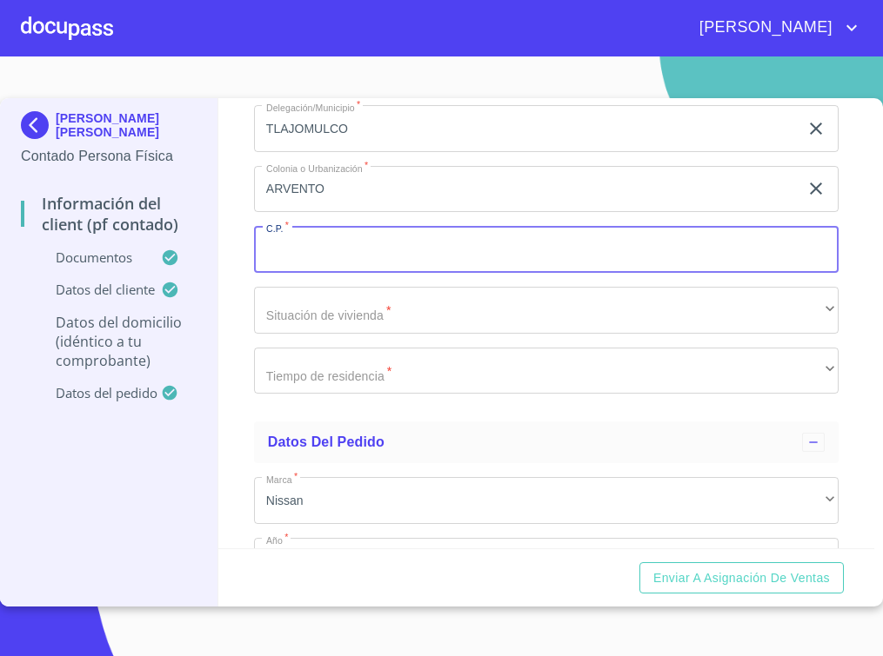
paste input "45670"
type input "45670"
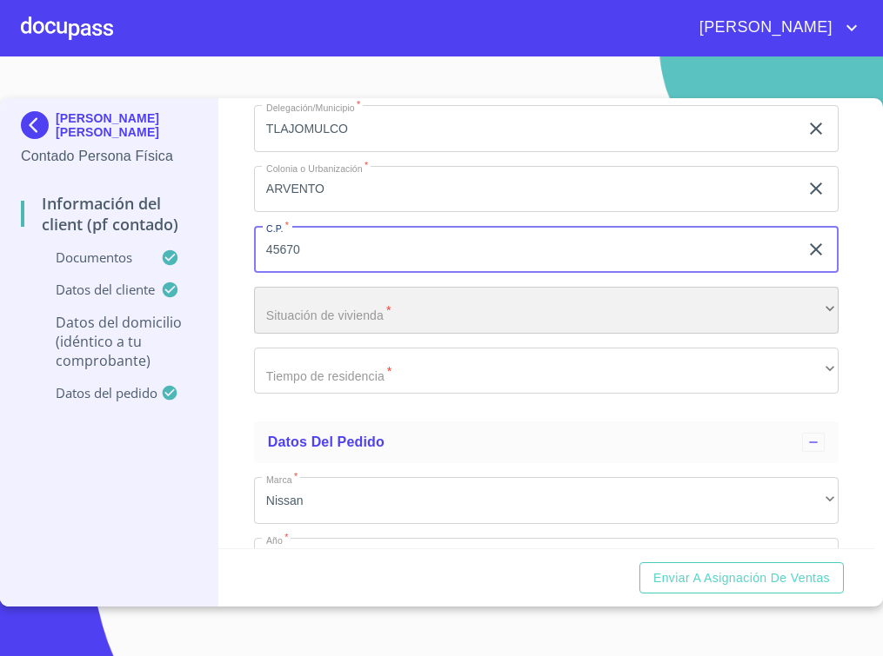
click at [417, 330] on div "​" at bounding box center [546, 310] width 585 height 47
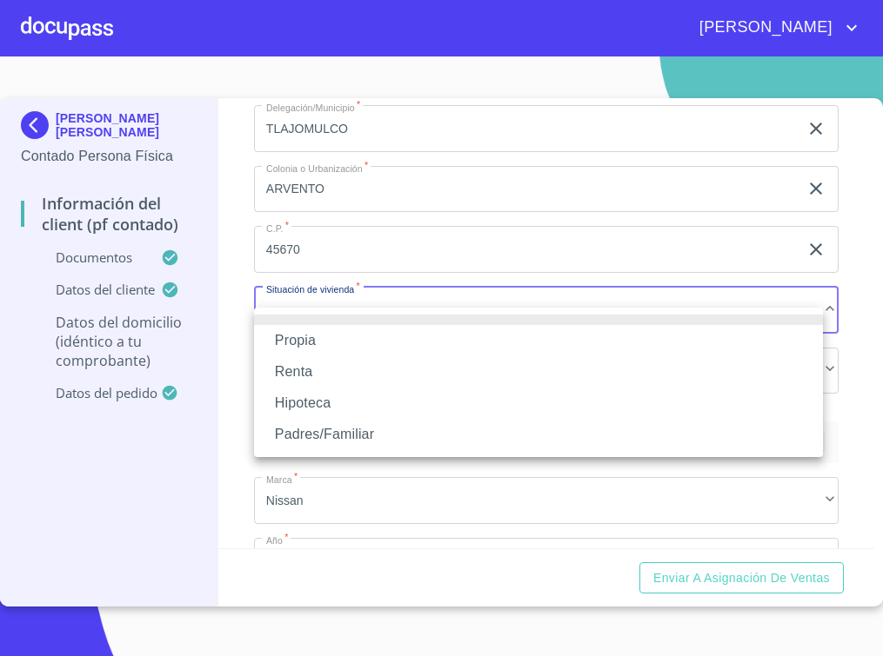
click at [381, 332] on li "Propia" at bounding box center [538, 340] width 569 height 31
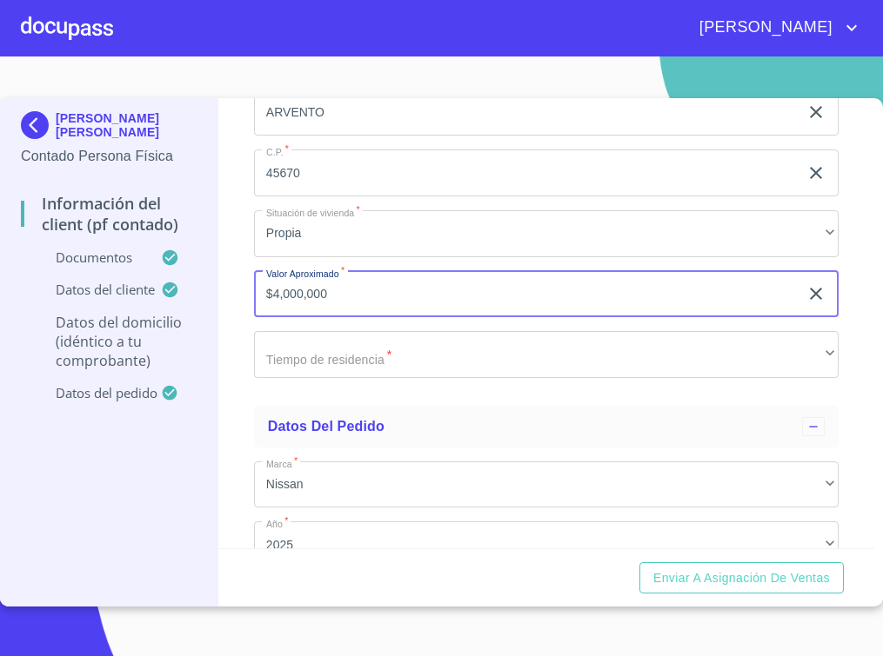
scroll to position [4456, 0]
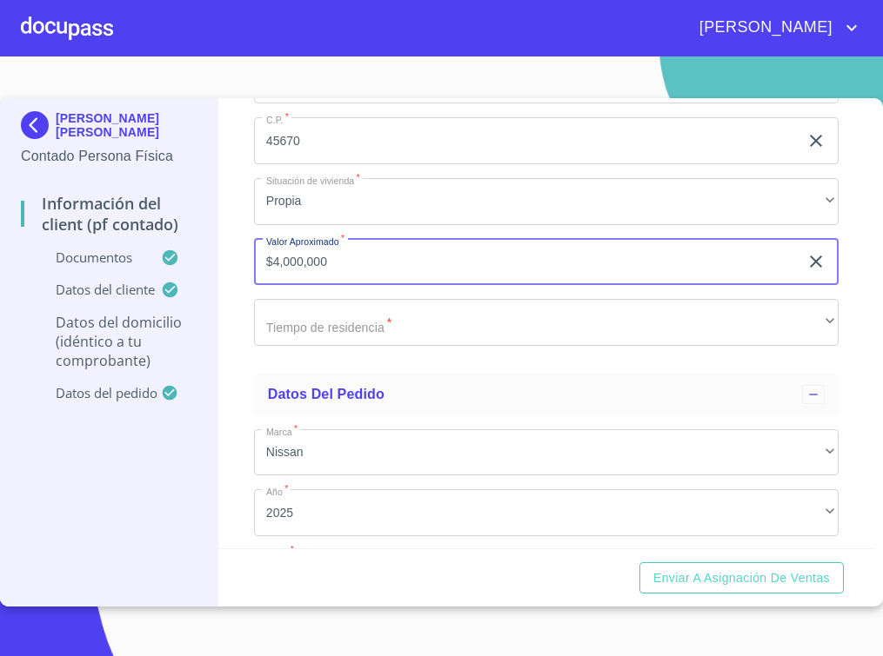
type input "$4,000,000"
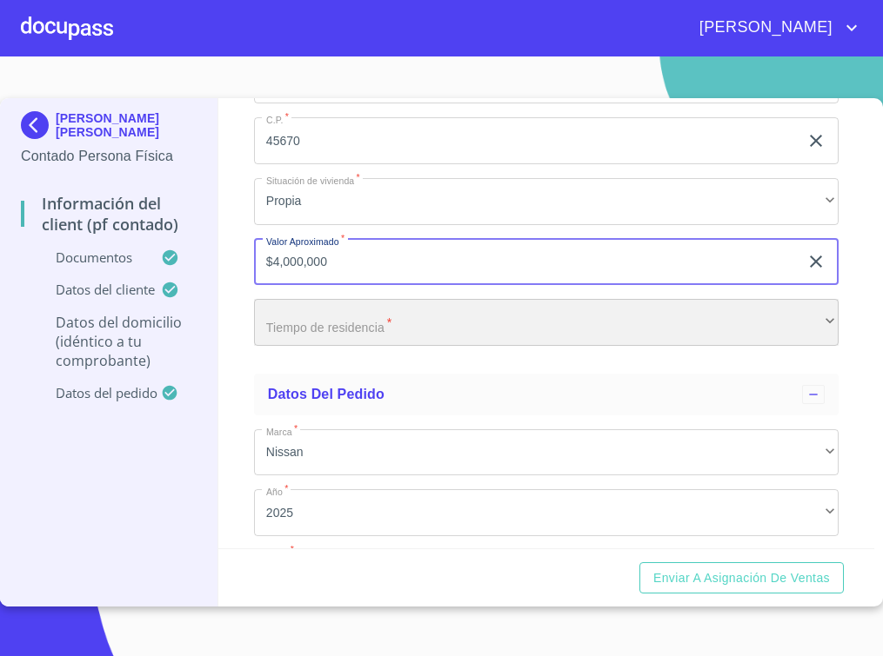
click at [459, 337] on div "​" at bounding box center [546, 322] width 585 height 47
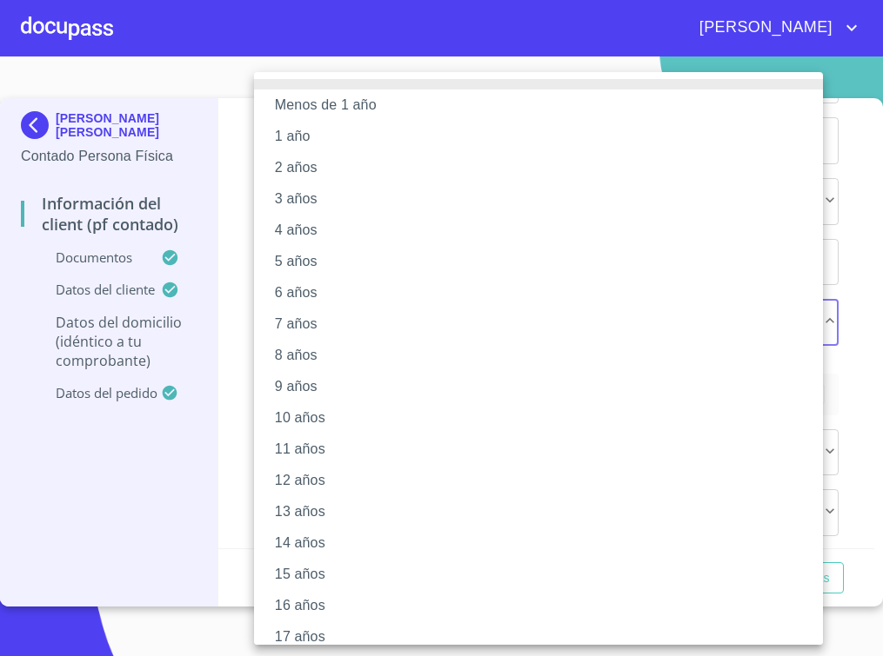
click at [332, 610] on li "16 años" at bounding box center [546, 605] width 585 height 31
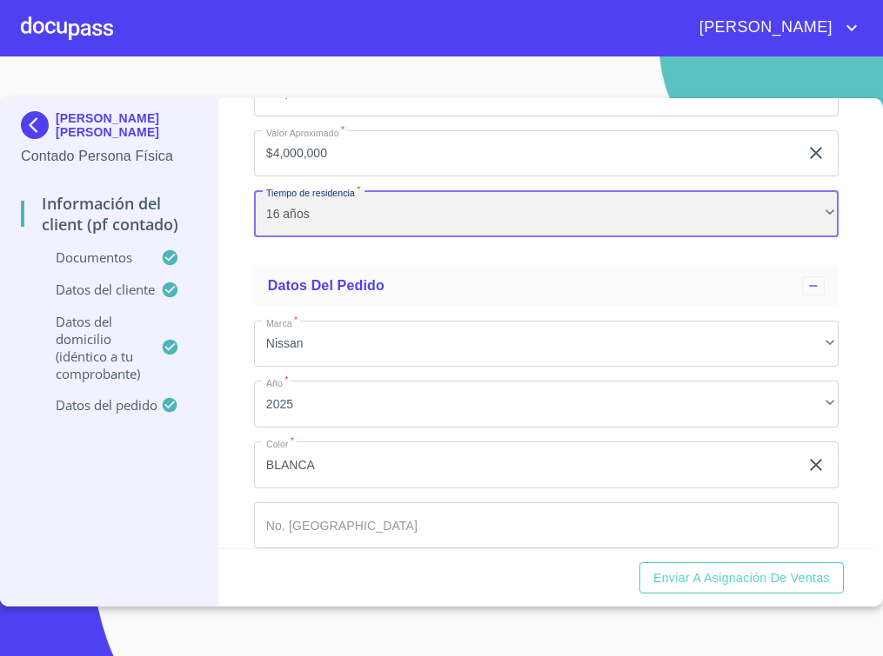
scroll to position [4666, 0]
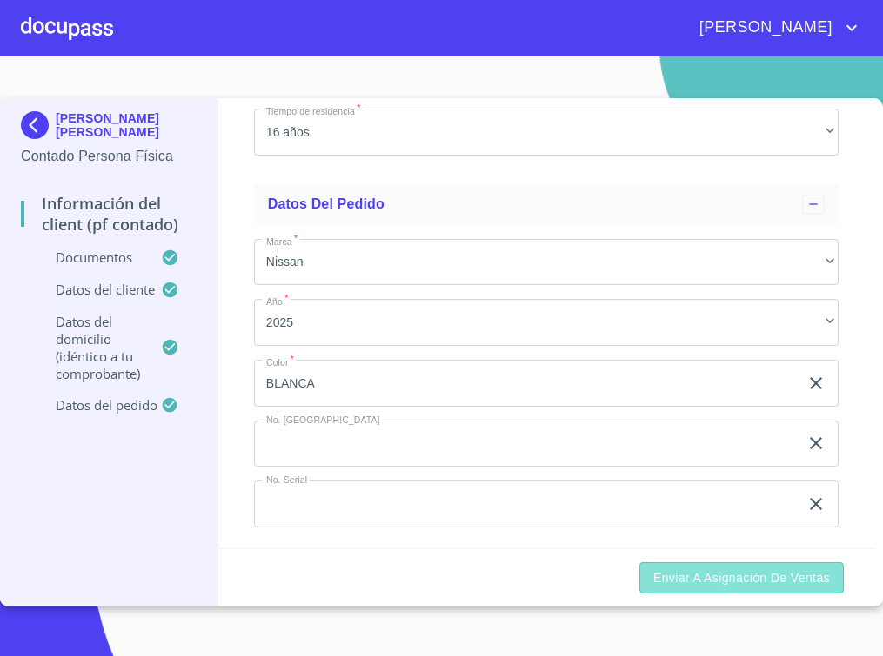
click at [770, 583] on span "Enviar a Asignación de Ventas" at bounding box center [741, 579] width 177 height 22
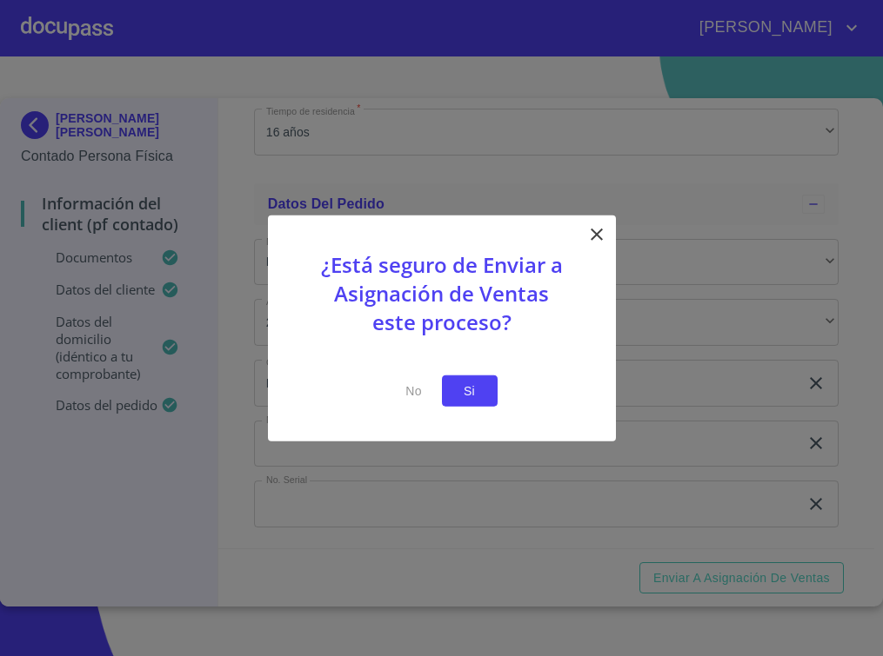
click at [471, 393] on span "Si" at bounding box center [470, 391] width 28 height 22
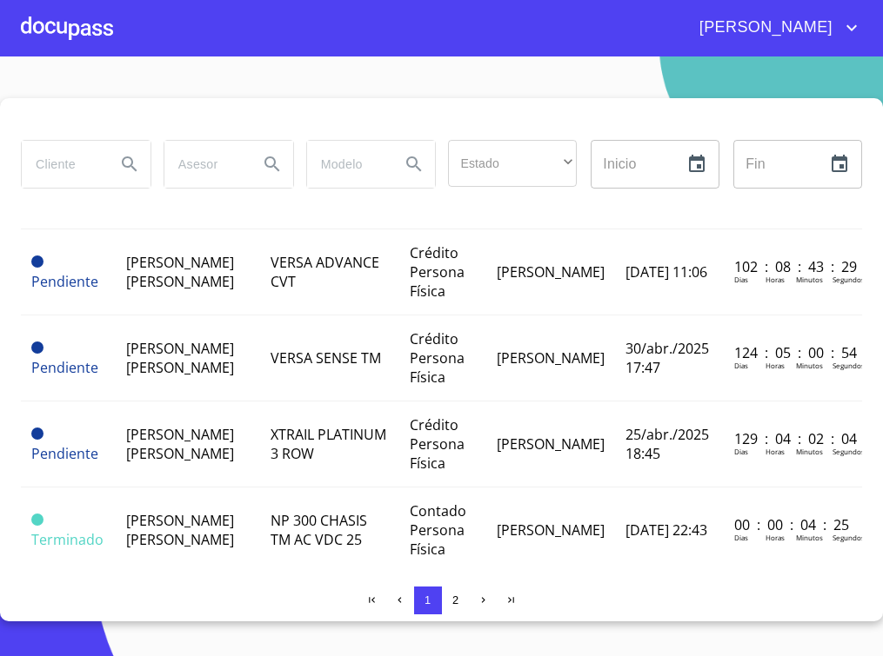
scroll to position [761, 0]
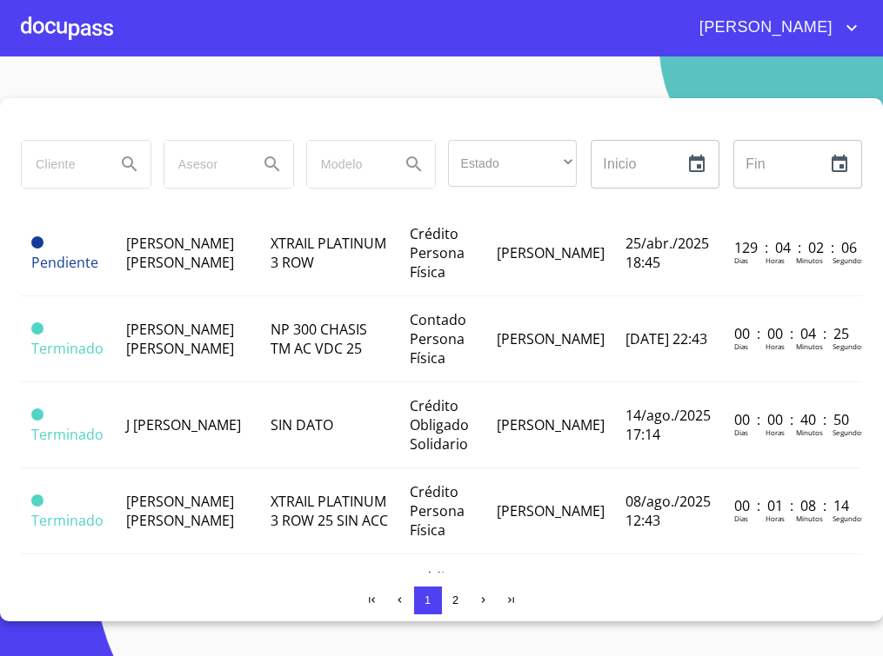
click at [72, 53] on div at bounding box center [67, 28] width 92 height 56
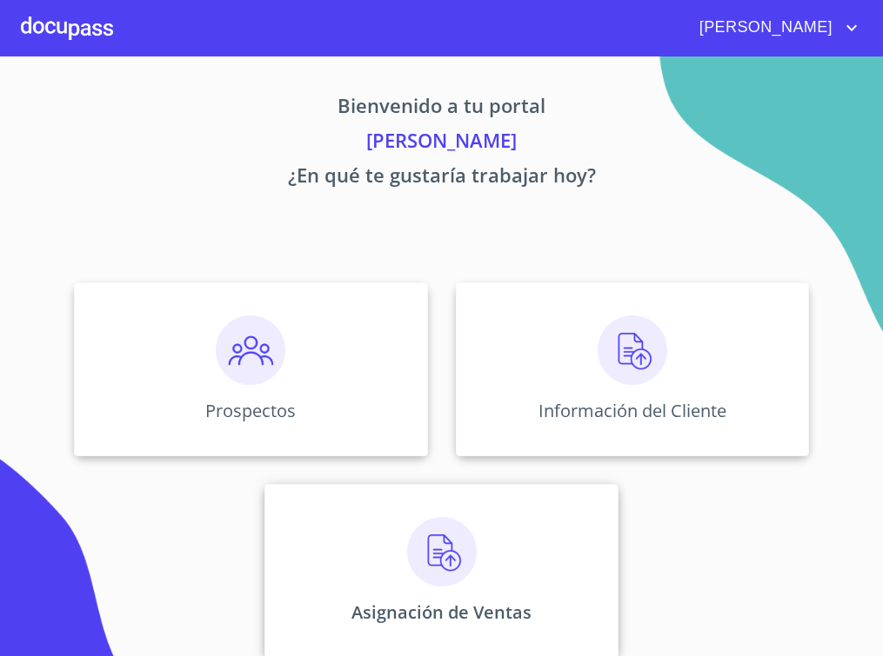
click at [407, 552] on img at bounding box center [442, 552] width 70 height 70
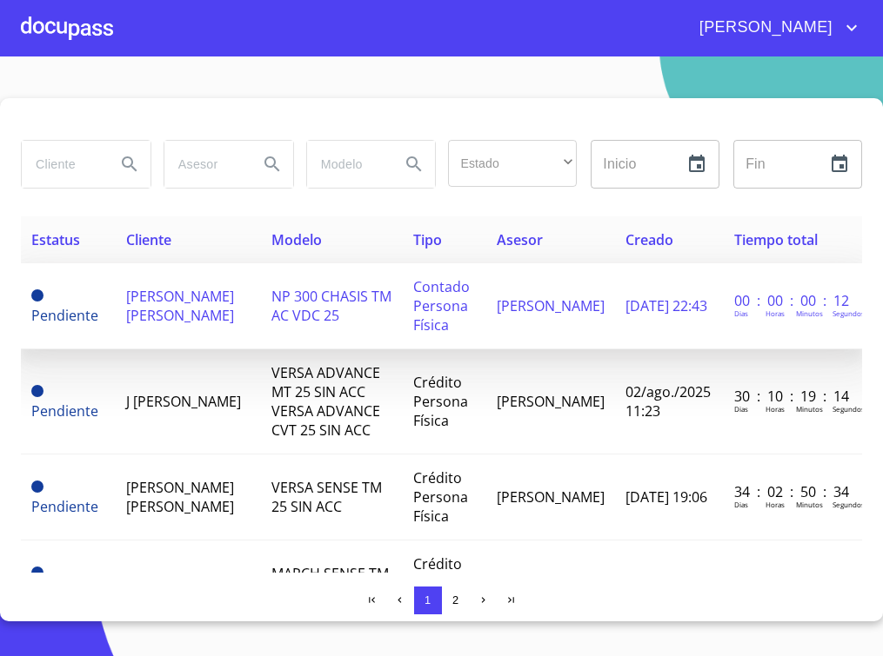
click at [172, 317] on span "[PERSON_NAME] [PERSON_NAME]" at bounding box center [180, 306] width 108 height 38
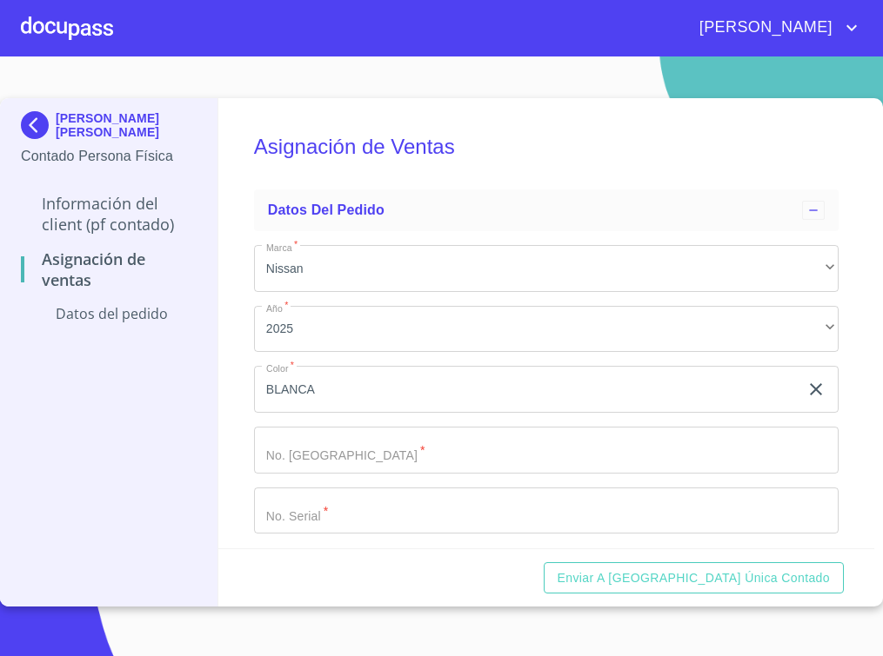
scroll to position [20, 0]
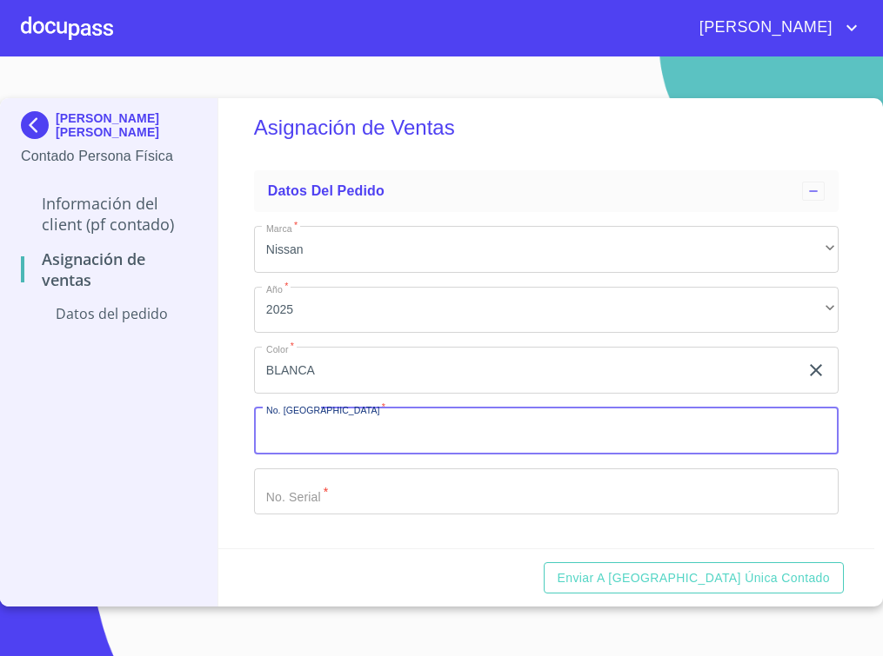
click at [379, 431] on input "Marca   *" at bounding box center [546, 431] width 585 height 47
type input "11857"
click at [387, 394] on input "Marca   *" at bounding box center [526, 370] width 545 height 47
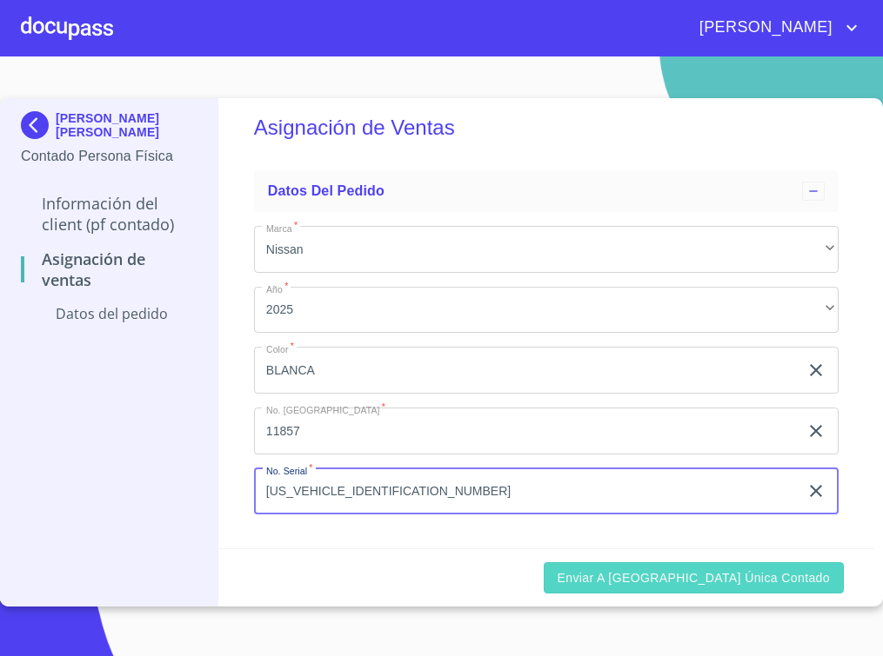
type input "[US_VEHICLE_IDENTIFICATION_NUMBER]"
click at [737, 563] on button "Enviar a [GEOGRAPHIC_DATA] única contado" at bounding box center [693, 579] width 301 height 32
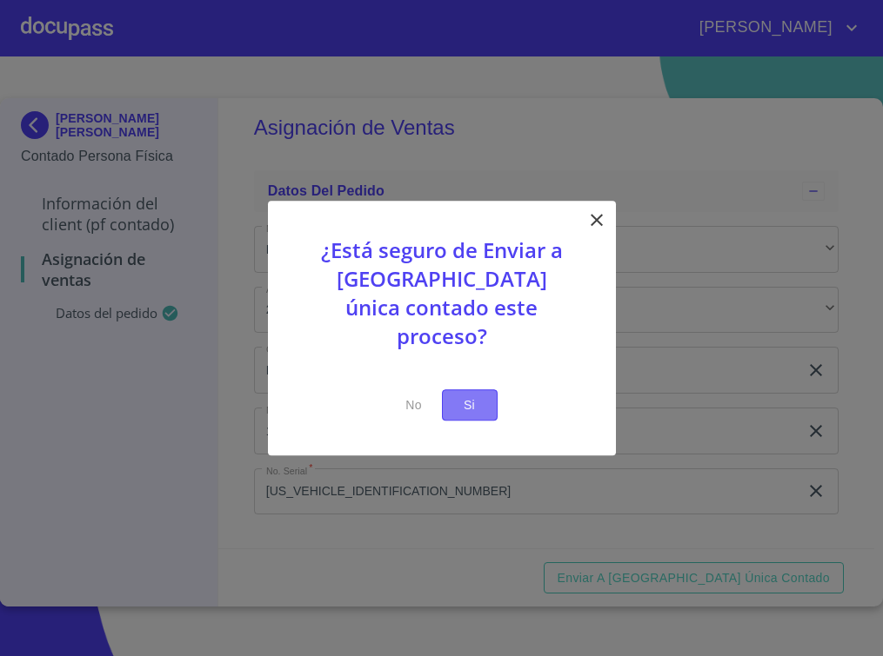
click at [488, 390] on button "Si" at bounding box center [470, 406] width 56 height 32
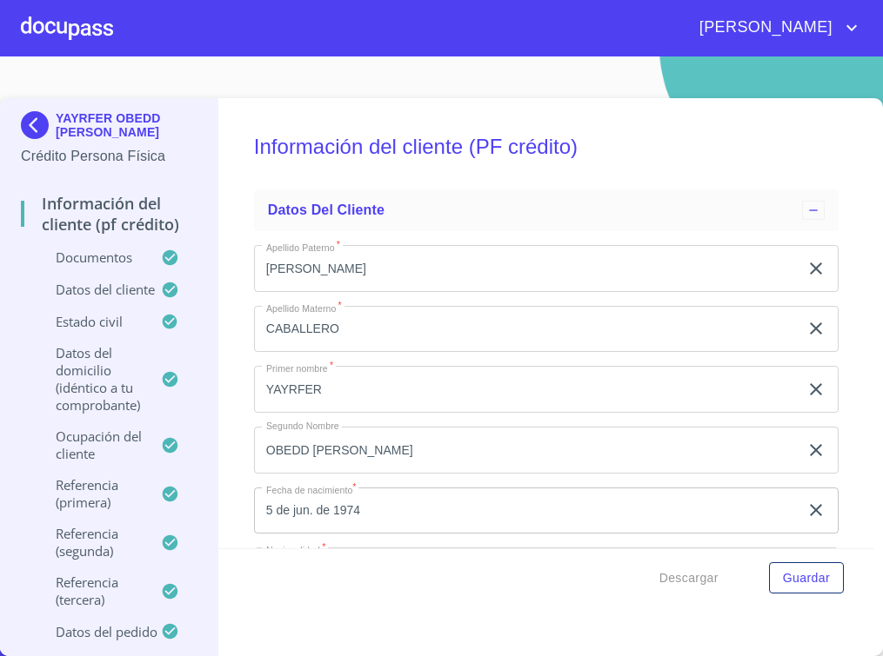
click at [30, 115] on div "YAYRFER OBEDD [PERSON_NAME]" at bounding box center [109, 128] width 176 height 35
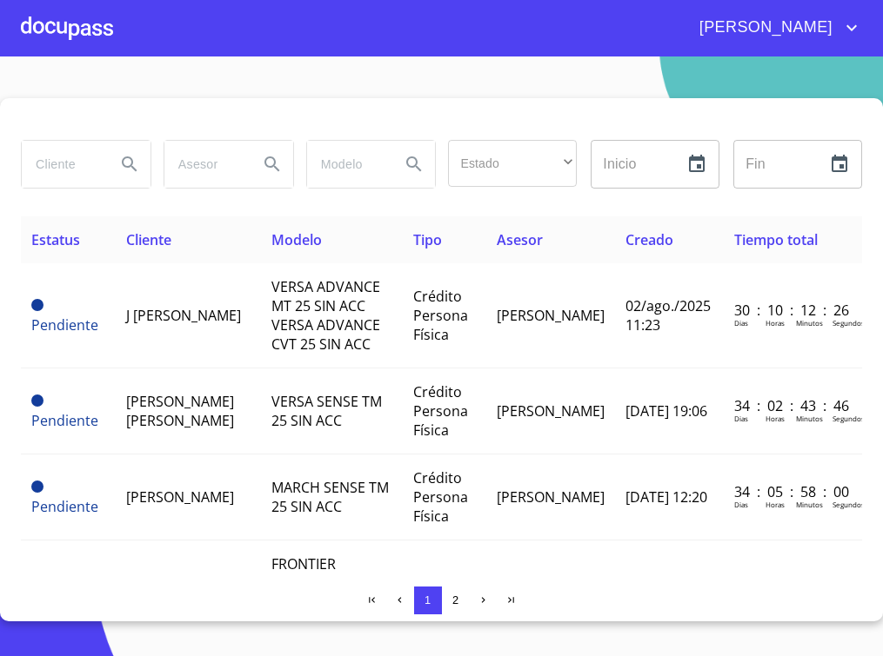
click at [465, 100] on div at bounding box center [441, 119] width 841 height 42
click at [122, 170] on icon "Search" at bounding box center [129, 164] width 21 height 21
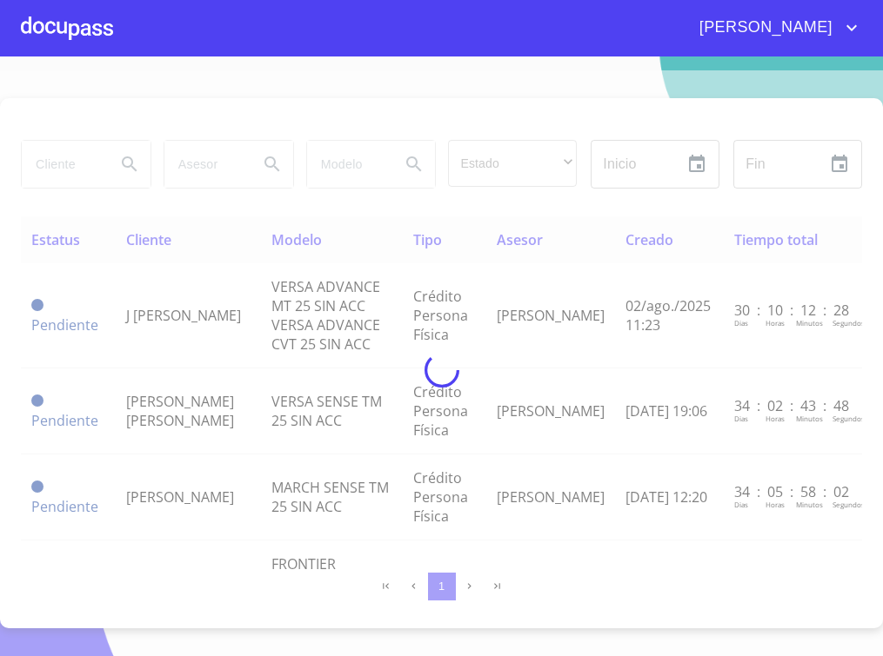
click at [74, 166] on div at bounding box center [441, 370] width 883 height 600
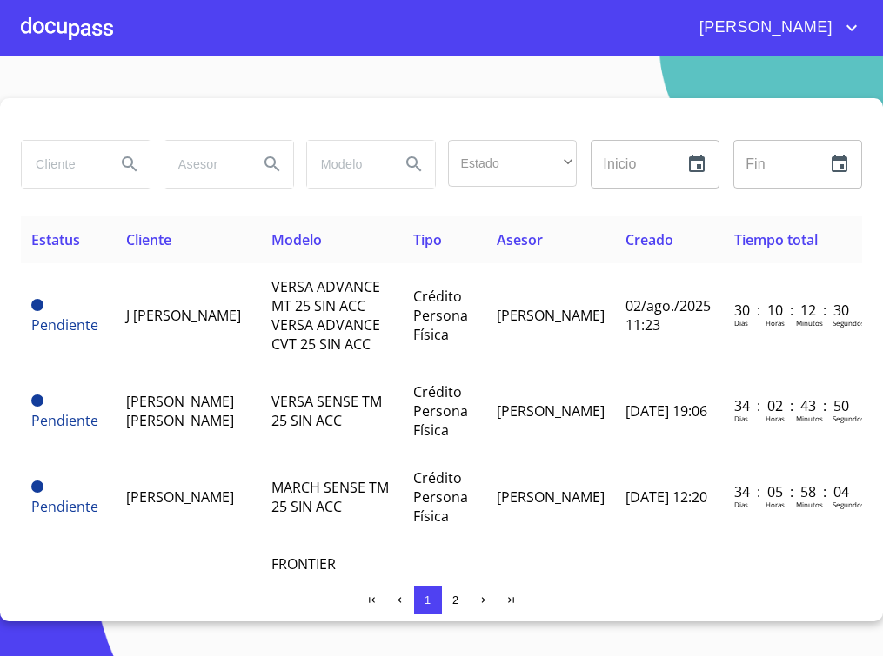
click at [76, 167] on input "search" at bounding box center [62, 164] width 80 height 47
type input "[PERSON_NAME]"
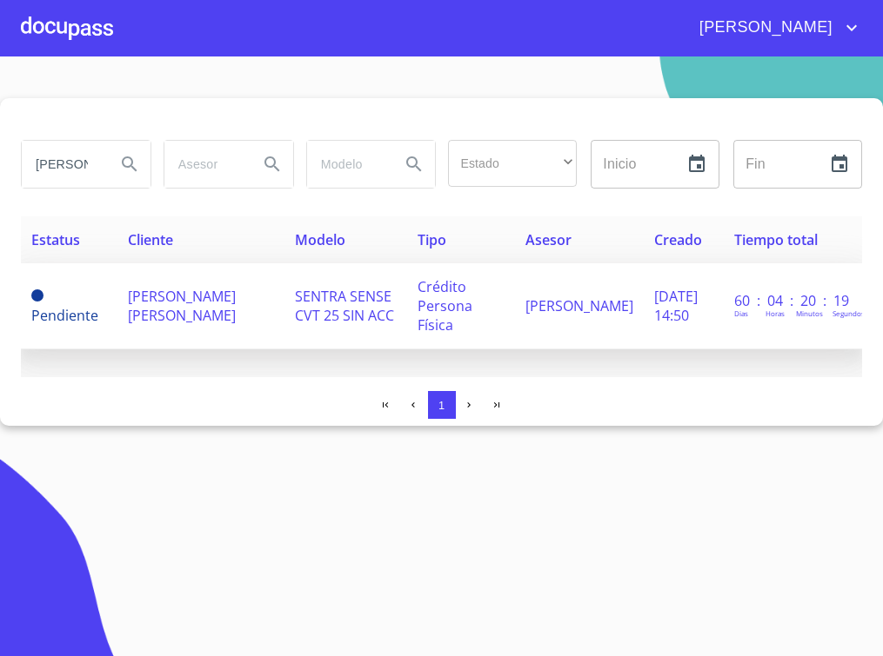
click at [200, 304] on span "[PERSON_NAME] [PERSON_NAME]" at bounding box center [182, 306] width 108 height 38
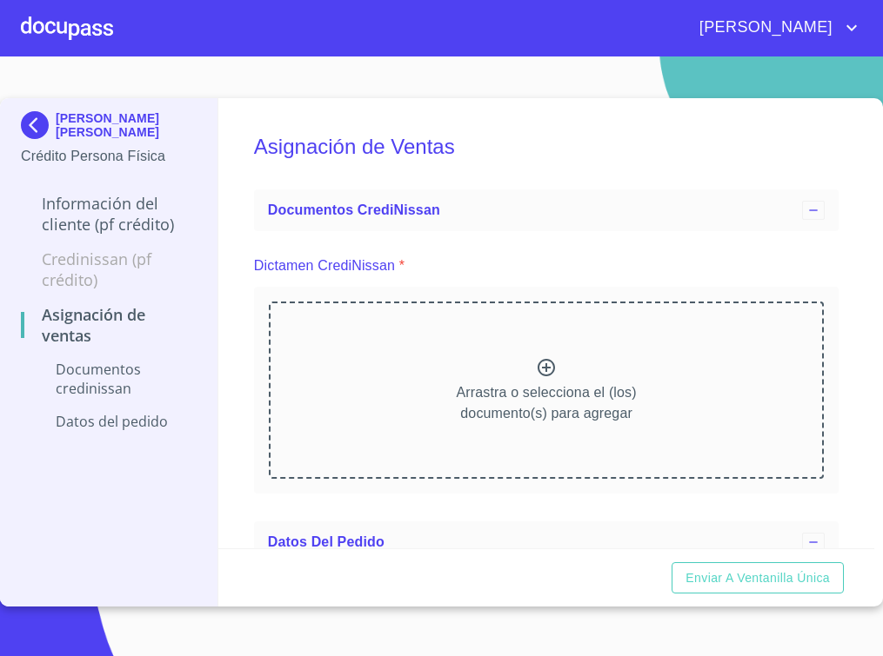
click at [48, 131] on img at bounding box center [38, 125] width 35 height 28
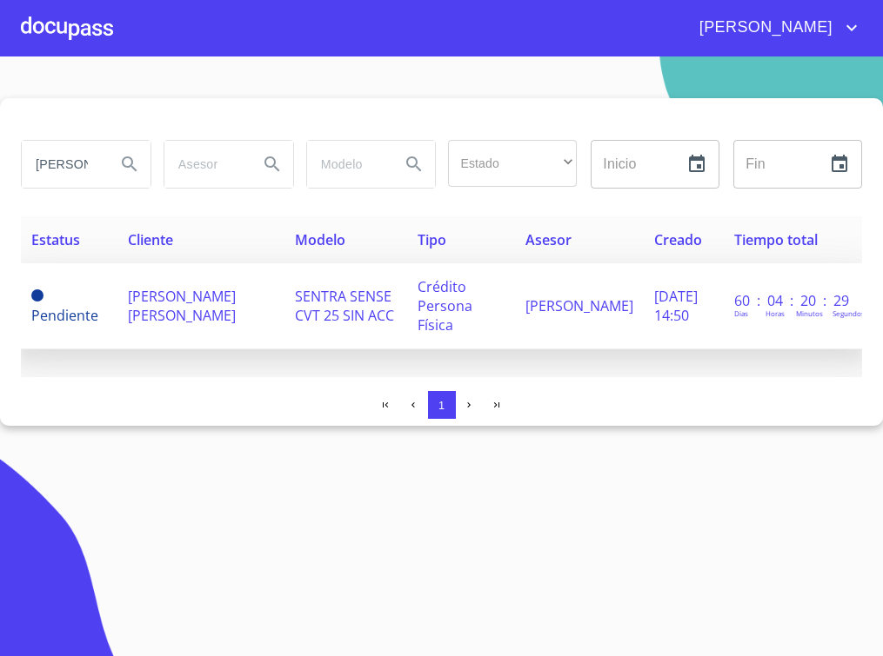
click at [228, 296] on span "[PERSON_NAME] [PERSON_NAME]" at bounding box center [182, 306] width 108 height 38
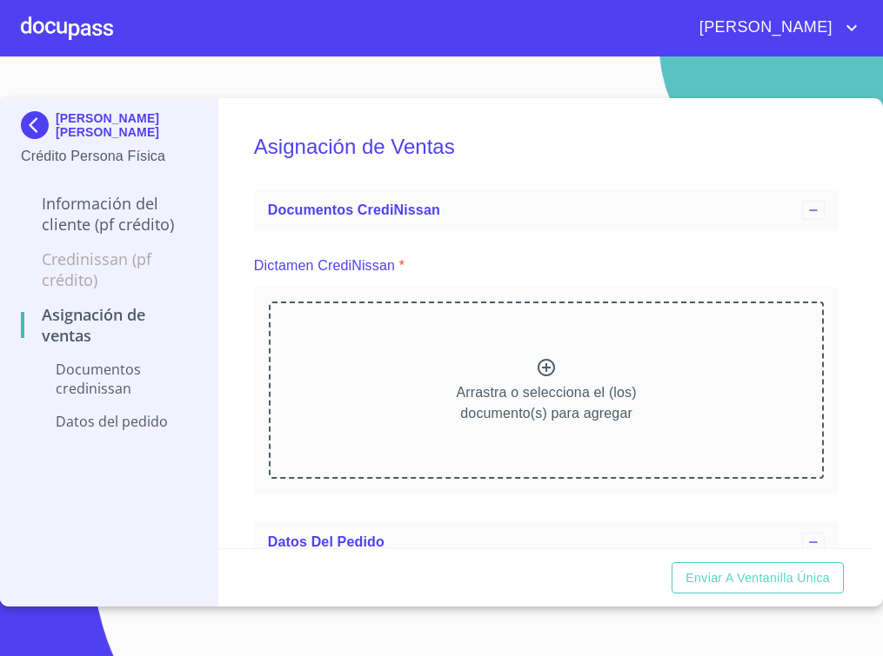
click at [465, 148] on h5 "Asignación de Ventas" at bounding box center [546, 146] width 585 height 71
click at [72, 266] on p "Credinissan (PF crédito)" at bounding box center [109, 270] width 176 height 42
click at [75, 243] on div "Información del cliente (PF crédito)" at bounding box center [109, 221] width 176 height 56
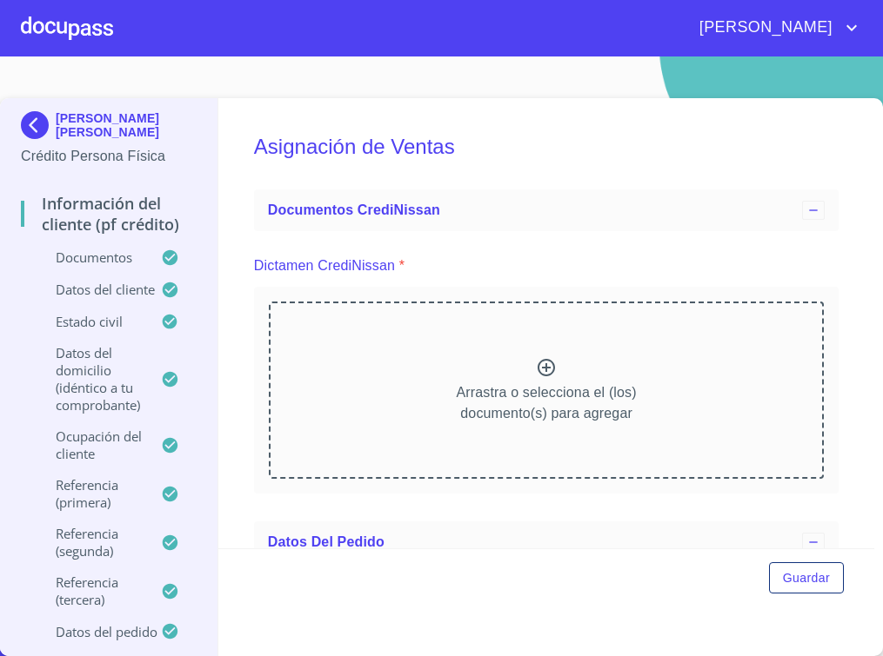
click at [75, 257] on div "Información del cliente (PF crédito) Documentos Datos del cliente Estado Civil …" at bounding box center [109, 462] width 176 height 564
click at [94, 283] on p "Datos del cliente" at bounding box center [91, 289] width 140 height 17
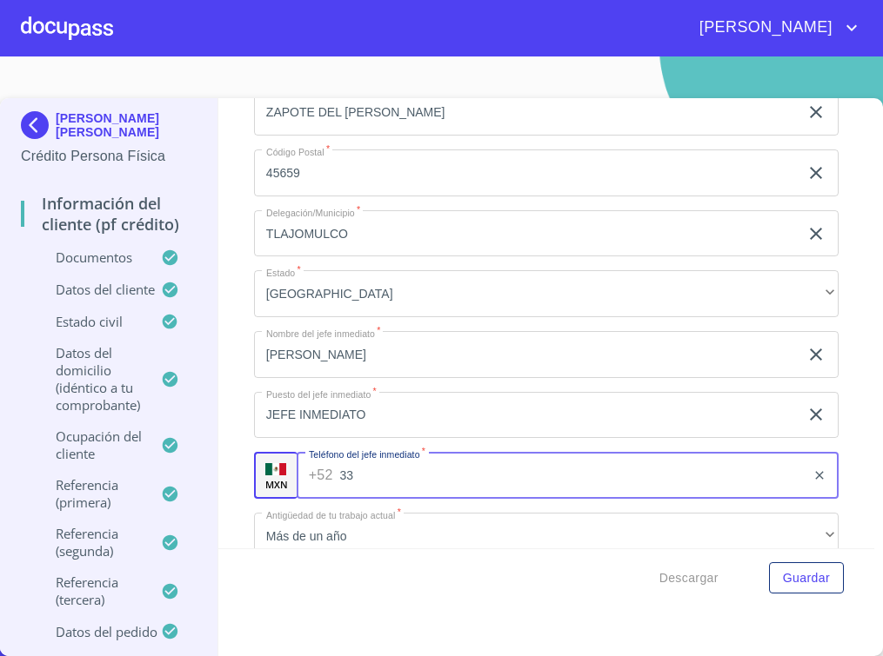
type input "3"
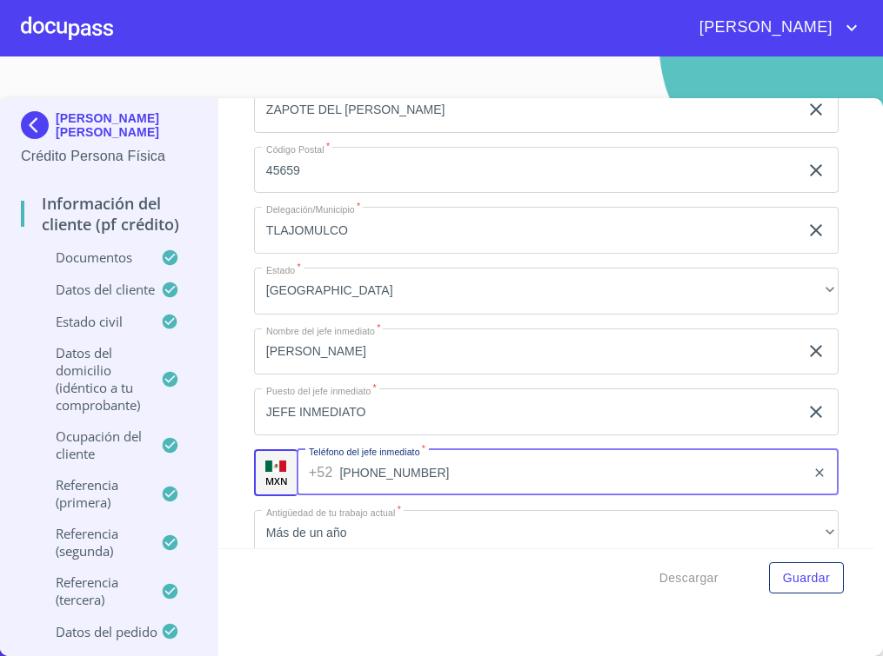
click at [419, 475] on input "[PHONE_NUMBER]" at bounding box center [572, 473] width 466 height 47
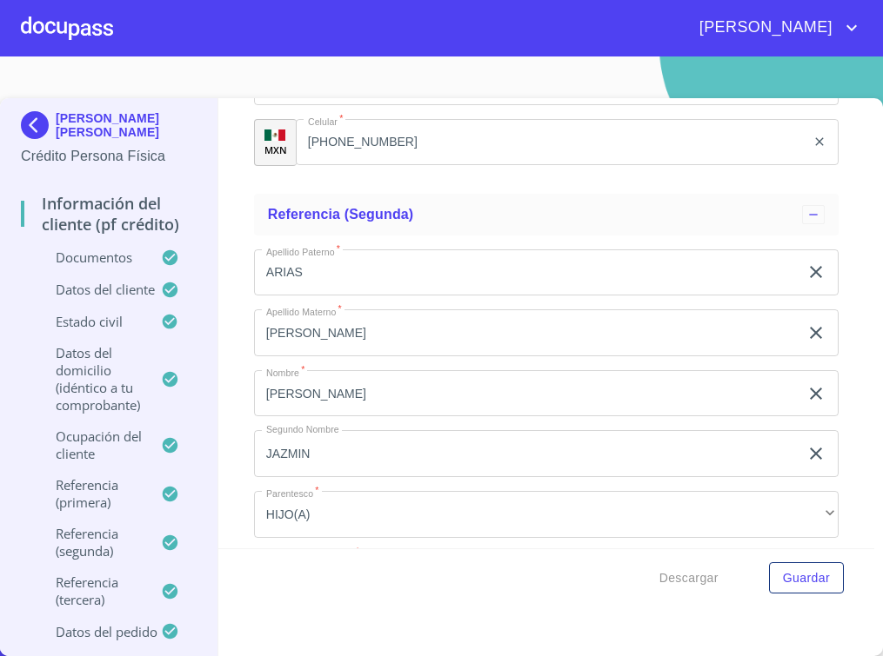
scroll to position [0, 0]
type input "[PHONE_NUMBER]"
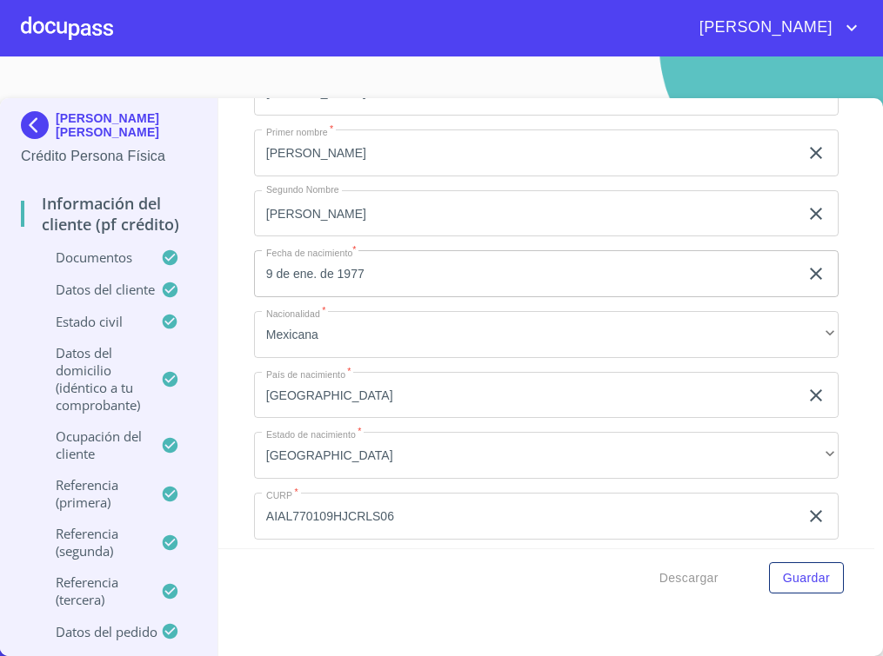
scroll to position [5348, 0]
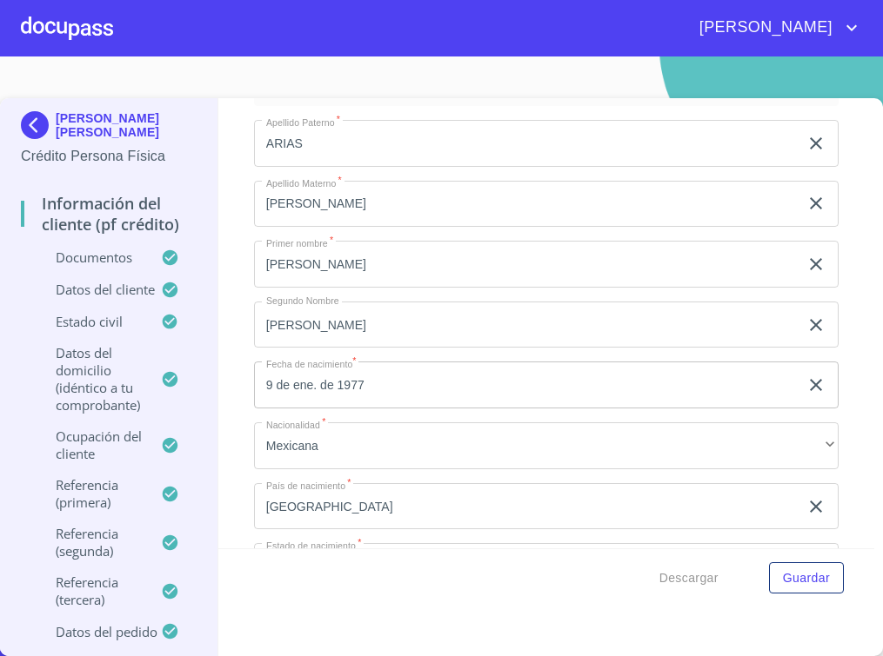
click at [53, 78] on section "LUIS FERNANDO ARIAS ALVAREZ Crédito Persona Física Información del cliente (PF …" at bounding box center [441, 357] width 883 height 600
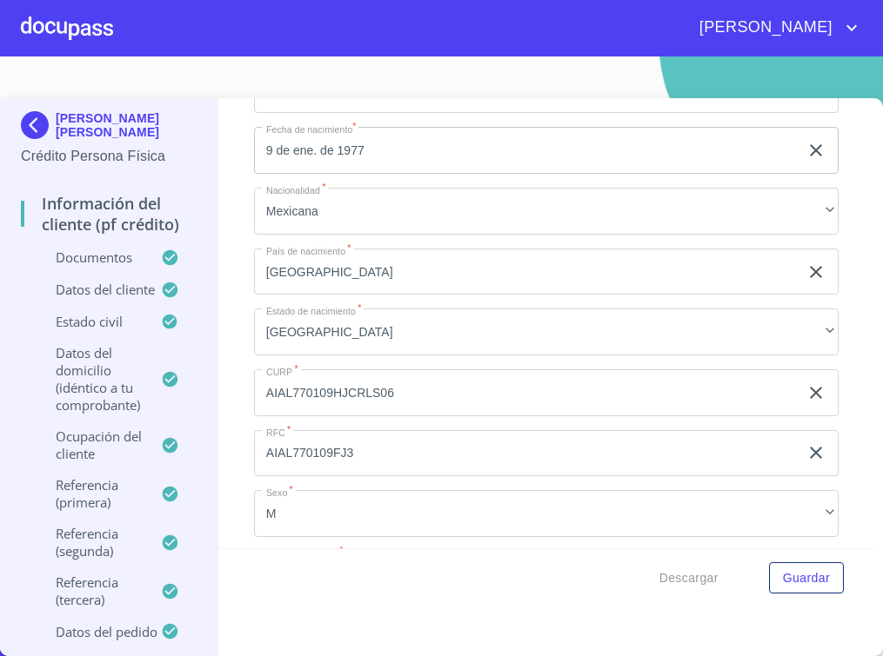
scroll to position [5782, 0]
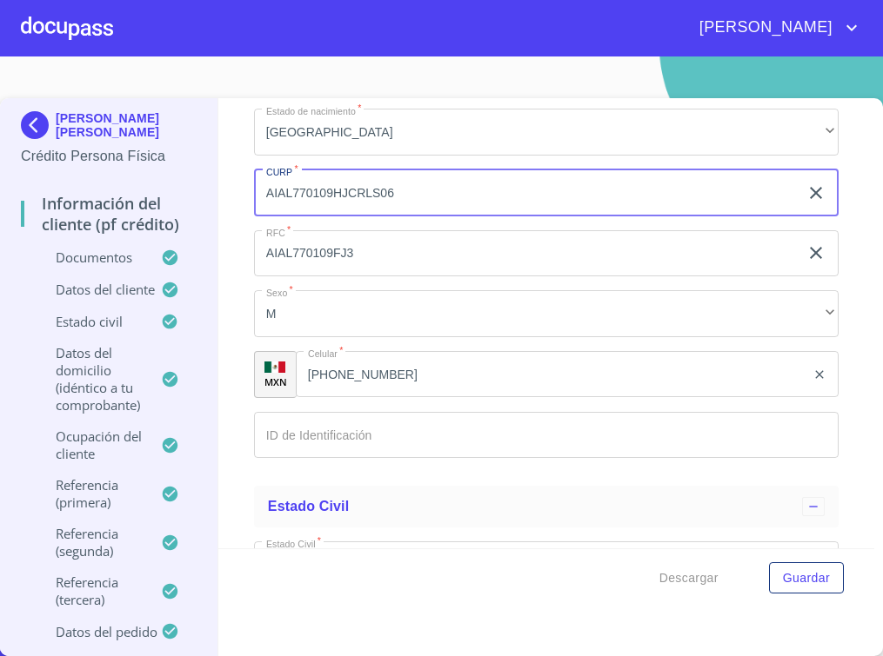
click at [332, 207] on input "AIAL770109HJCRLS06" at bounding box center [526, 193] width 545 height 47
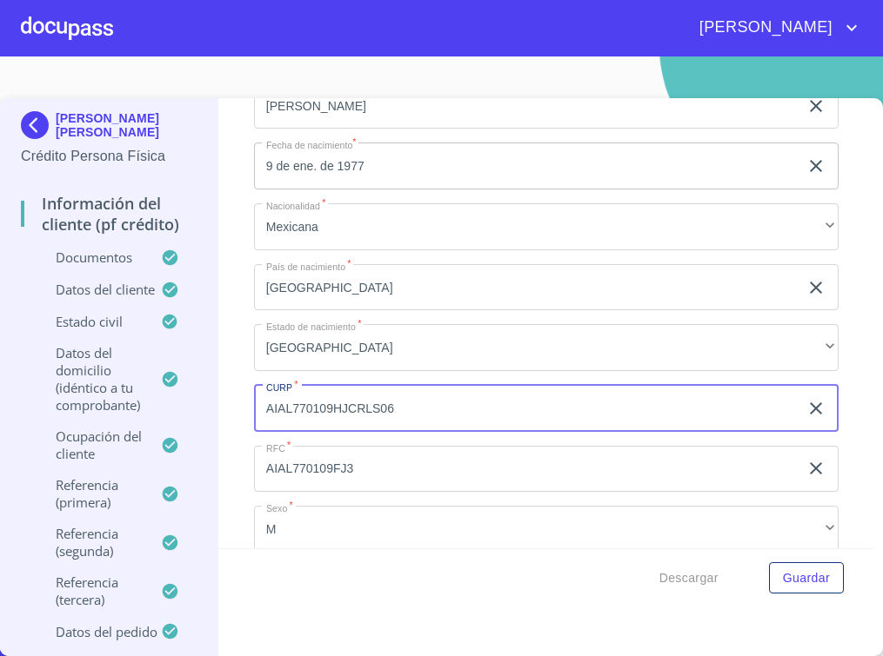
scroll to position [5565, 0]
click at [319, 174] on input "9 de ene. de 1977" at bounding box center [530, 167] width 552 height 47
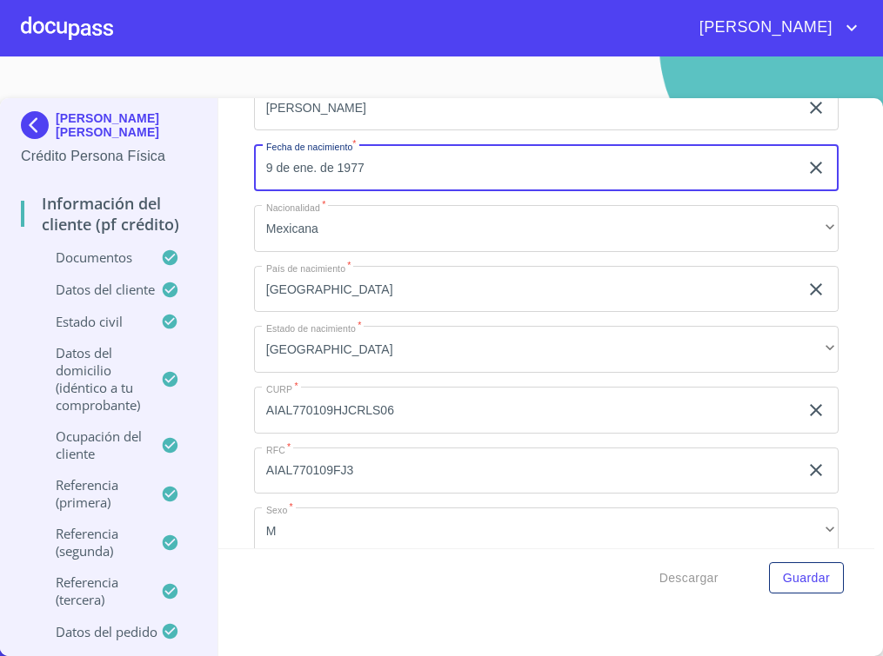
click at [319, 174] on input "9 de ene. de 1977" at bounding box center [530, 167] width 552 height 47
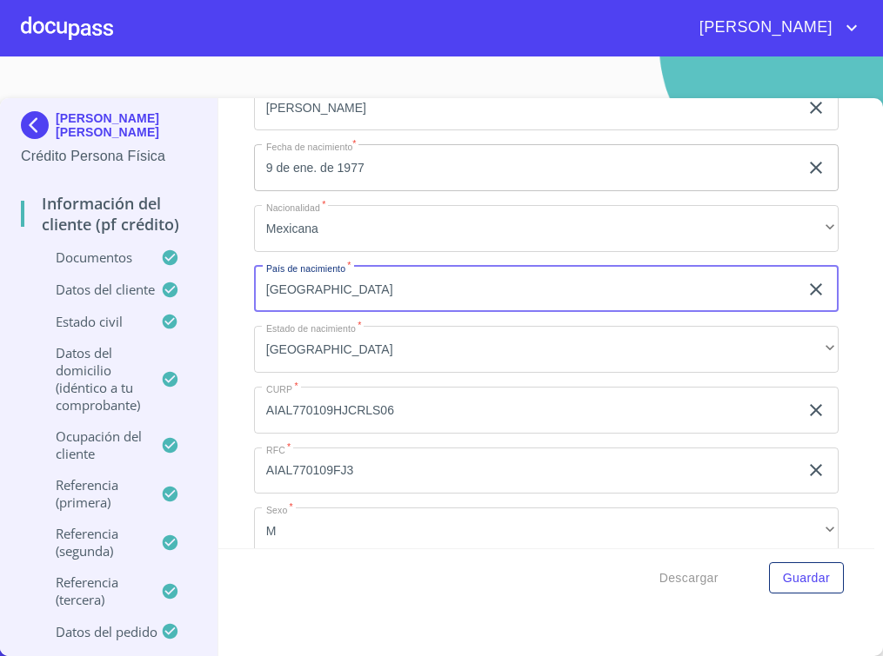
scroll to position [5674, 0]
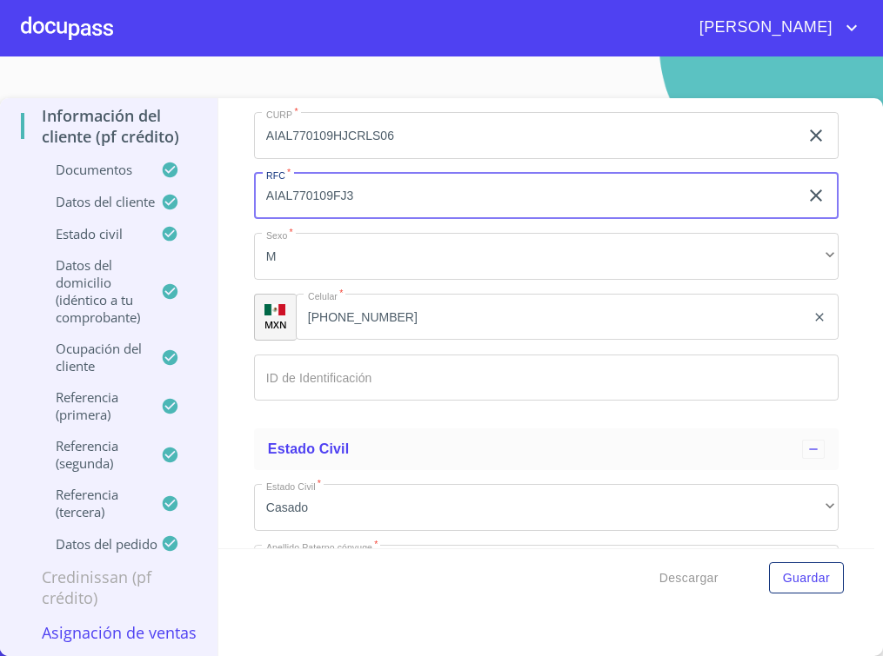
scroll to position [5891, 0]
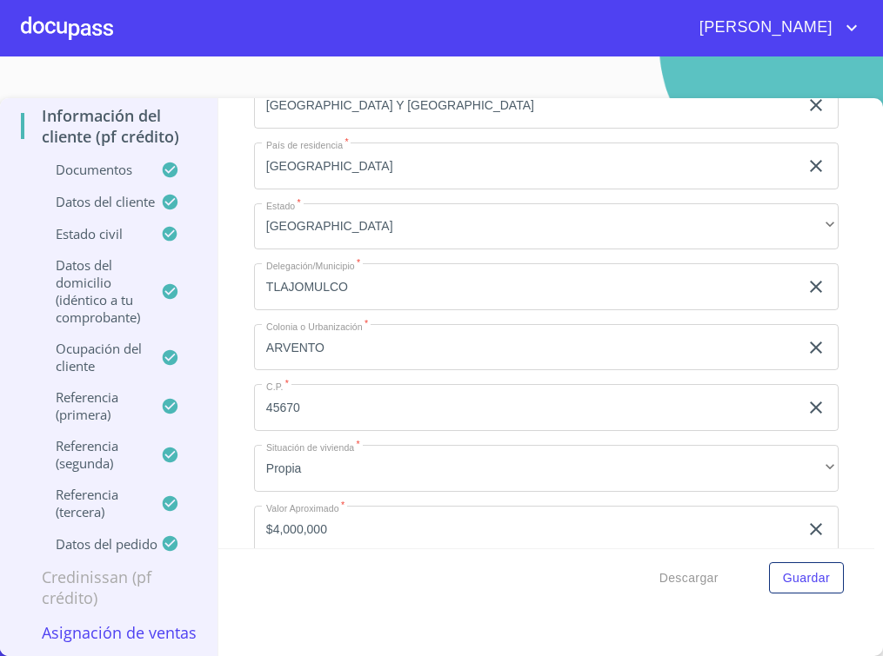
scroll to position [6761, 0]
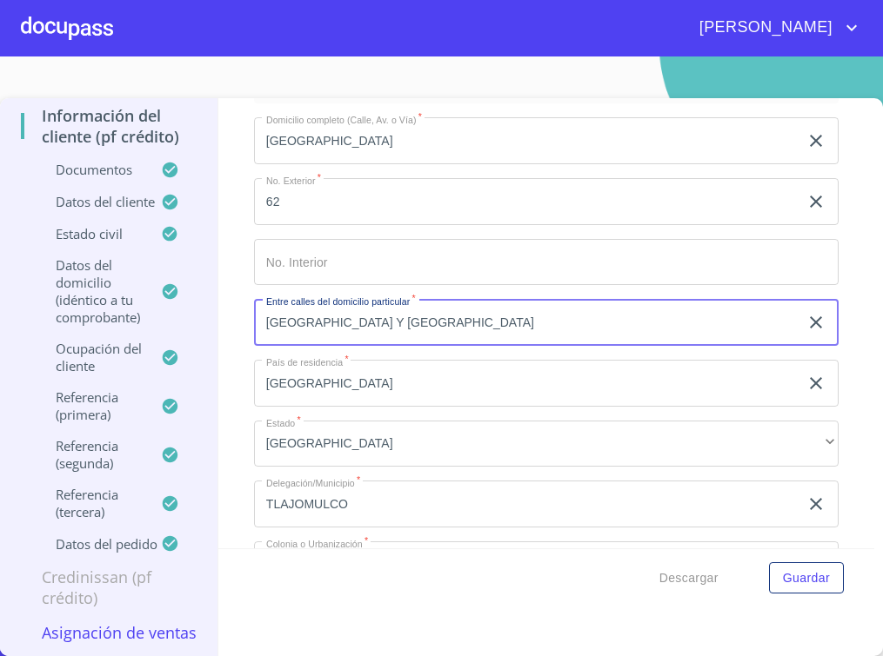
click at [332, 341] on input "[GEOGRAPHIC_DATA] Y [GEOGRAPHIC_DATA]" at bounding box center [526, 322] width 545 height 47
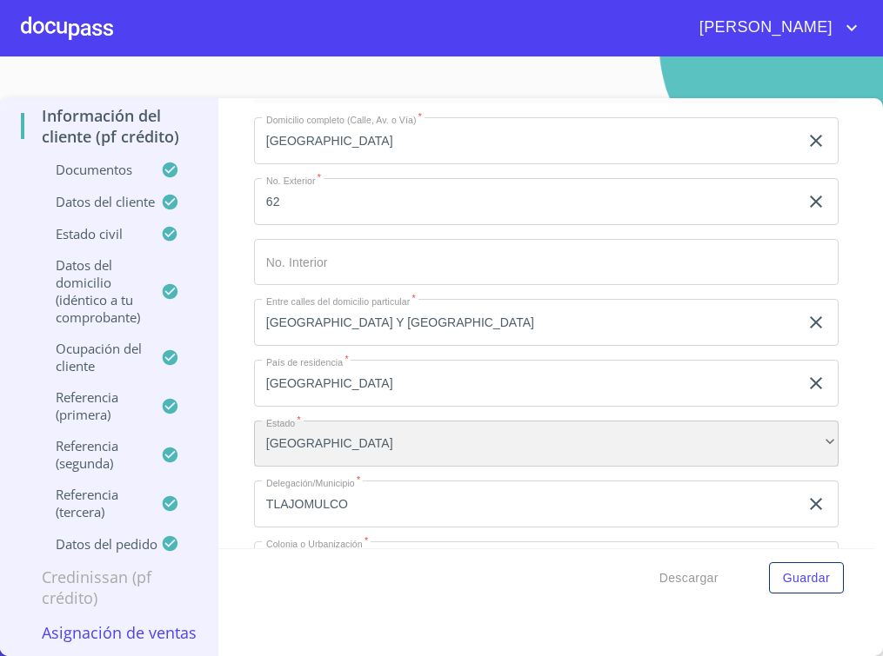
click at [497, 441] on div "[GEOGRAPHIC_DATA]" at bounding box center [546, 444] width 585 height 47
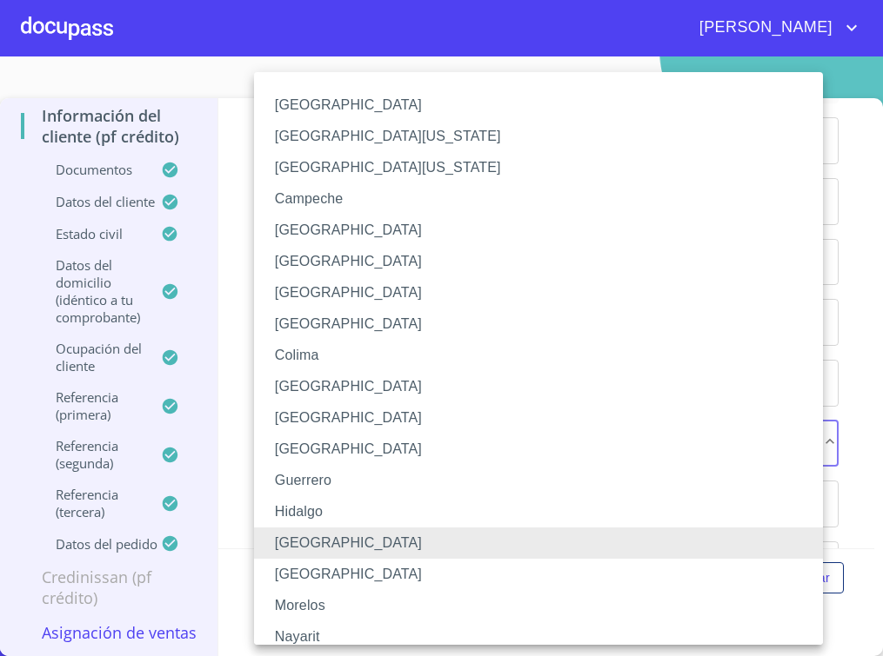
scroll to position [217, 0]
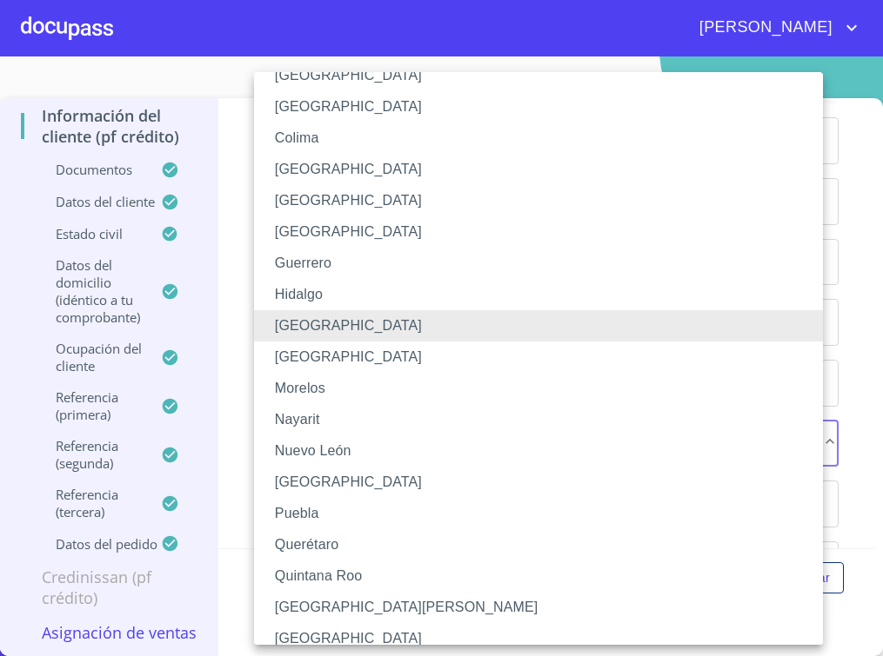
click at [861, 345] on div at bounding box center [441, 328] width 883 height 656
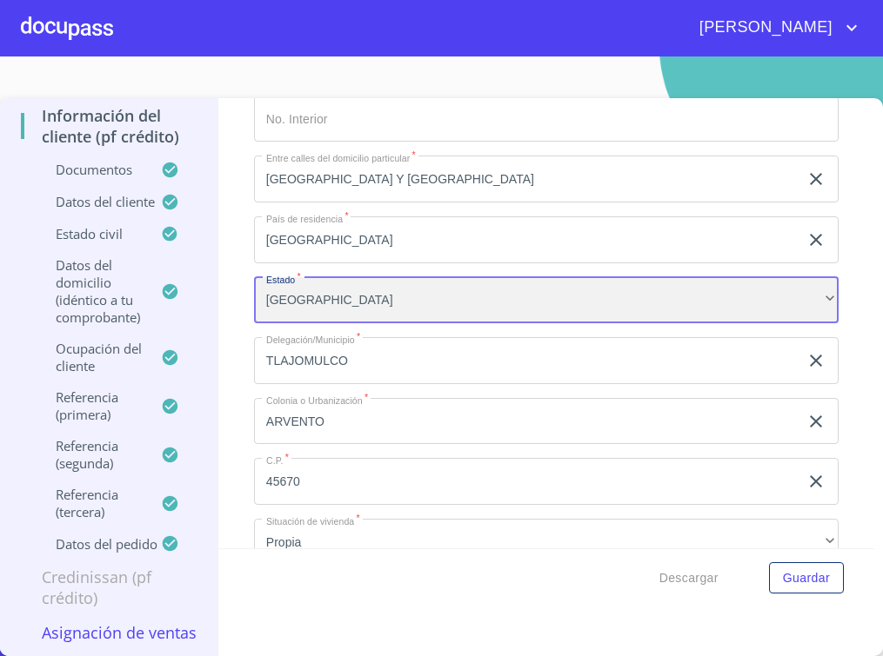
scroll to position [6978, 0]
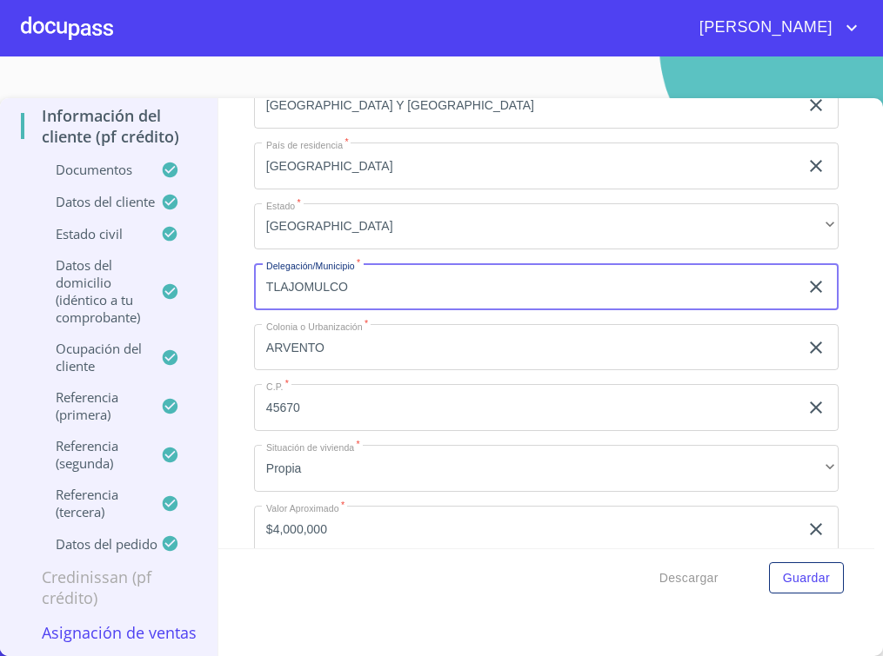
click at [305, 297] on input "TLAJOMULCO" at bounding box center [526, 286] width 545 height 47
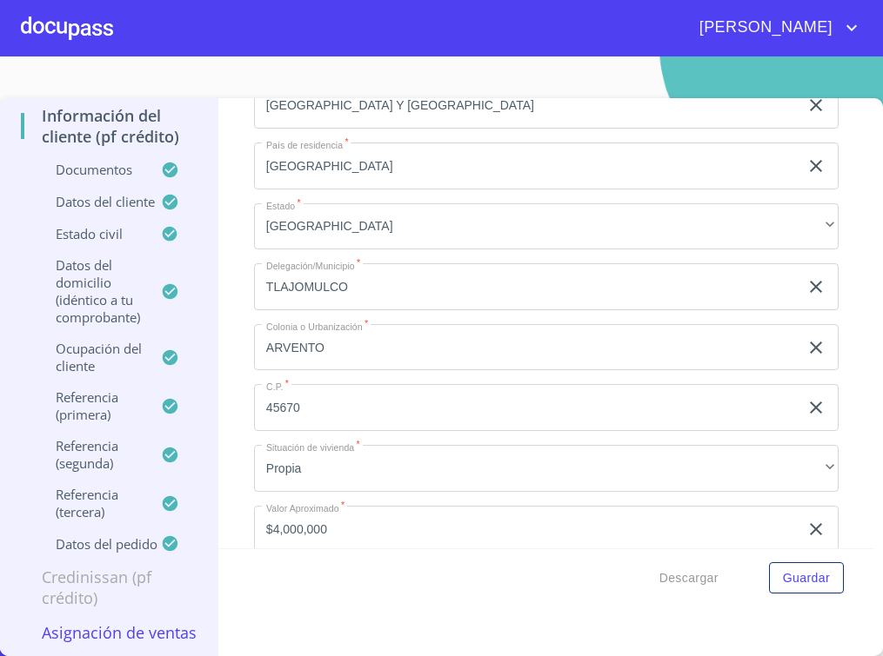
drag, startPoint x: 441, startPoint y: 397, endPoint x: 283, endPoint y: 354, distance: 163.9
click at [441, 397] on div "Domicilio completo (Calle, Av. o Vía)   * ISLA VENADO ​ No. Exterior   * 62 ​ …" at bounding box center [546, 256] width 585 height 741
click at [454, 396] on div "Domicilio completo (Calle, Av. o Vía)   * ISLA VENADO ​ No. Exterior   * 62 ​ …" at bounding box center [546, 256] width 585 height 741
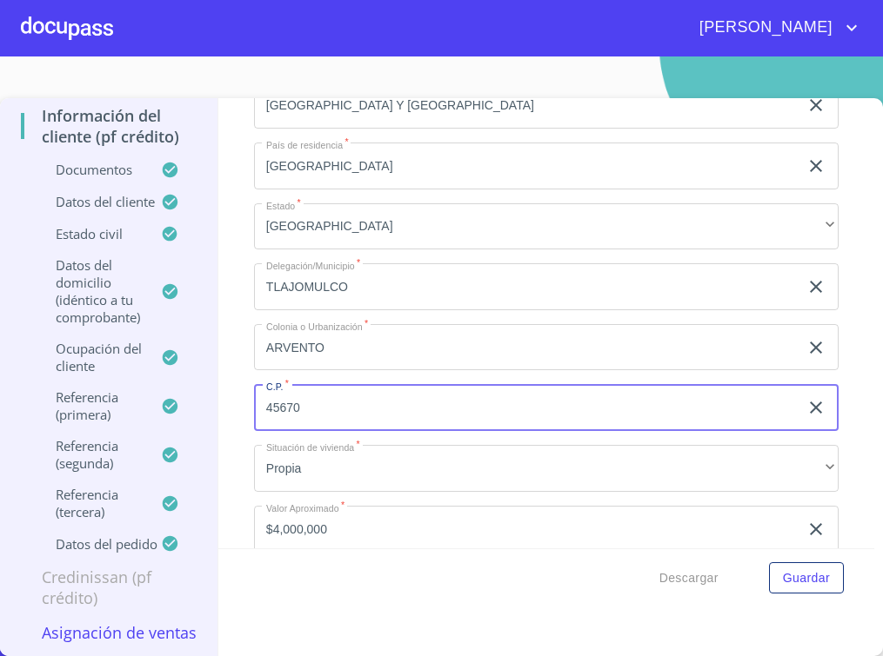
click at [306, 427] on input "45670" at bounding box center [526, 407] width 545 height 47
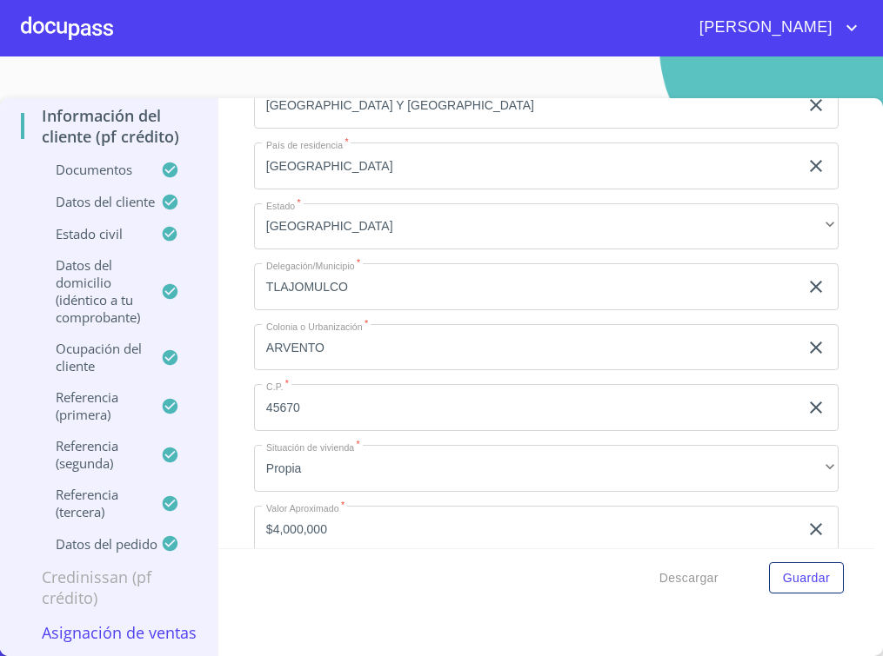
click at [437, 396] on div "Domicilio completo (Calle, Av. o Vía)   * ISLA VENADO ​ No. Exterior   * 62 ​ …" at bounding box center [546, 256] width 585 height 741
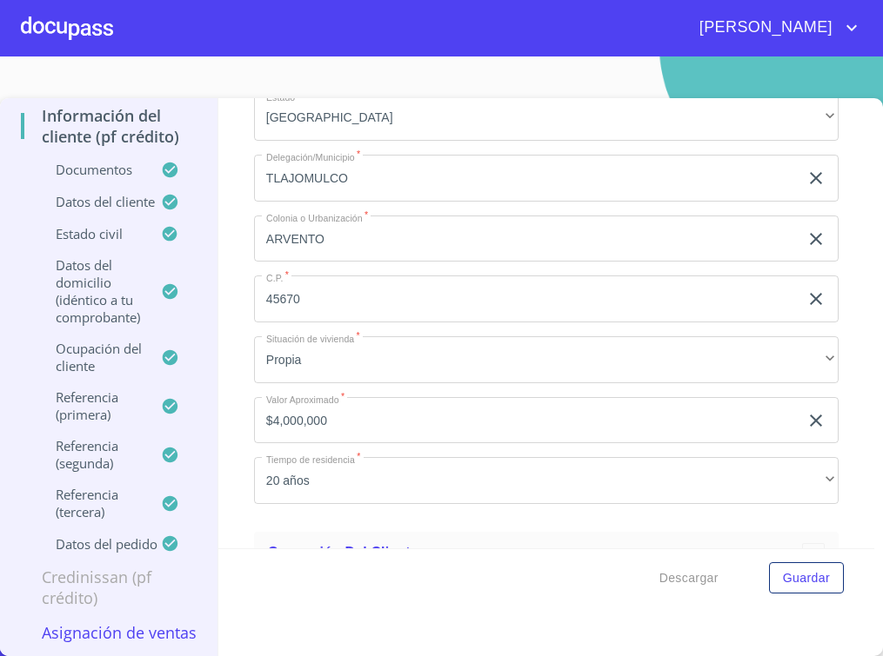
scroll to position [7195, 0]
